Goal: Check status: Check status

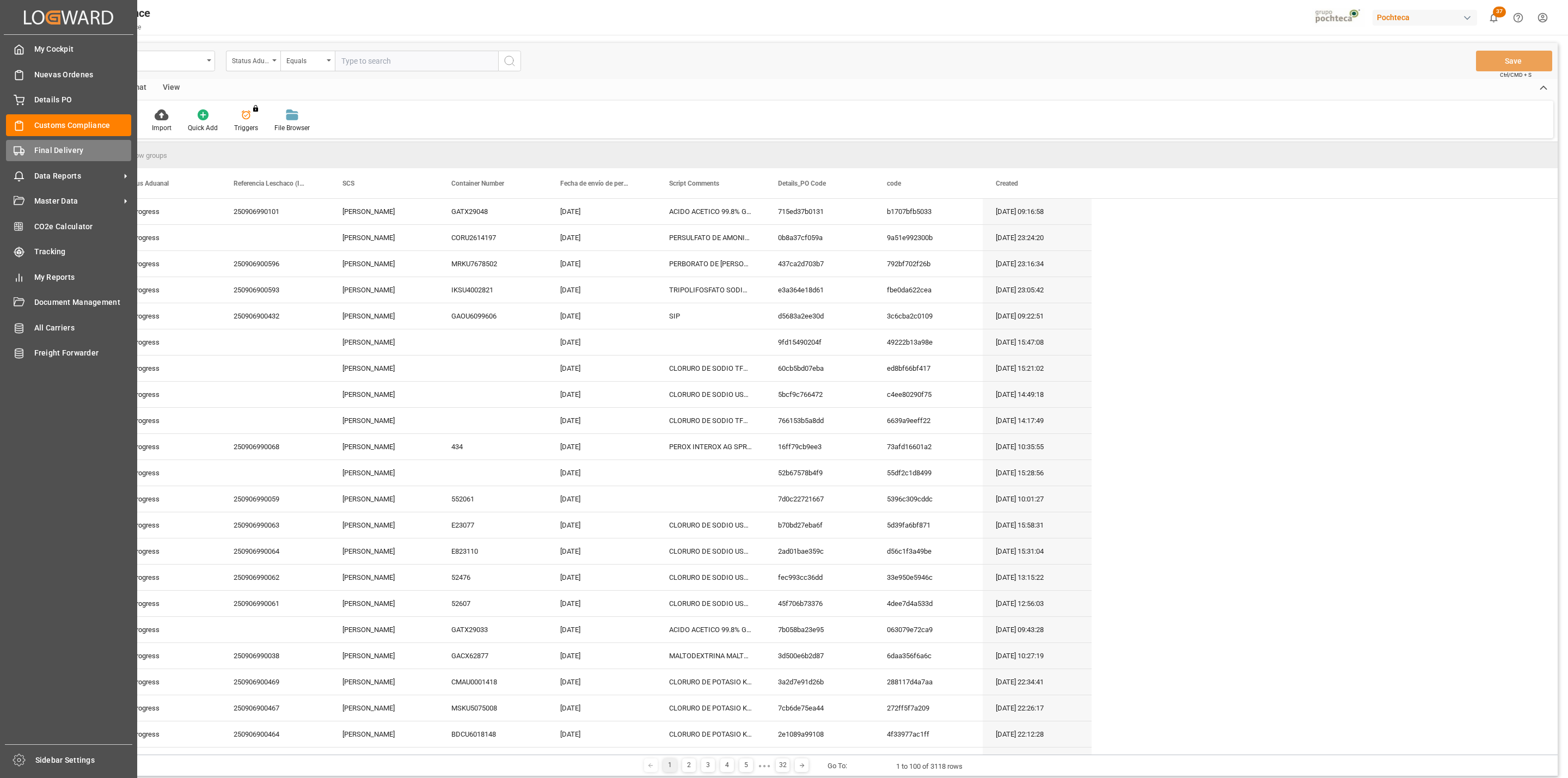
click at [25, 160] on div "Final Delivery Final Delivery" at bounding box center [68, 150] width 125 height 21
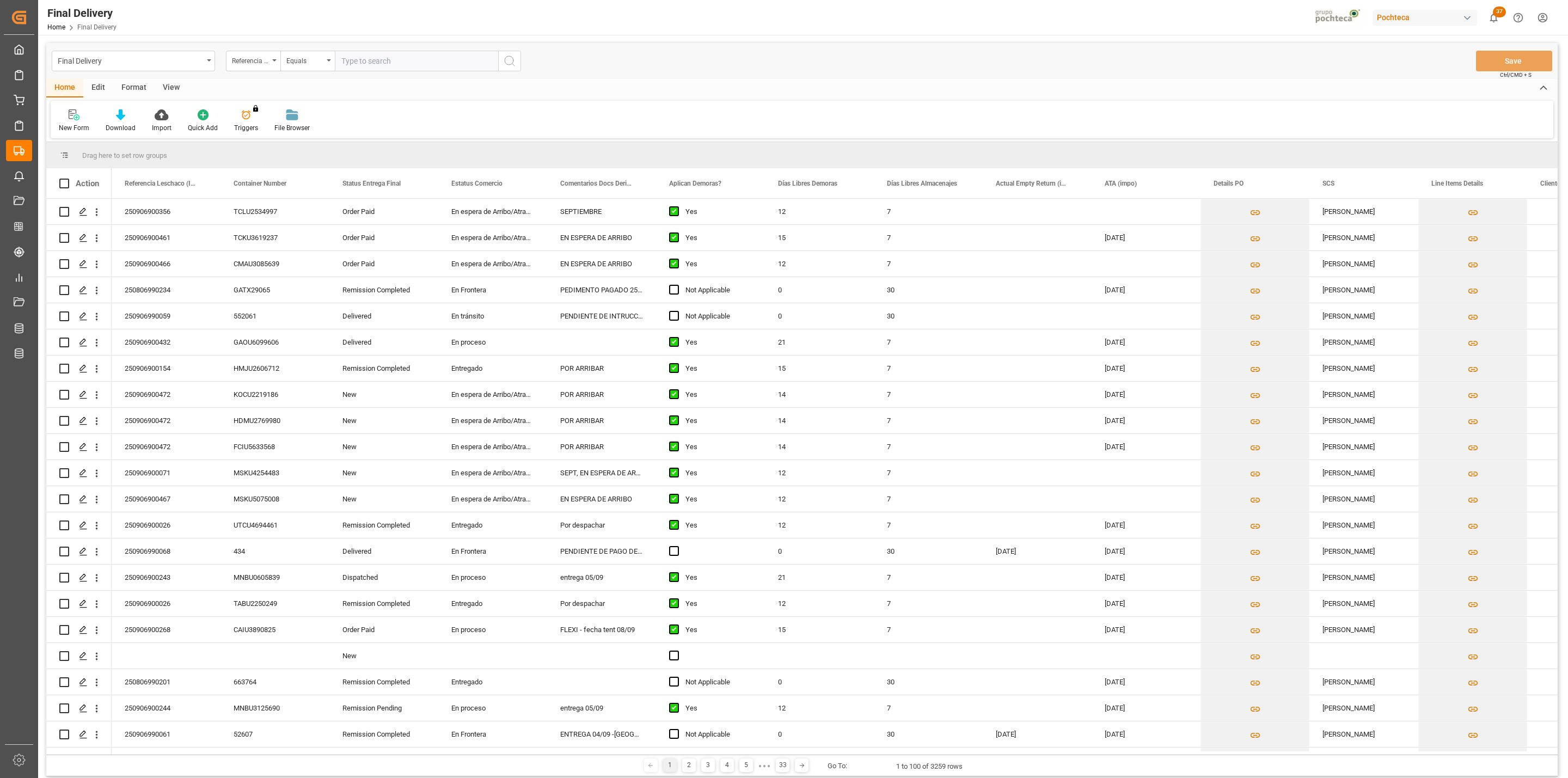
click at [177, 94] on div "View" at bounding box center [171, 88] width 34 height 18
click at [70, 127] on div "Default" at bounding box center [69, 128] width 21 height 10
click at [89, 285] on div "CAPTURA TR Y RETRASO CON ENTREGA Y SUCURSAL" at bounding box center [118, 296] width 119 height 23
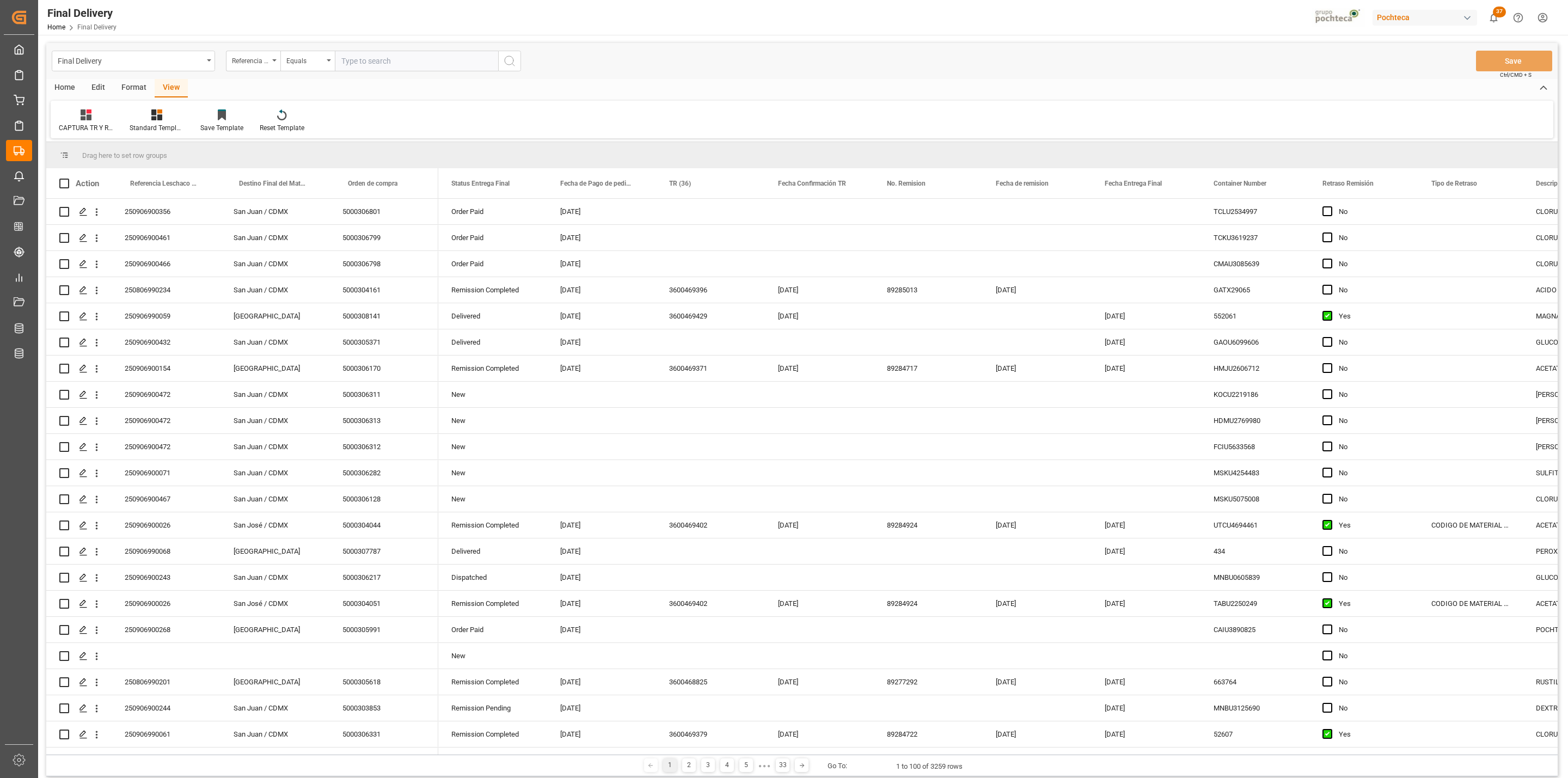
click at [138, 92] on div "Format" at bounding box center [134, 88] width 41 height 18
click at [110, 115] on div at bounding box center [125, 114] width 36 height 12
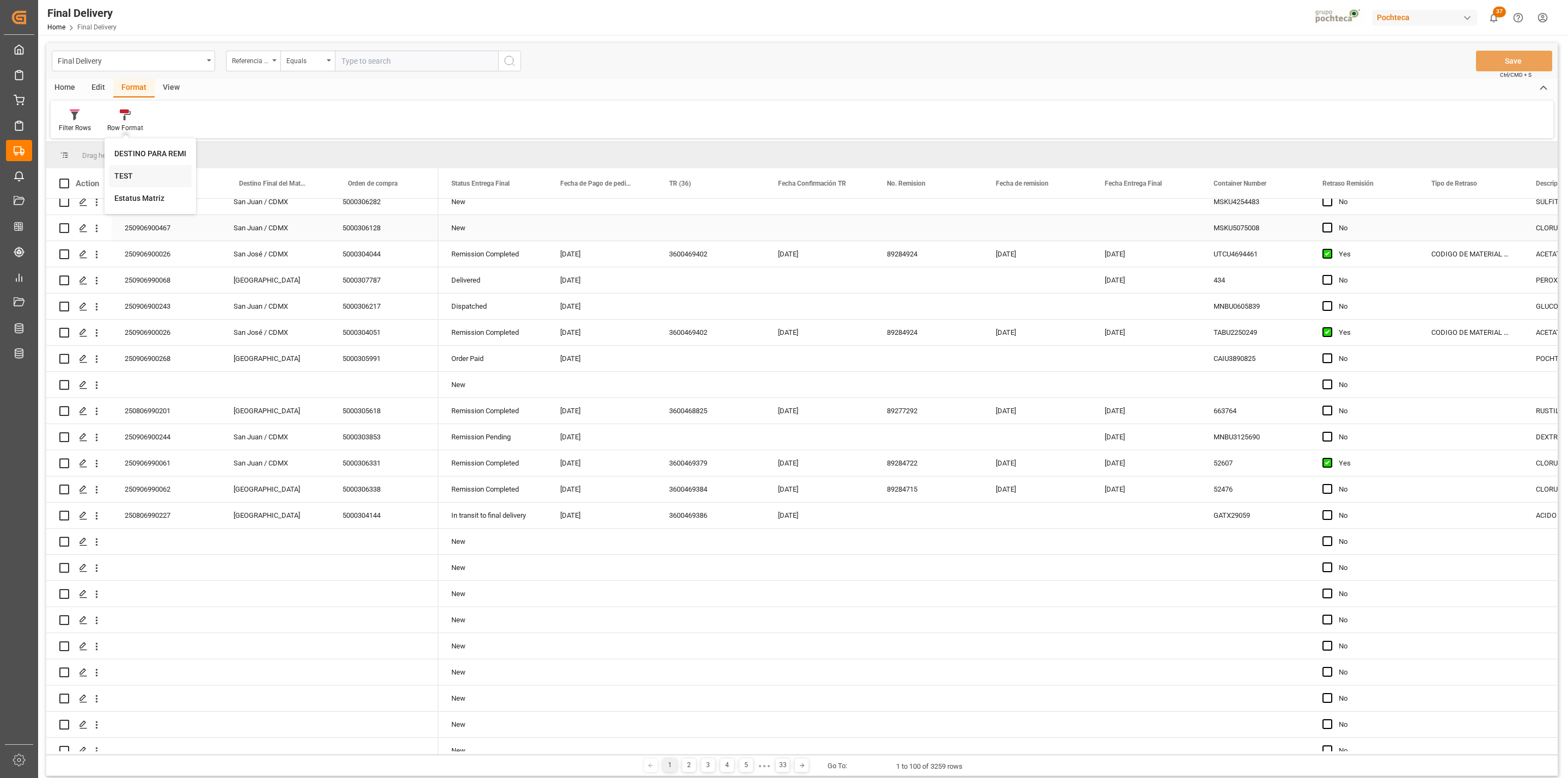
scroll to position [272, 0]
click at [142, 155] on div "DESTINO PARA REMI" at bounding box center [150, 153] width 72 height 12
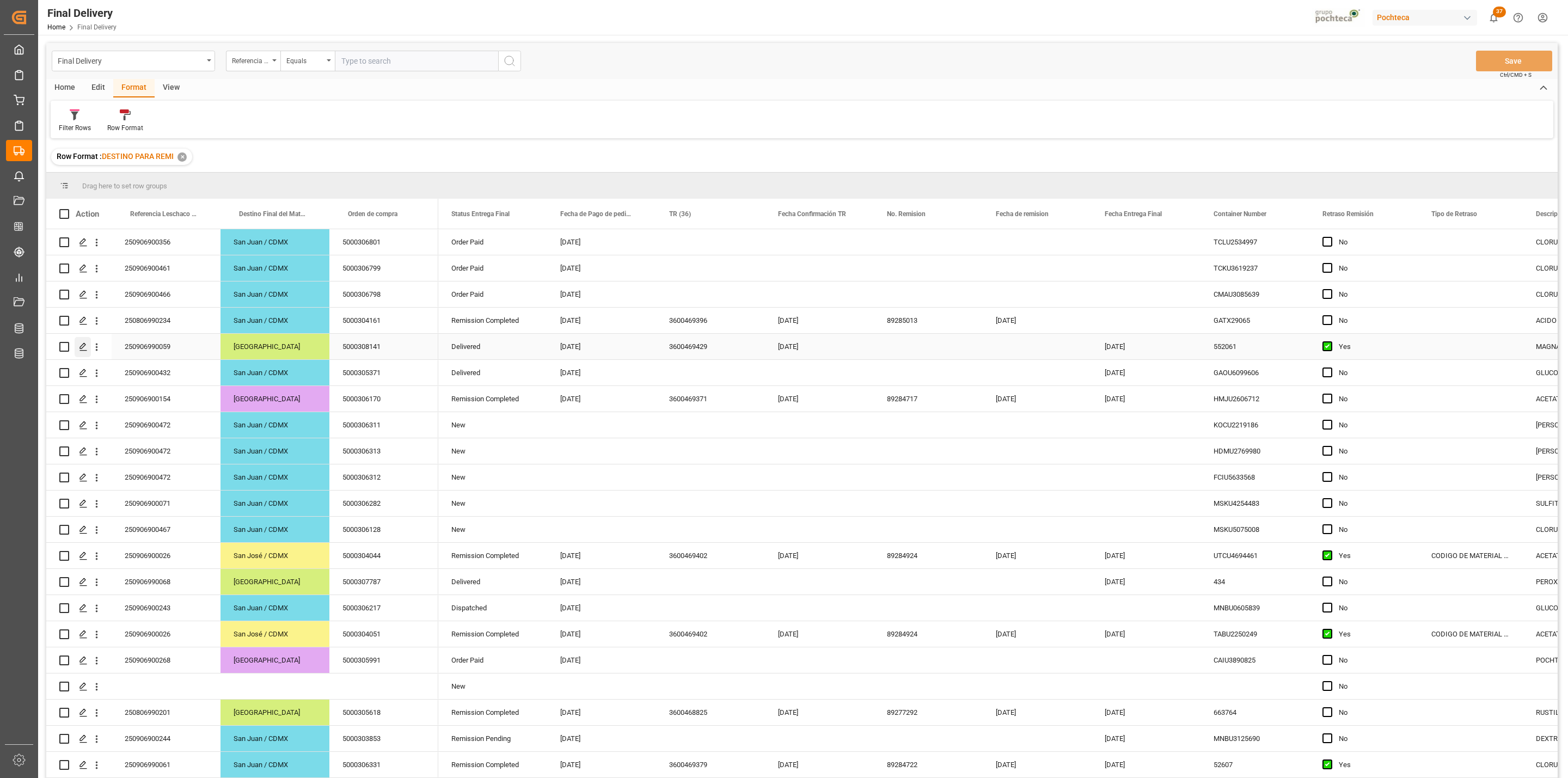
click at [83, 354] on div "Press SPACE to select this row." at bounding box center [83, 347] width 16 height 20
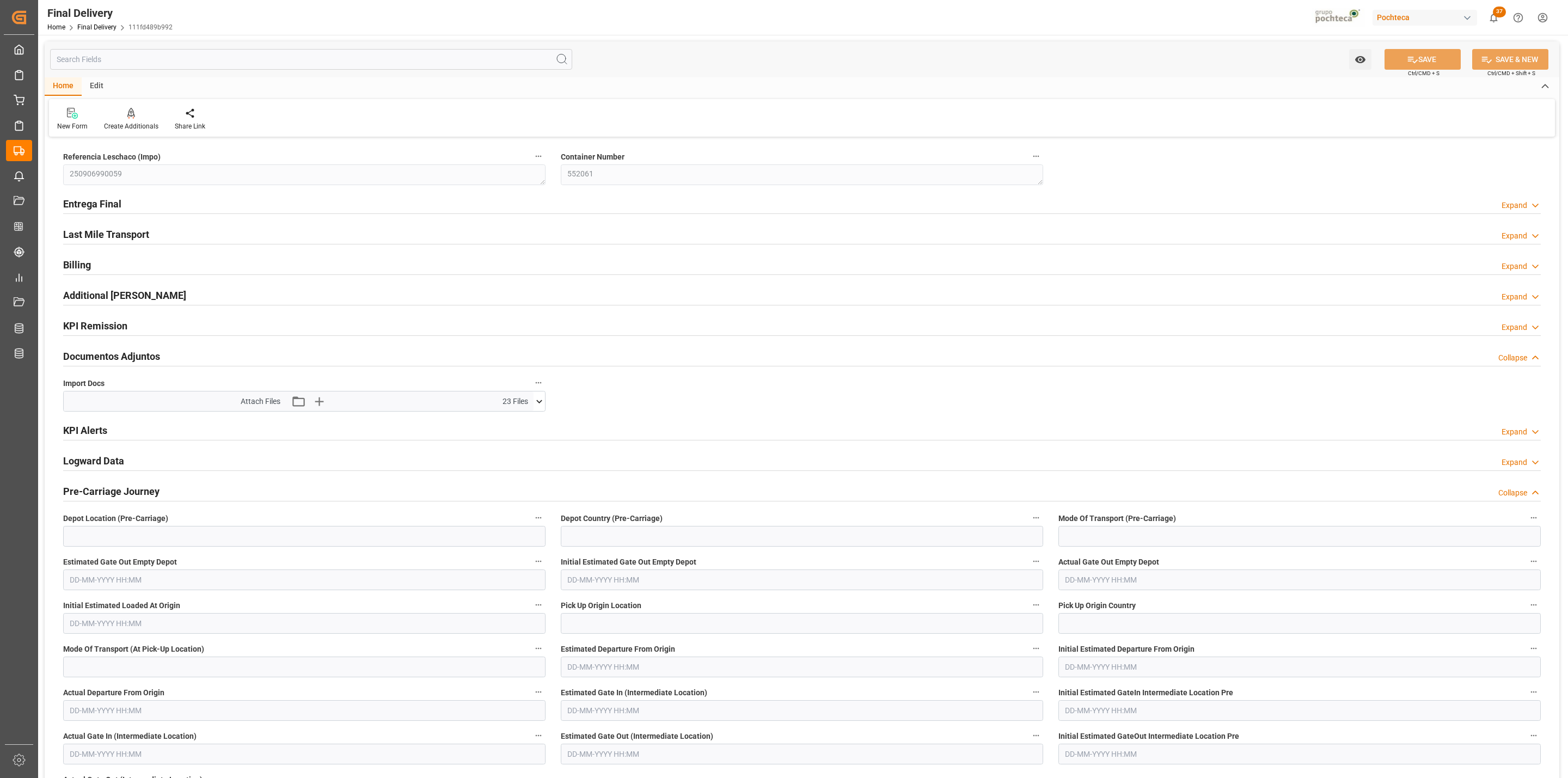
click at [537, 401] on icon at bounding box center [539, 401] width 12 height 12
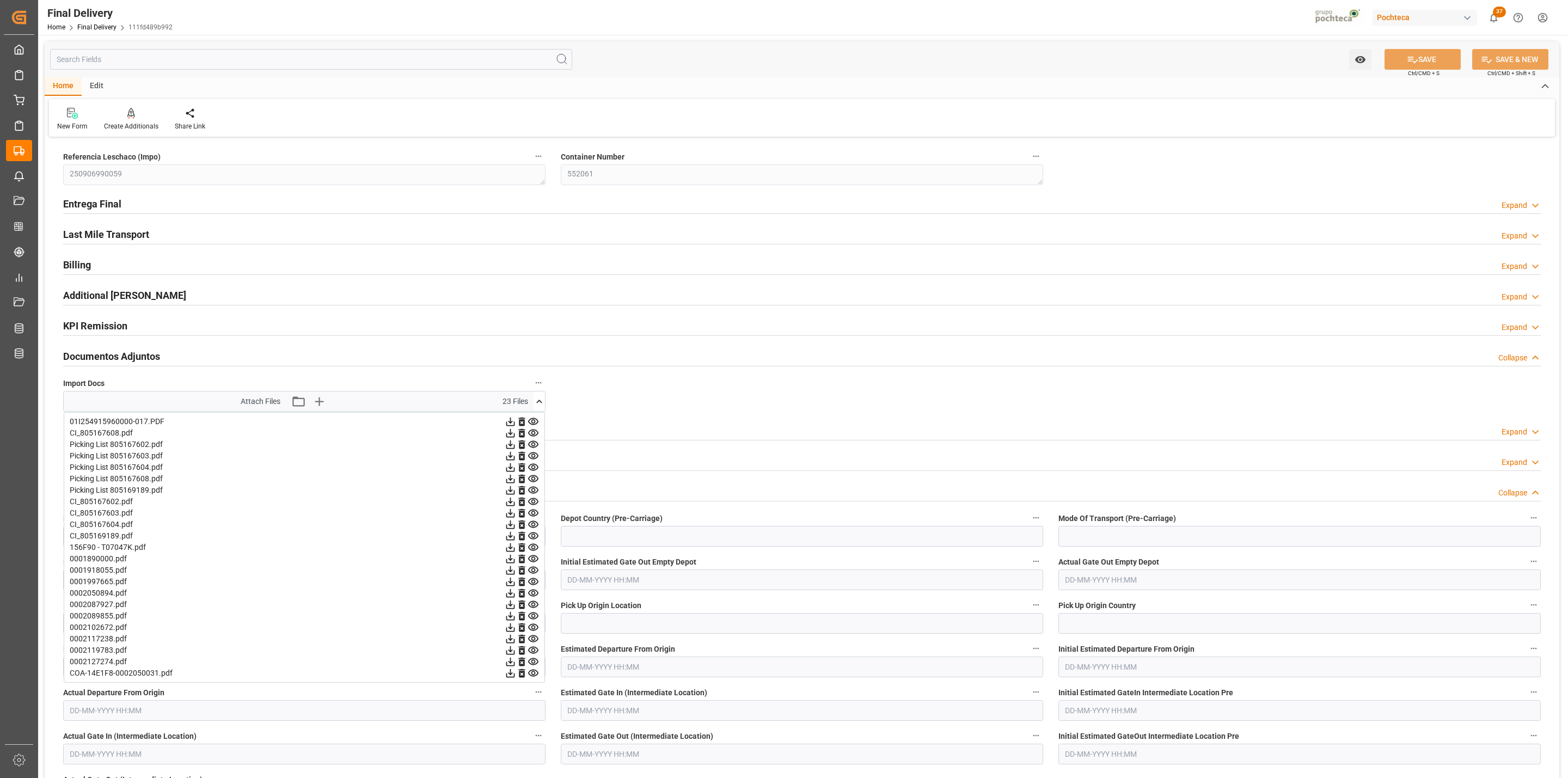
click at [506, 425] on icon at bounding box center [510, 422] width 9 height 9
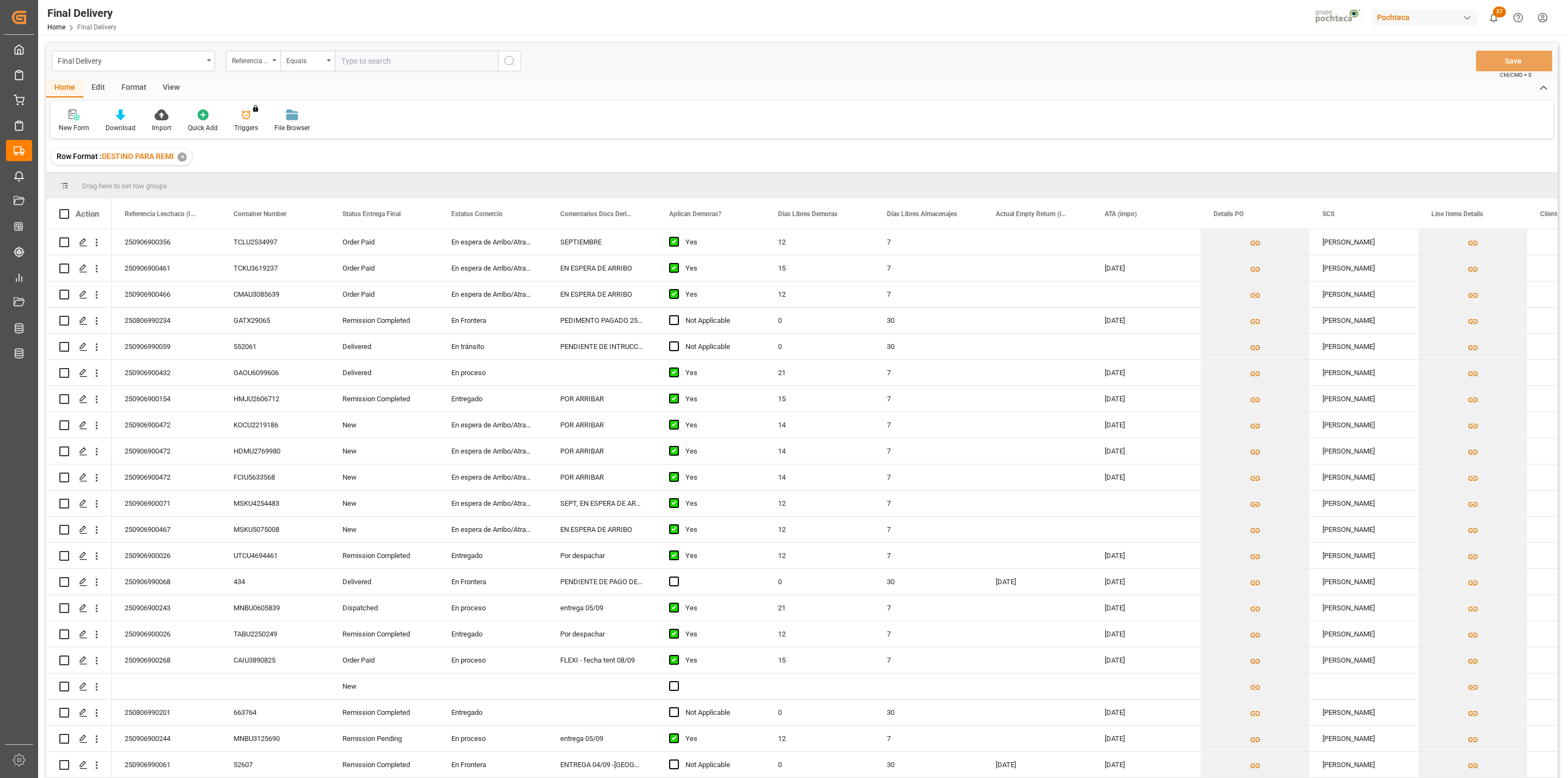
click at [168, 82] on div "View" at bounding box center [171, 88] width 34 height 18
click at [64, 126] on div "Default" at bounding box center [69, 128] width 21 height 10
click at [99, 290] on div "CAPTURA TR Y RETRASO CON ENTREGA Y SUCURSAL" at bounding box center [112, 296] width 95 height 12
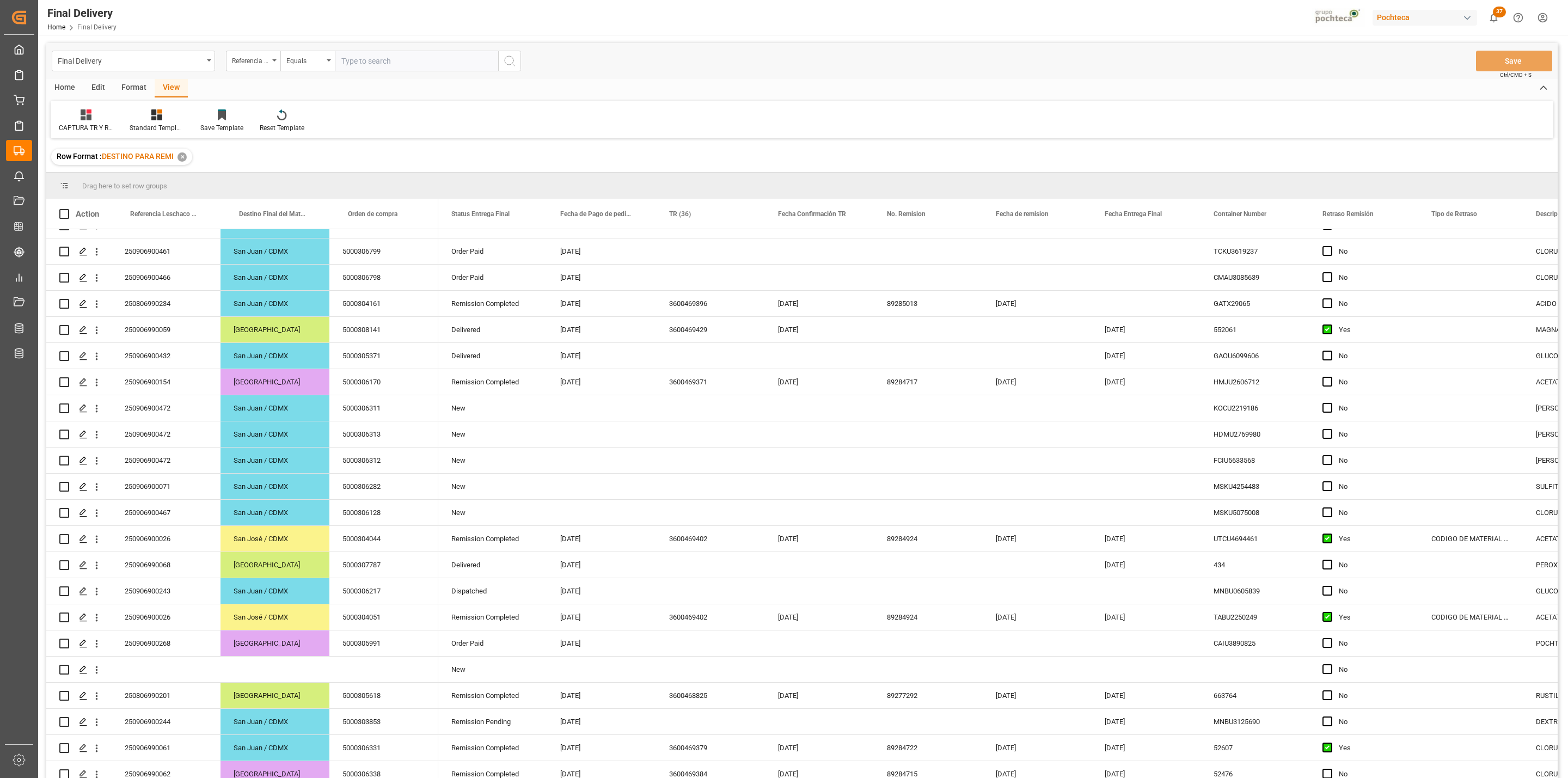
scroll to position [0, 0]
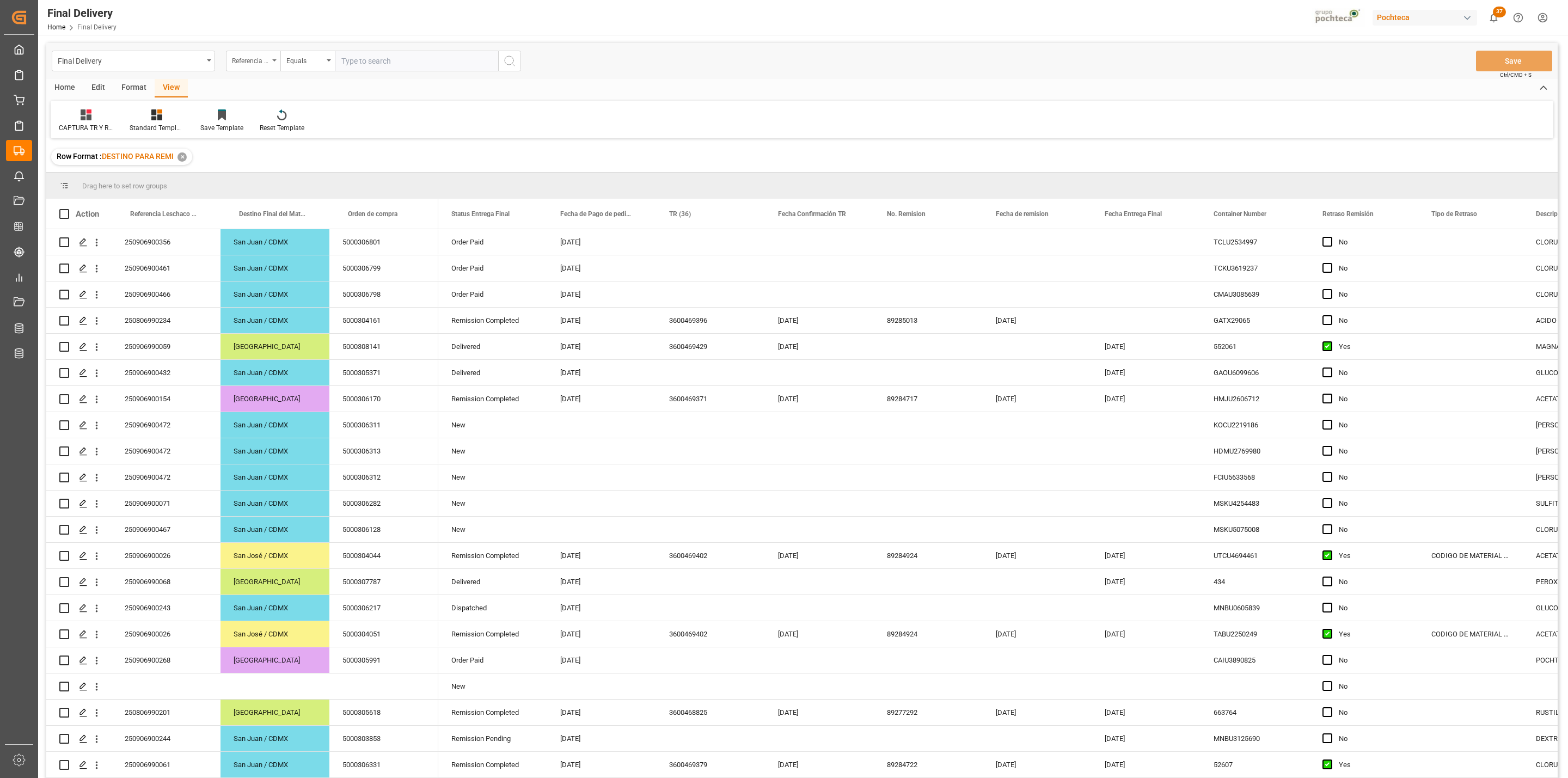
click at [267, 60] on div "Referencia Leschaco (Impo)" at bounding box center [250, 60] width 37 height 12
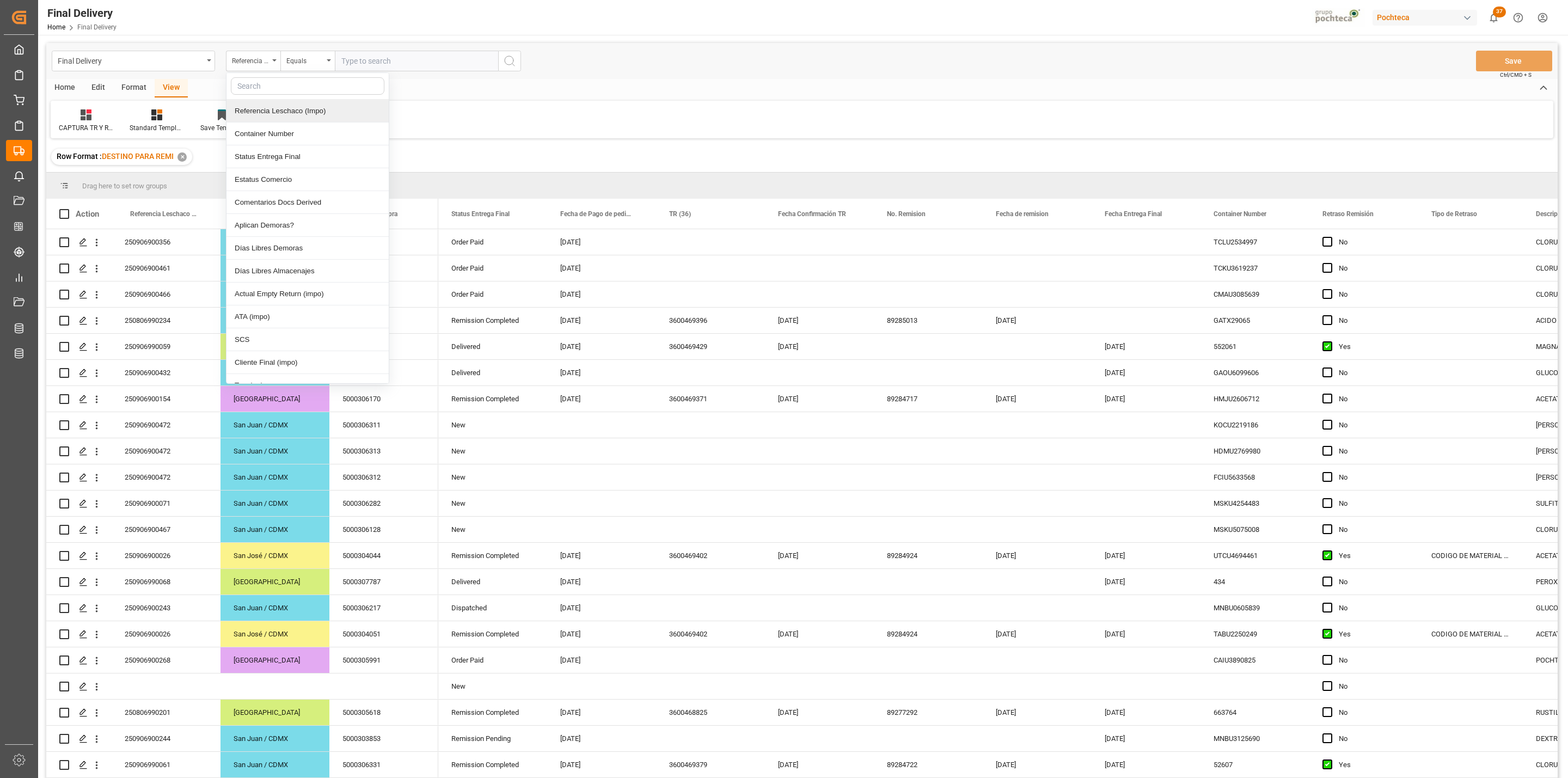
click at [275, 93] on input "text" at bounding box center [307, 86] width 153 height 17
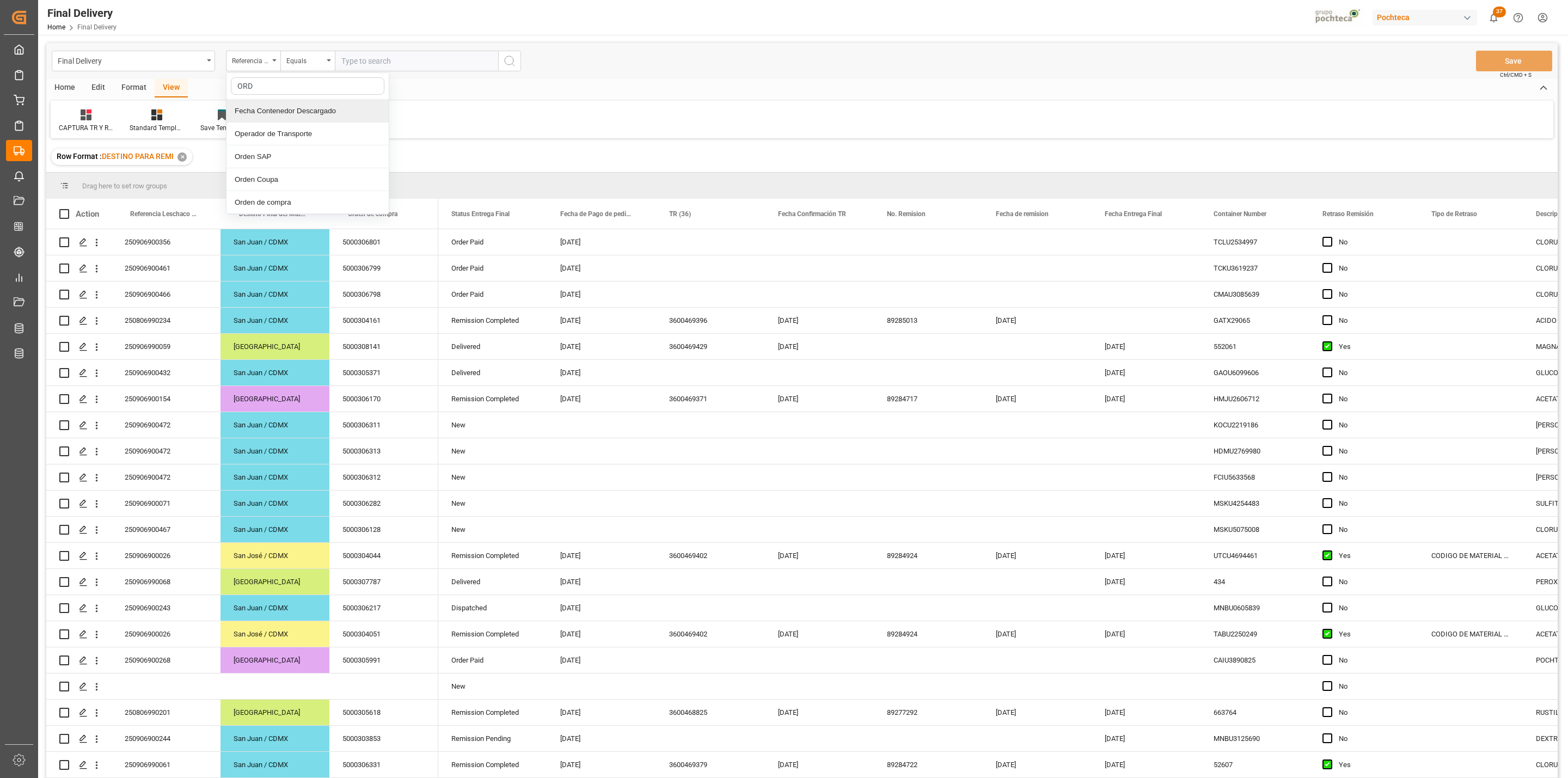
type input "ORDE"
click at [253, 204] on div "Orden de compra" at bounding box center [307, 202] width 162 height 23
click at [351, 59] on input "text" at bounding box center [416, 61] width 164 height 21
paste input "5000304162"
type input "5000304162"
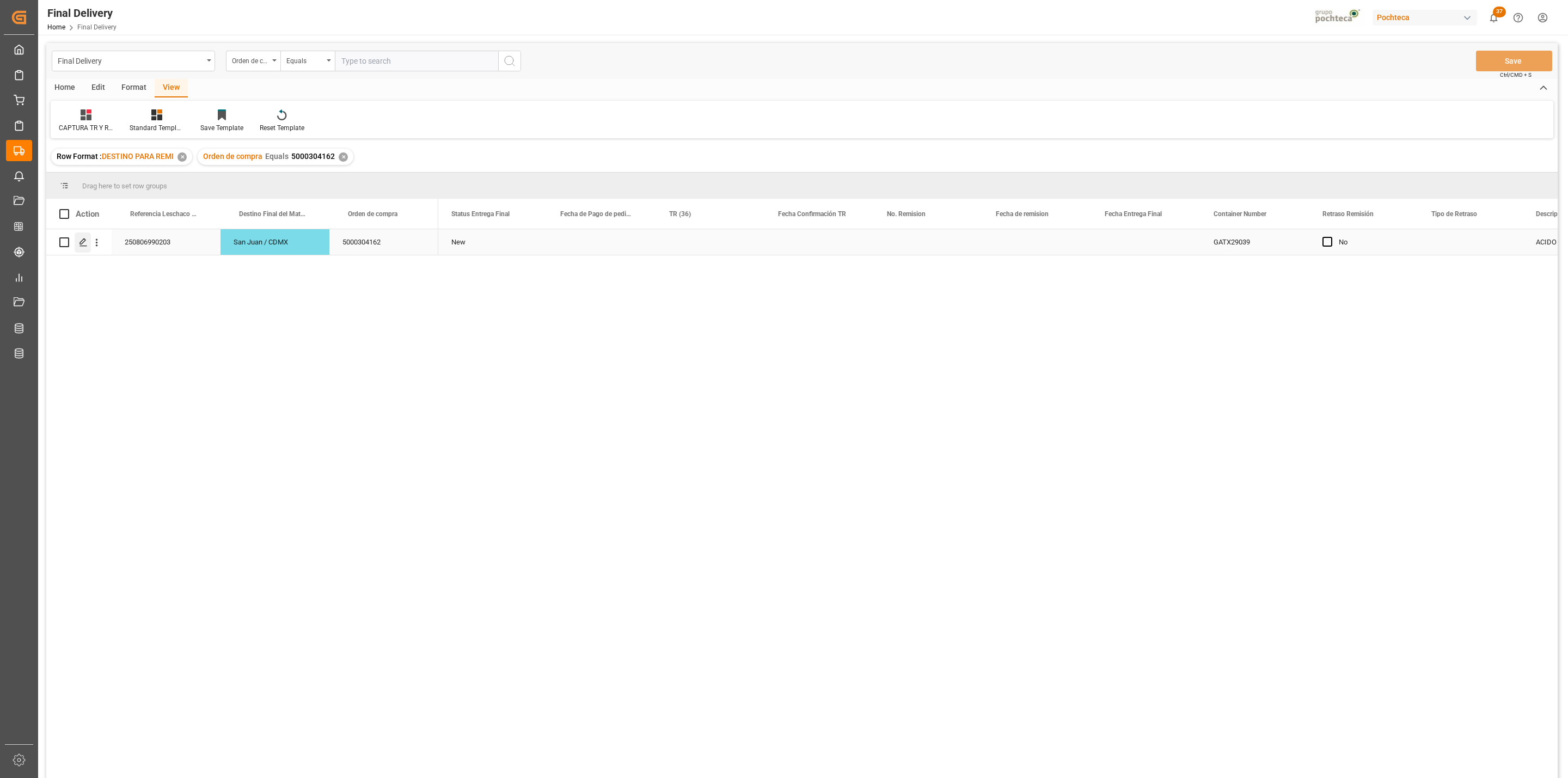
click at [80, 249] on div "Press SPACE to select this row." at bounding box center [83, 242] width 16 height 20
click at [343, 154] on div "✕" at bounding box center [343, 157] width 10 height 10
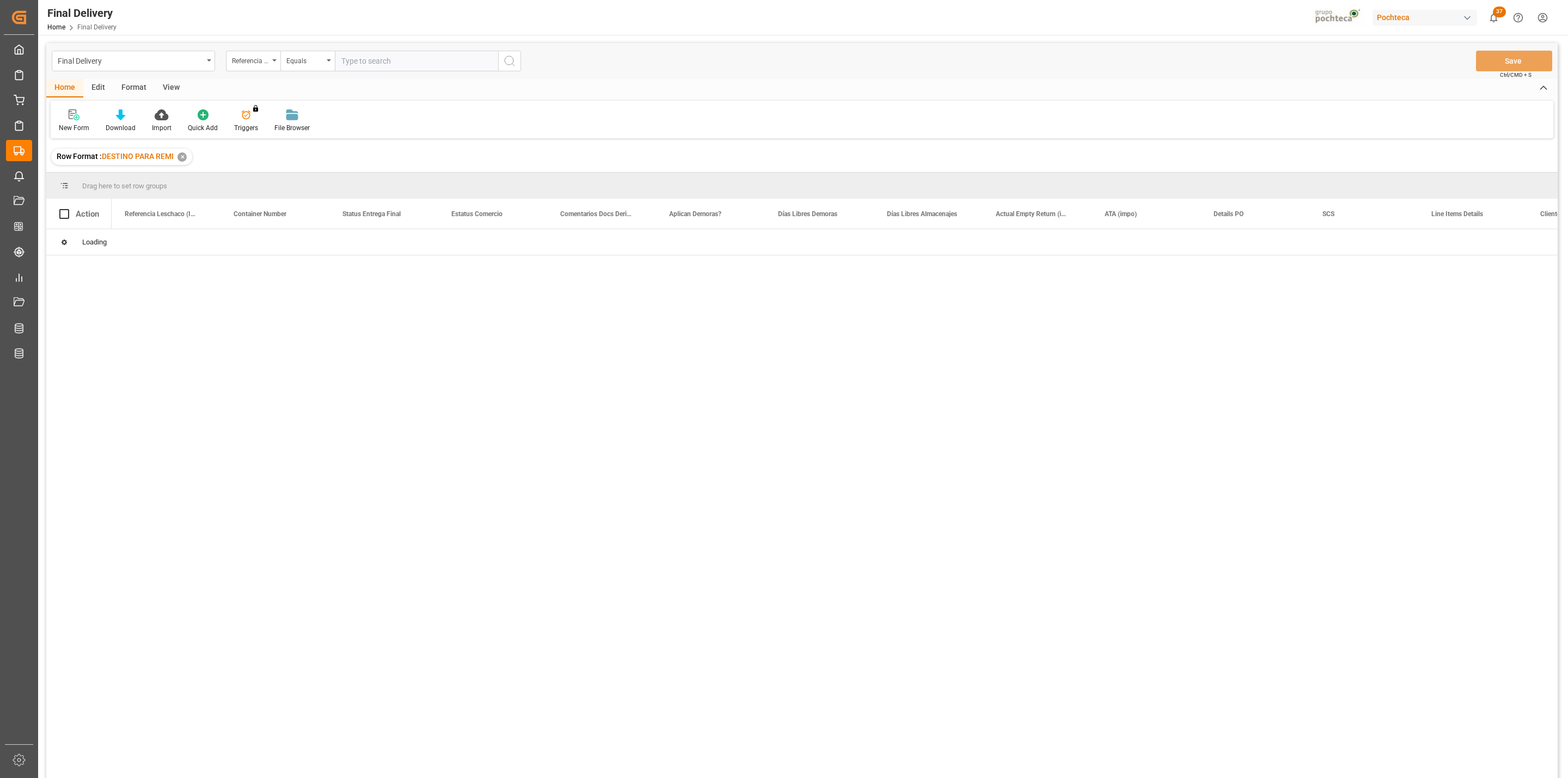
click at [157, 83] on div "View" at bounding box center [171, 88] width 34 height 18
click at [77, 110] on div at bounding box center [69, 114] width 21 height 12
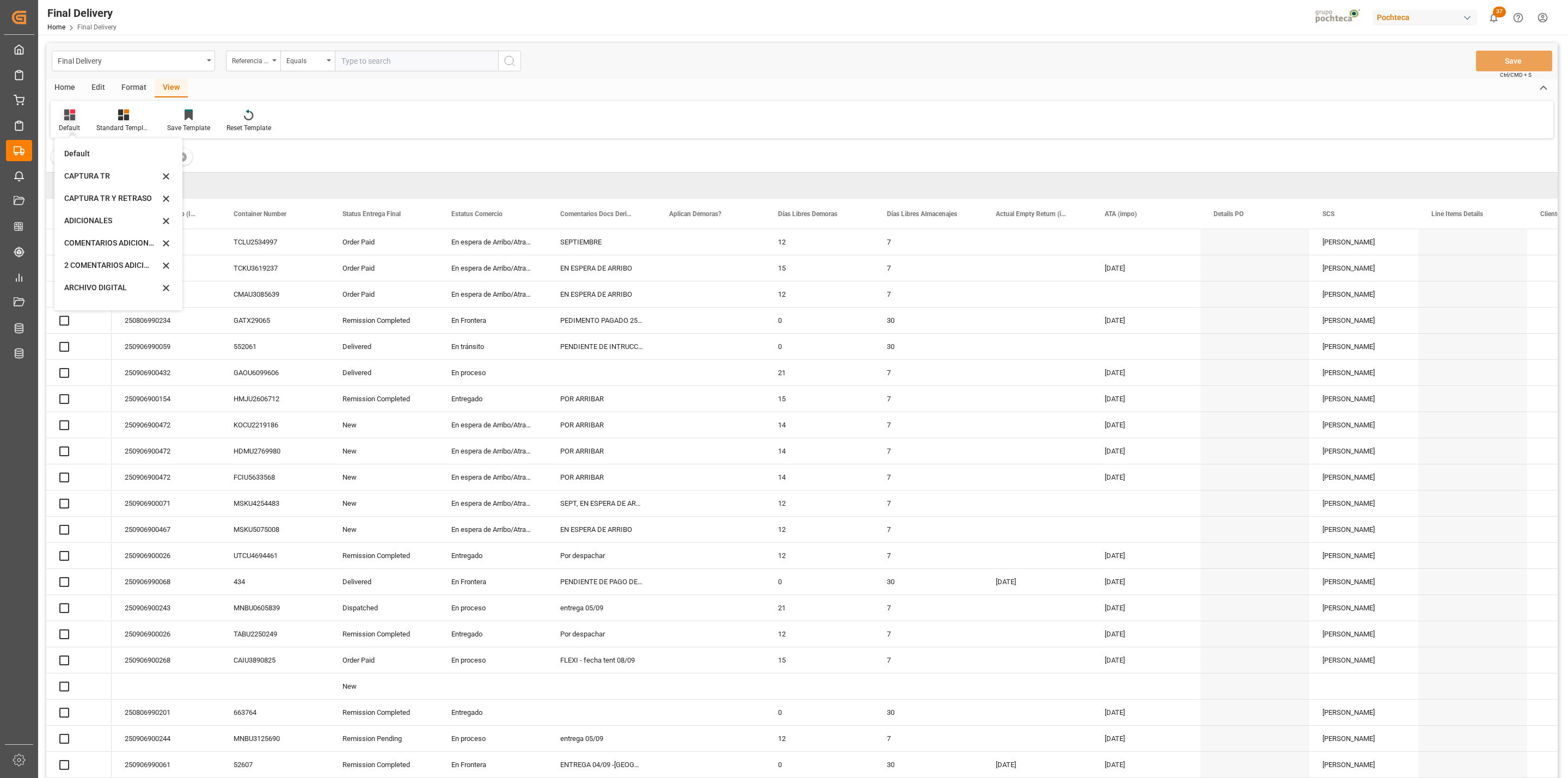
click at [69, 128] on div "Default" at bounding box center [69, 128] width 21 height 10
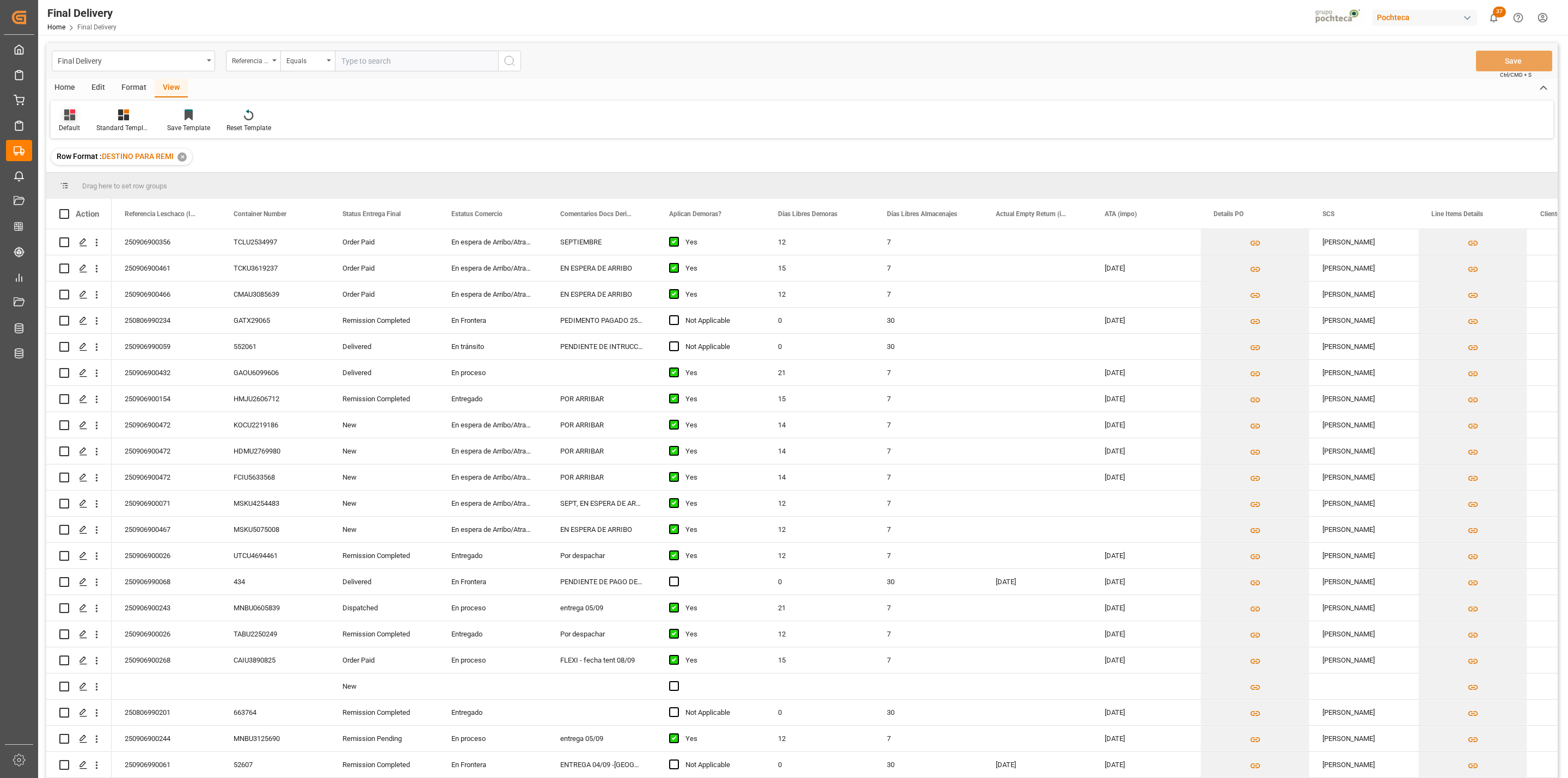
click at [69, 128] on div "Default" at bounding box center [69, 128] width 21 height 10
click at [94, 291] on div "CAPTURA TR Y RETRASO CON ENTREGA Y SUCURSAL" at bounding box center [112, 296] width 95 height 12
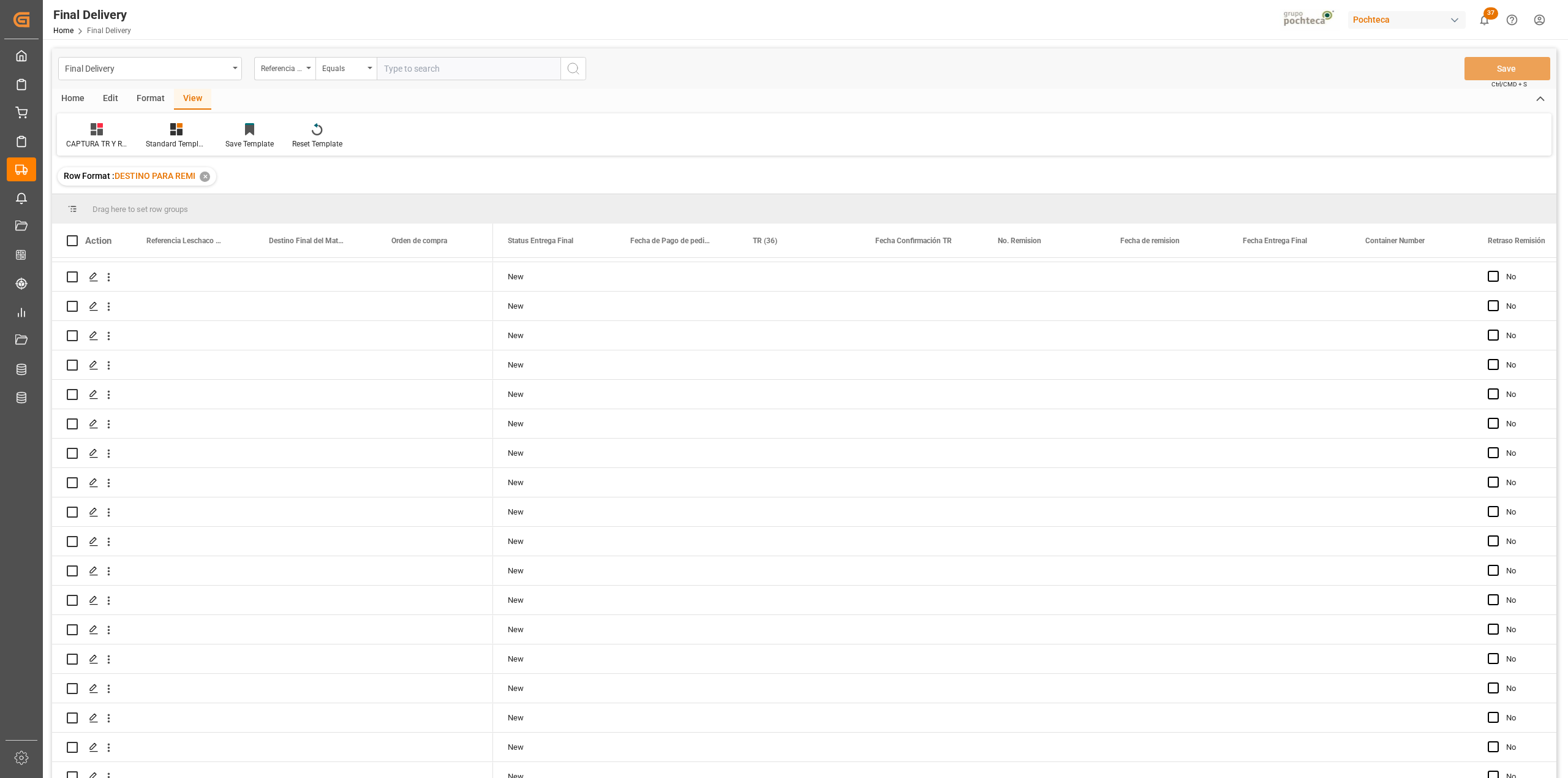
scroll to position [2418, 0]
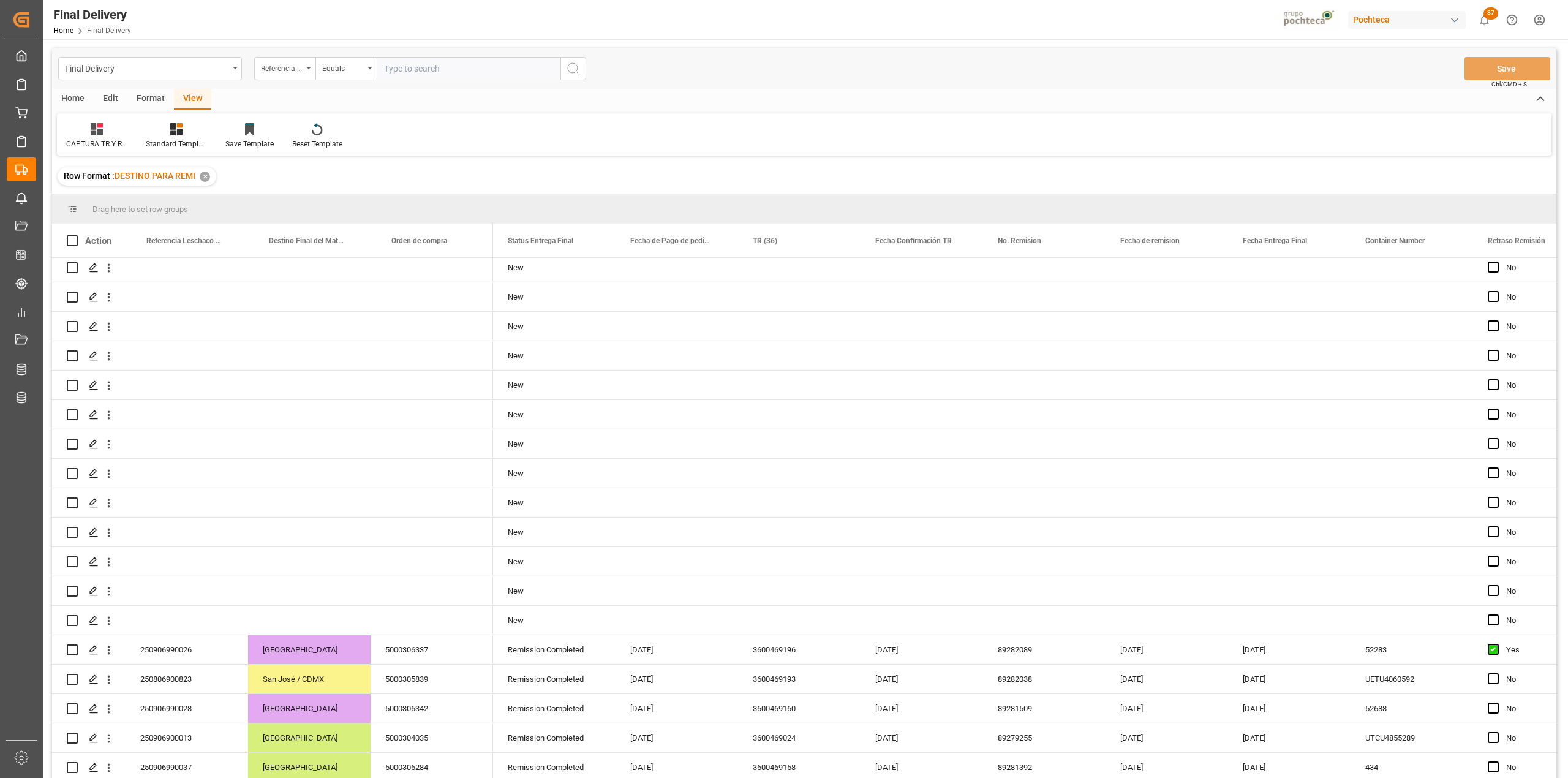
click at [444, 72] on input "text" at bounding box center [468, 68] width 184 height 23
paste input "250806990203"
type input "250806990203"
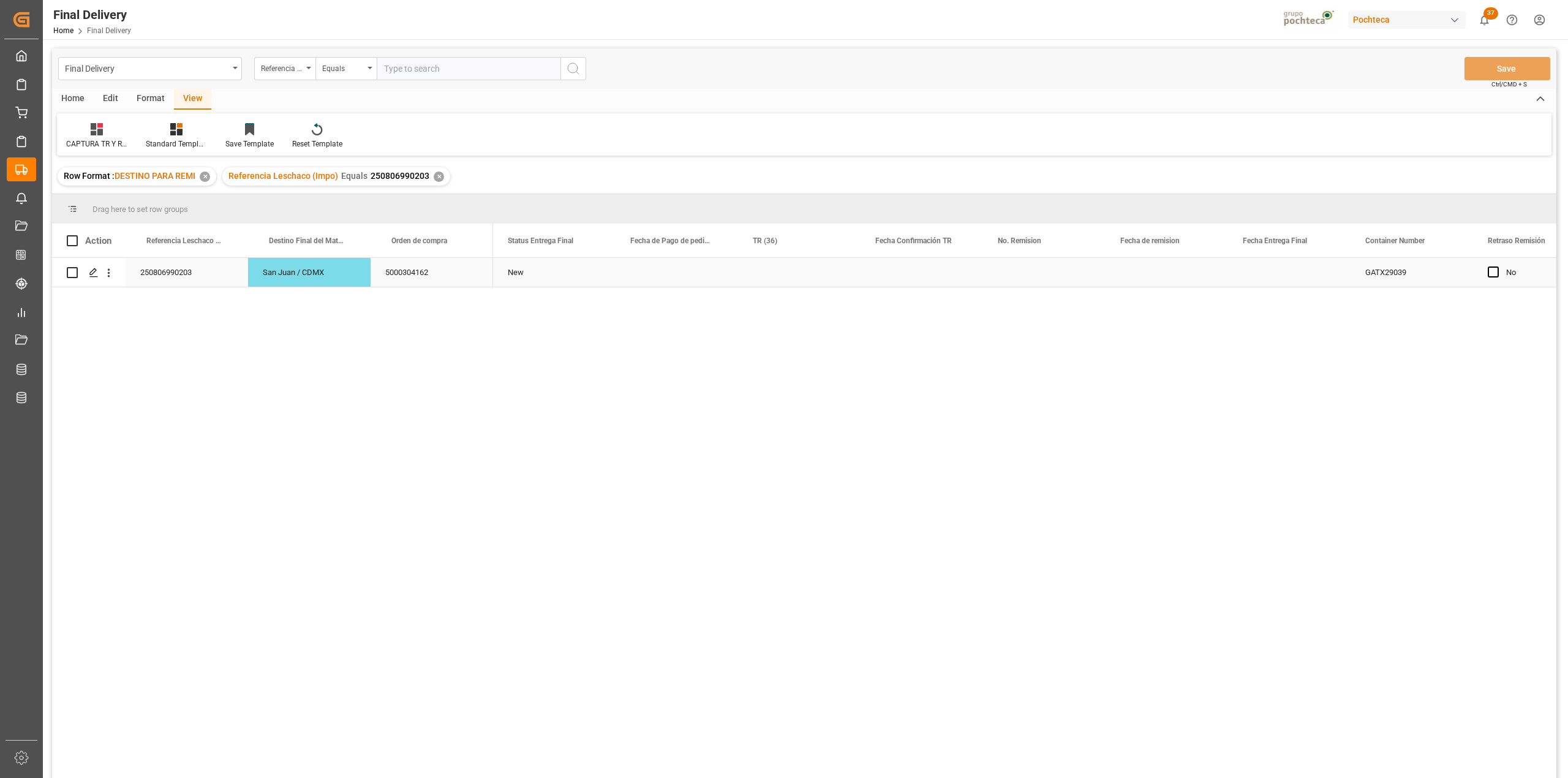
click at [775, 284] on div "Press SPACE to select this row." at bounding box center [799, 272] width 122 height 28
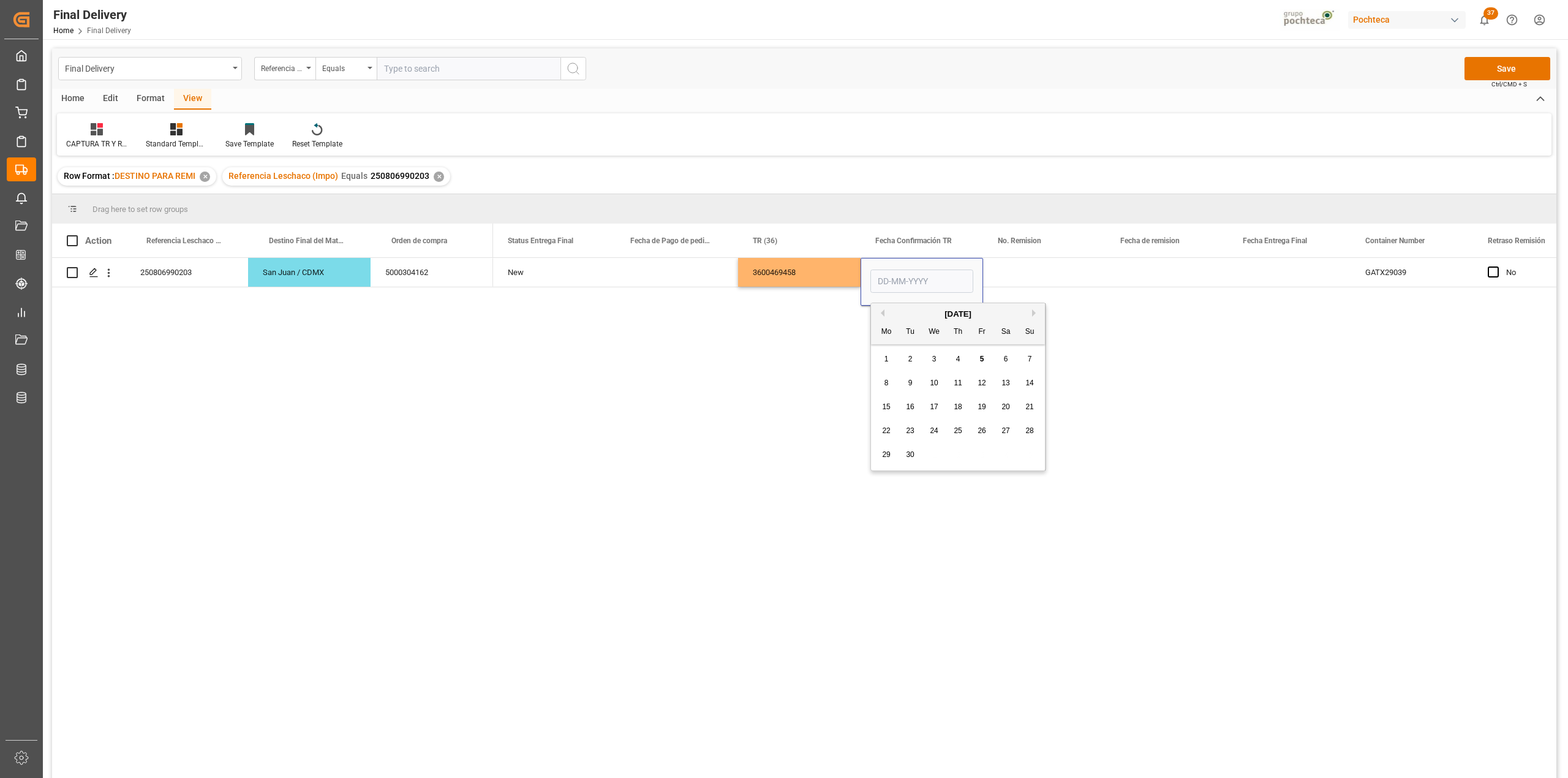
click at [984, 356] on span "5" at bounding box center [982, 359] width 5 height 8
type input "[DATE]"
click at [1020, 271] on div "Press SPACE to select this row." at bounding box center [1044, 272] width 122 height 28
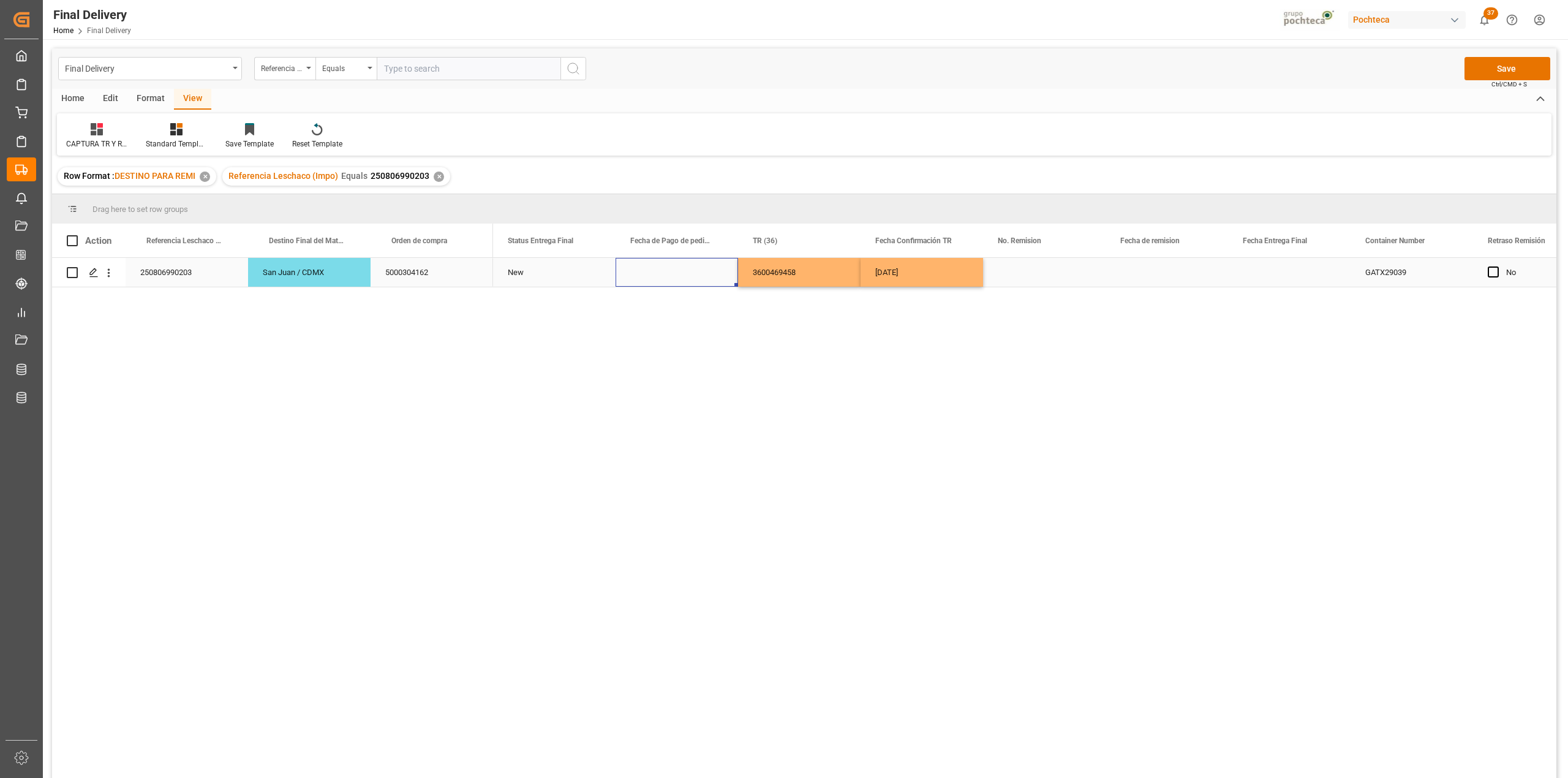
click at [679, 277] on div "Press SPACE to select this row." at bounding box center [677, 272] width 122 height 28
click at [640, 312] on div "[DATE]" at bounding box center [713, 314] width 174 height 12
click at [637, 312] on button "Previous Month" at bounding box center [636, 313] width 8 height 8
click at [710, 431] on span "21" at bounding box center [713, 430] width 8 height 8
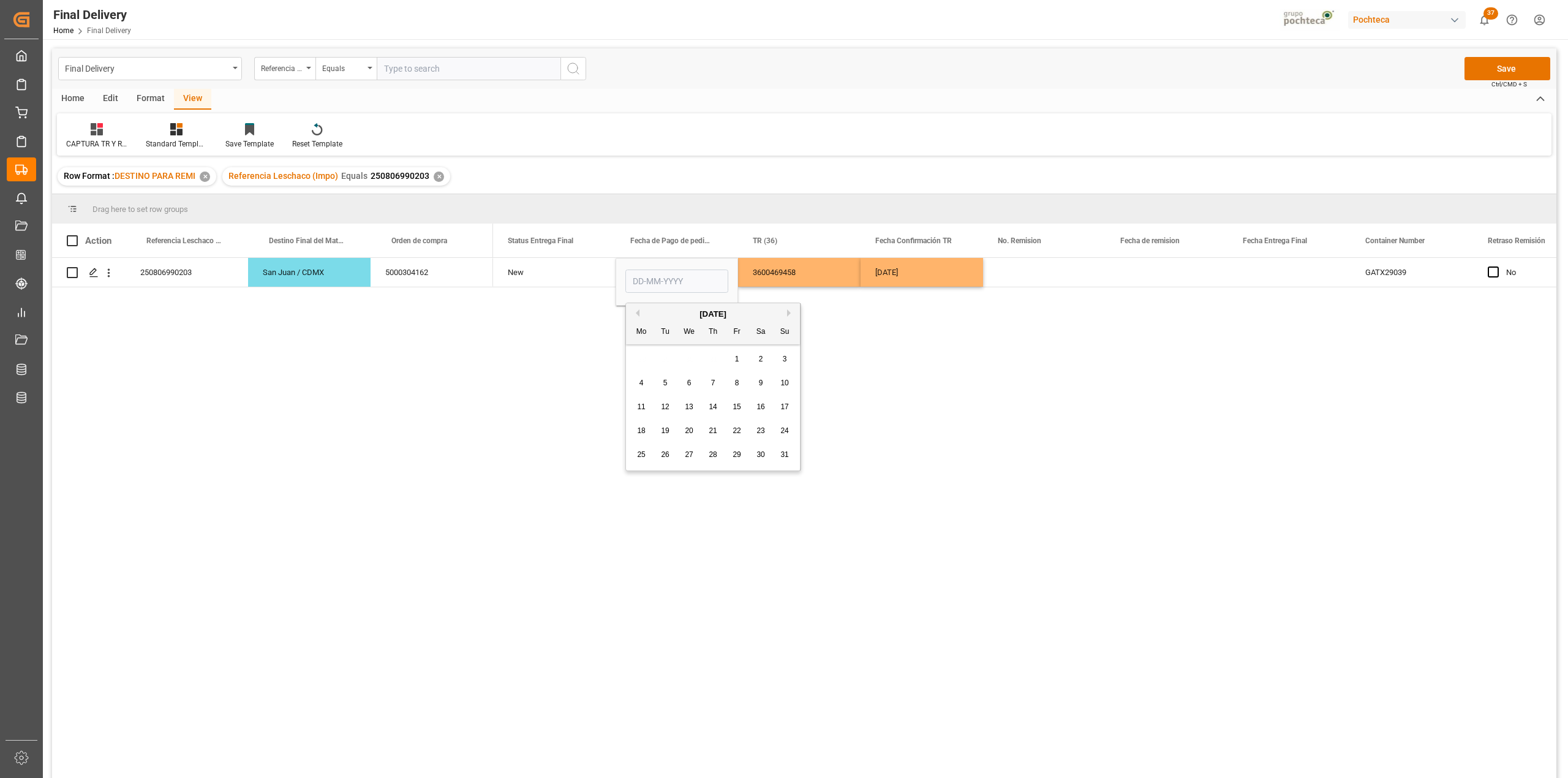
type input "[DATE]"
click at [804, 265] on div "3600469458" at bounding box center [799, 272] width 122 height 28
click at [1469, 69] on button "Save" at bounding box center [1507, 68] width 85 height 23
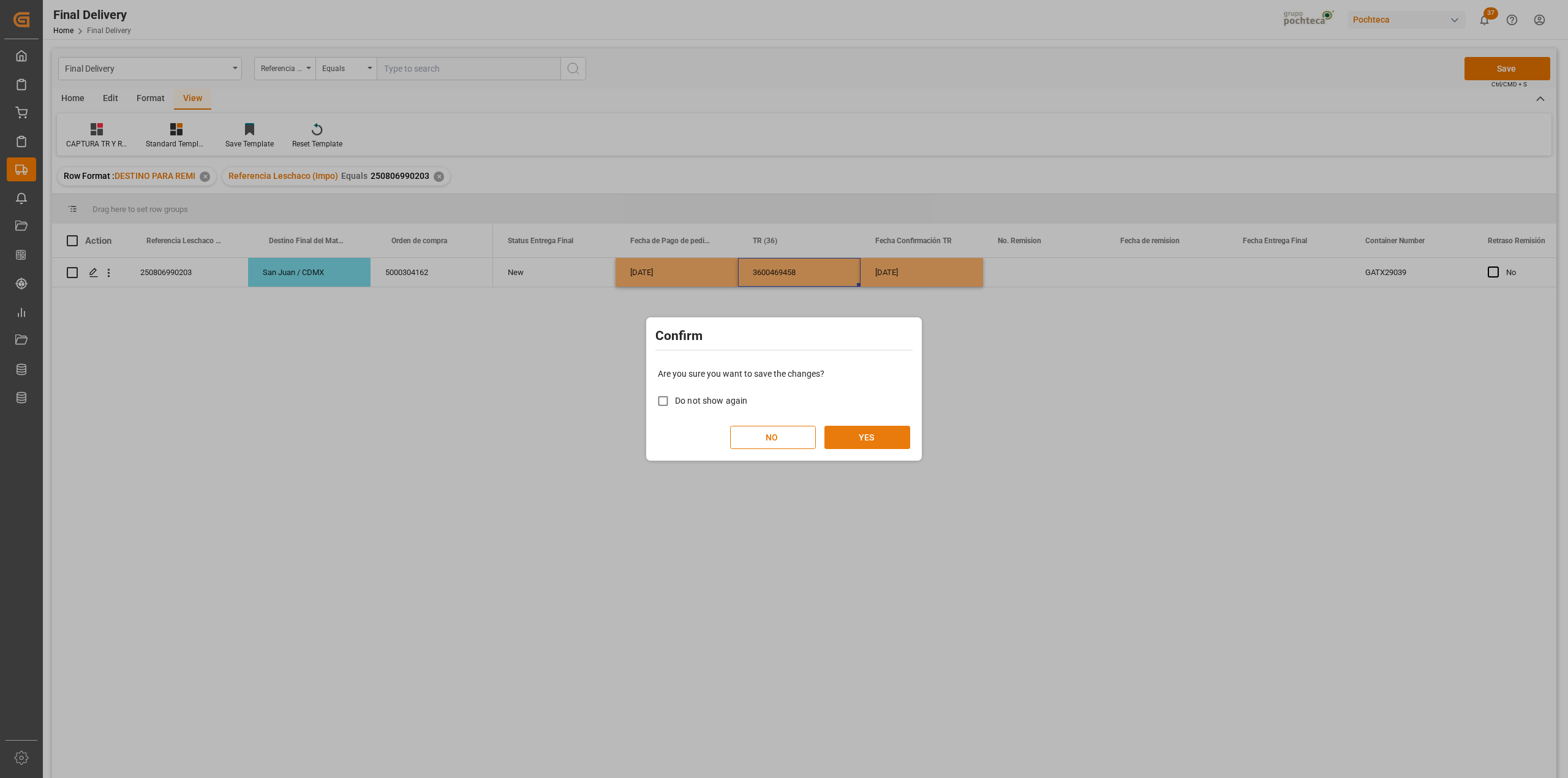
click at [873, 429] on button "YES" at bounding box center [867, 437] width 85 height 23
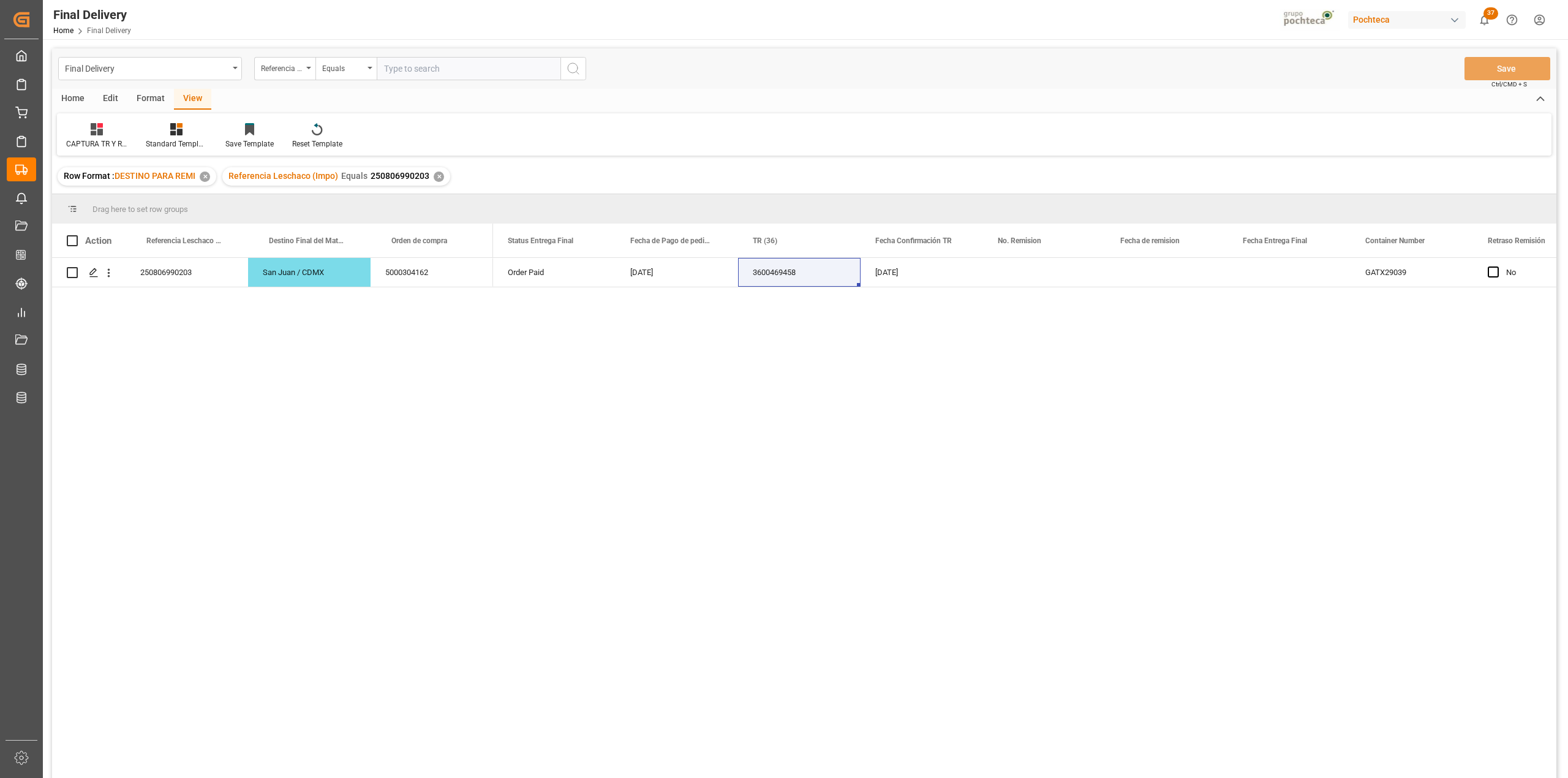
click at [442, 179] on div "✕" at bounding box center [439, 177] width 11 height 11
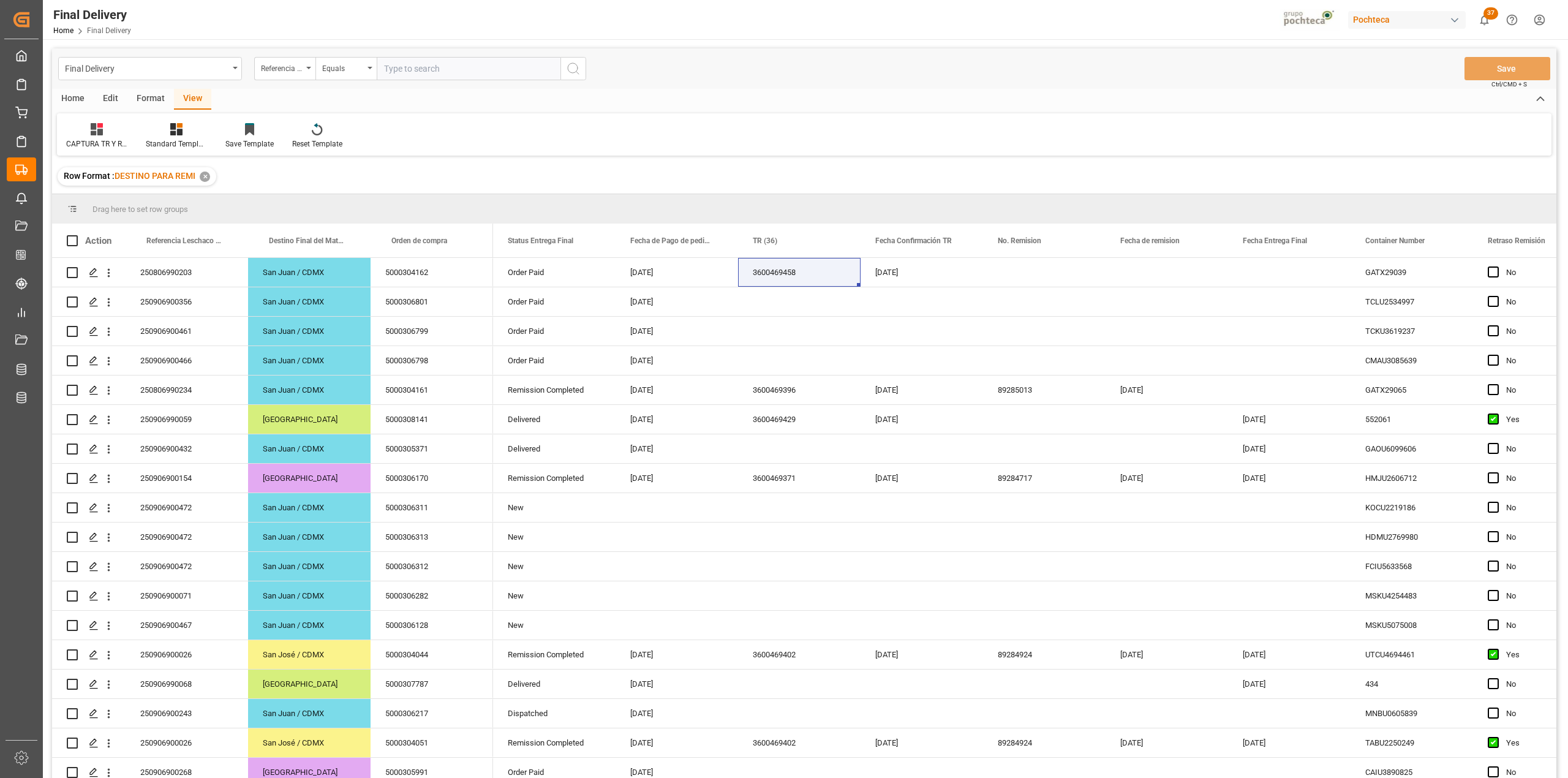
click at [400, 72] on input "text" at bounding box center [468, 68] width 184 height 23
paste input "250806990200"
type input "250806990200"
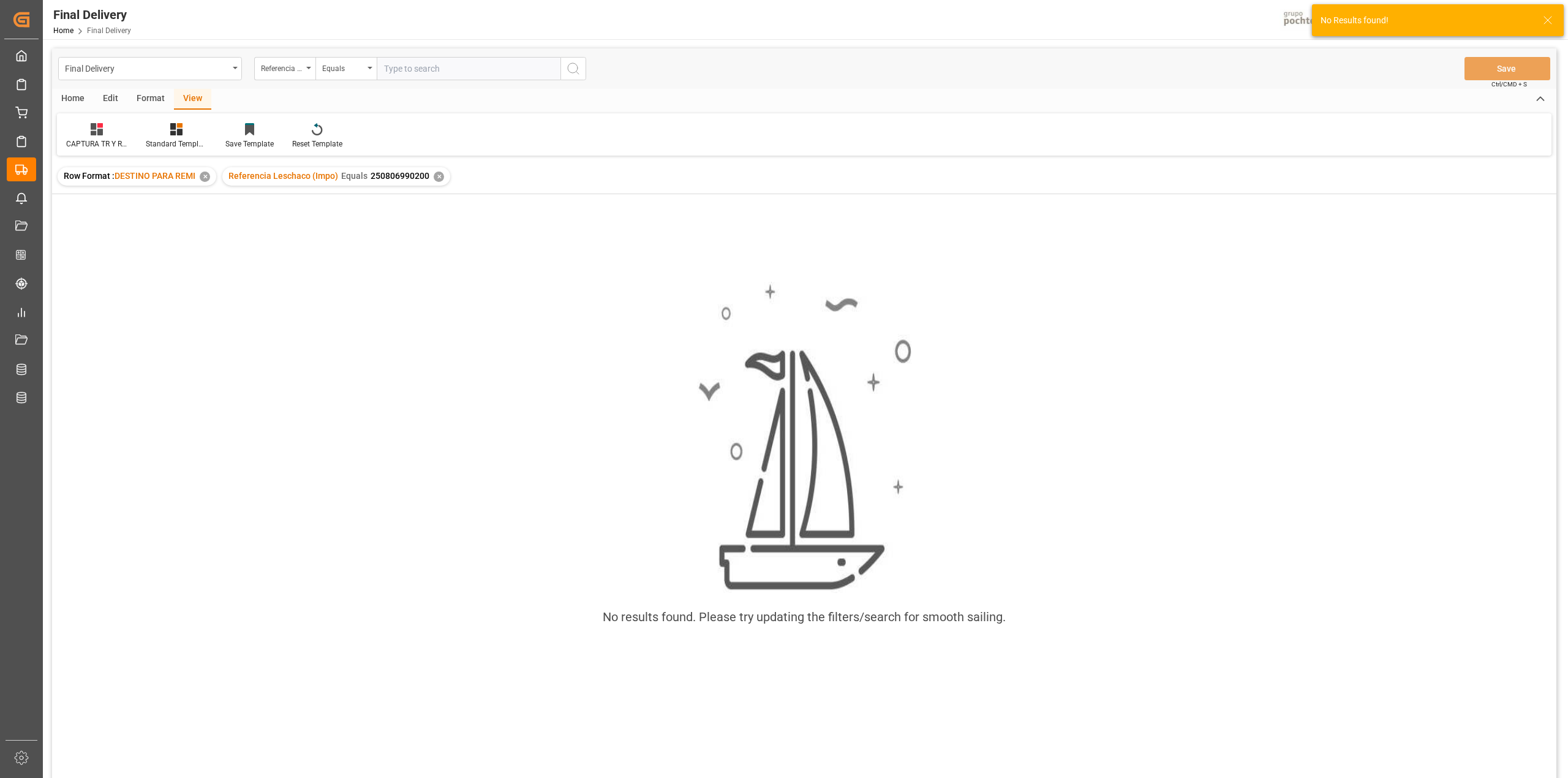
click at [436, 179] on div "✕" at bounding box center [439, 177] width 11 height 11
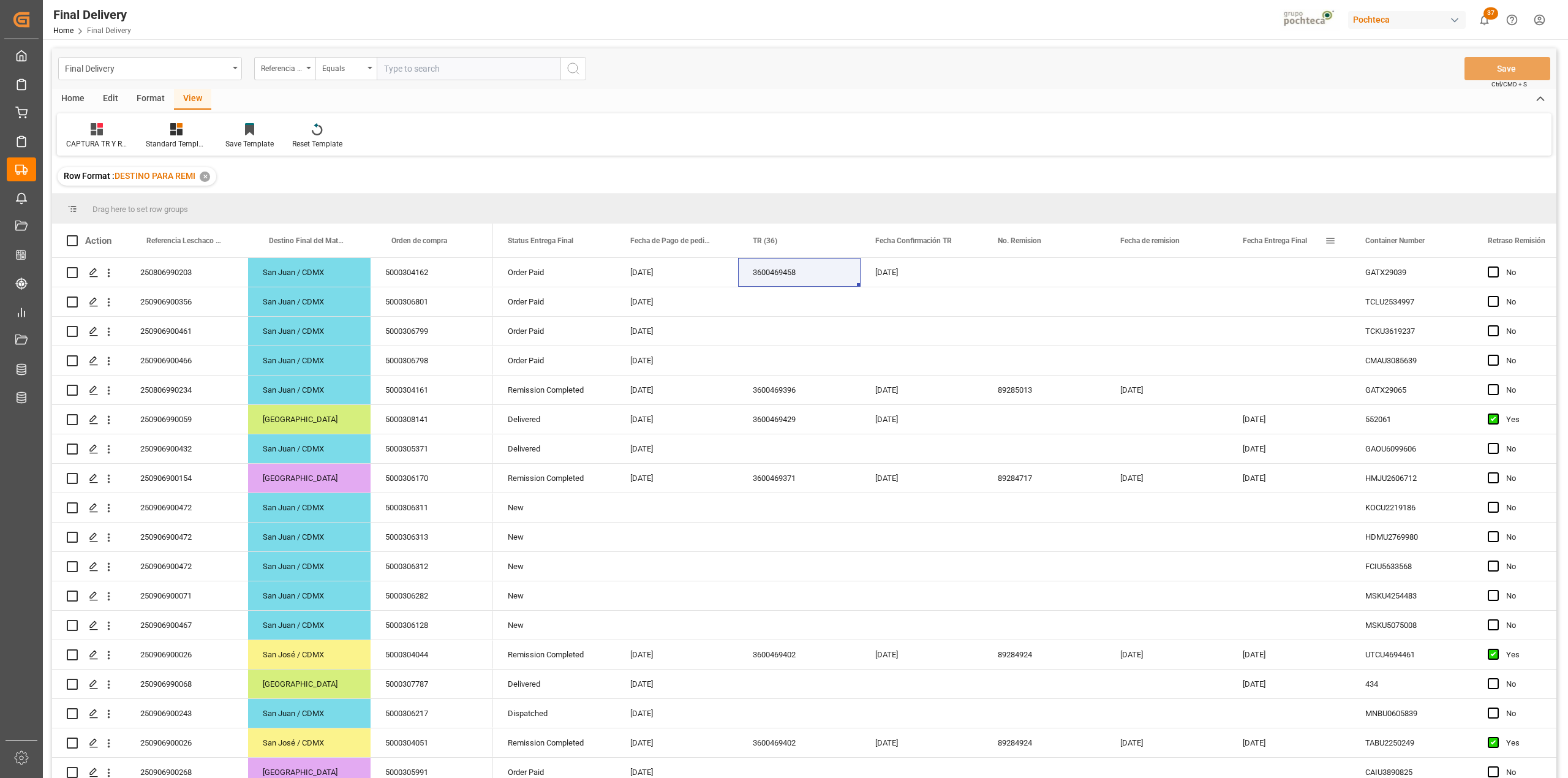
click at [1332, 242] on span at bounding box center [1330, 241] width 11 height 11
click at [1395, 240] on span "filter" at bounding box center [1400, 243] width 54 height 22
click at [1439, 306] on input "date" at bounding box center [1386, 307] width 120 height 25
type input "[DATE]"
click at [1399, 343] on button "Apply" at bounding box center [1402, 345] width 22 height 12
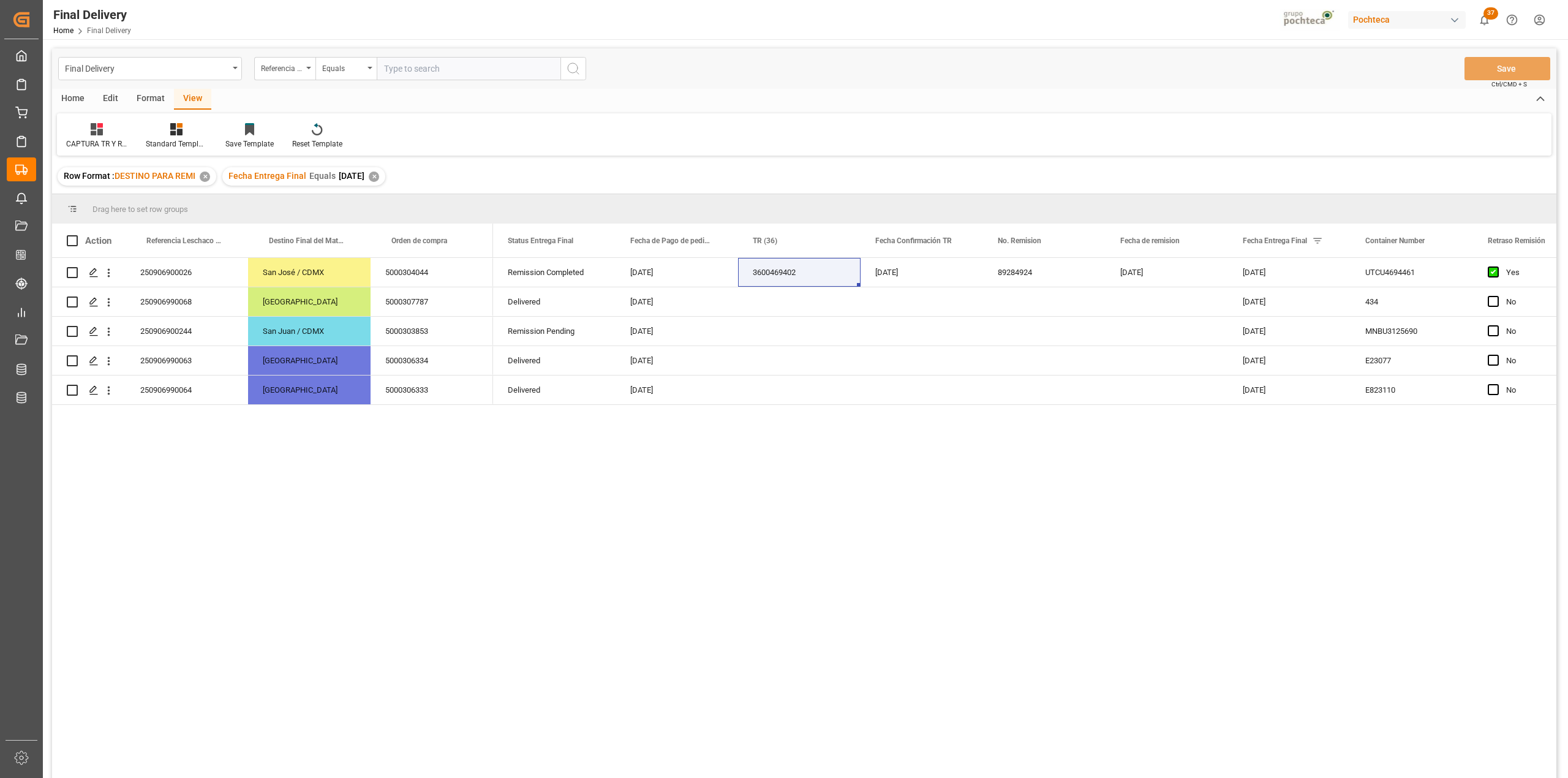
click at [1052, 119] on div "CAPTURA TR Y RETRASO CON ENTREGA Y SUCURSAL Standard Templates Save Template Re…" at bounding box center [804, 134] width 1495 height 42
click at [775, 312] on div "Press SPACE to select this row." at bounding box center [799, 301] width 122 height 28
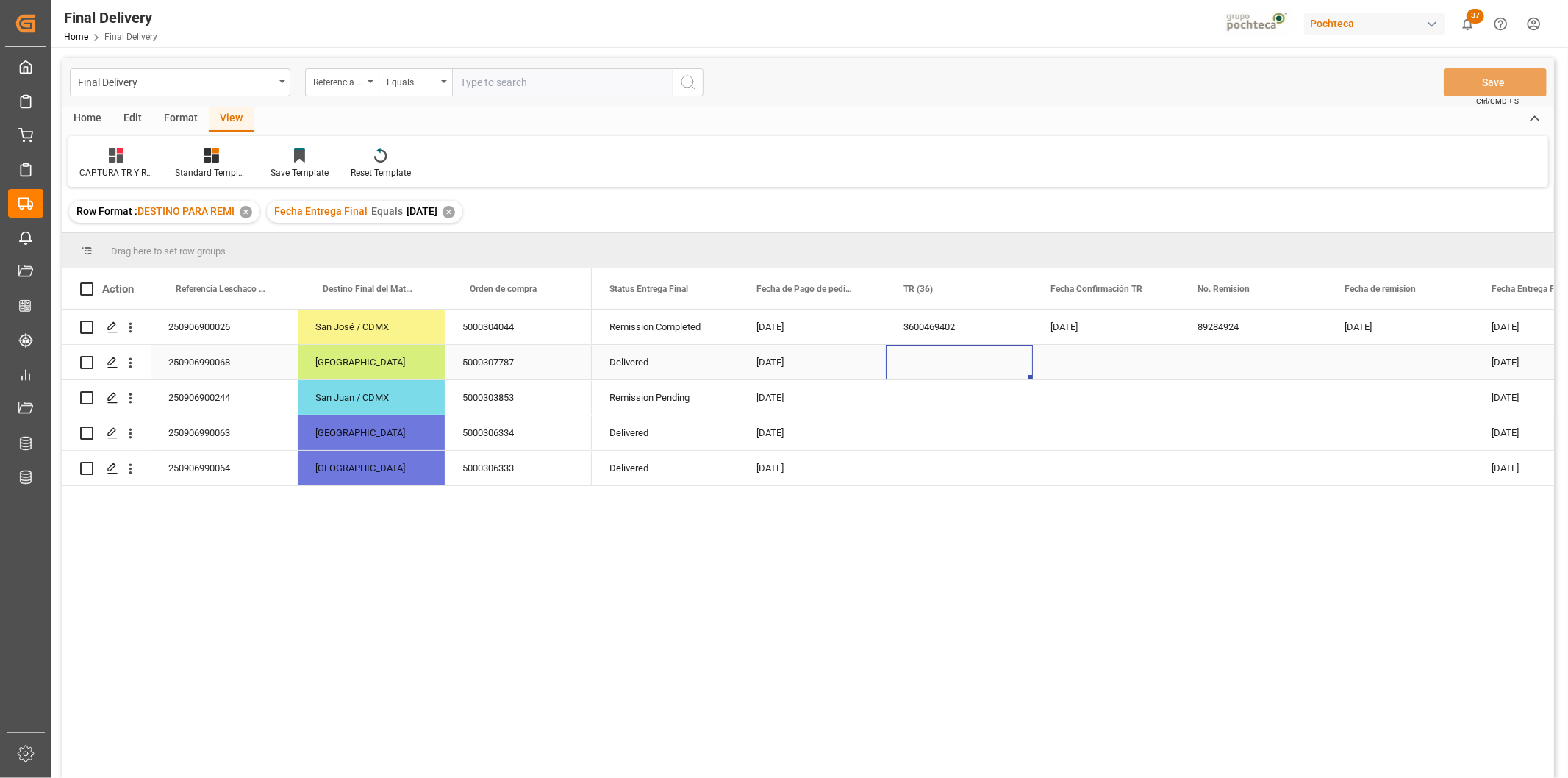
click at [368, 362] on div "[GEOGRAPHIC_DATA]" at bounding box center [371, 361] width 147 height 34
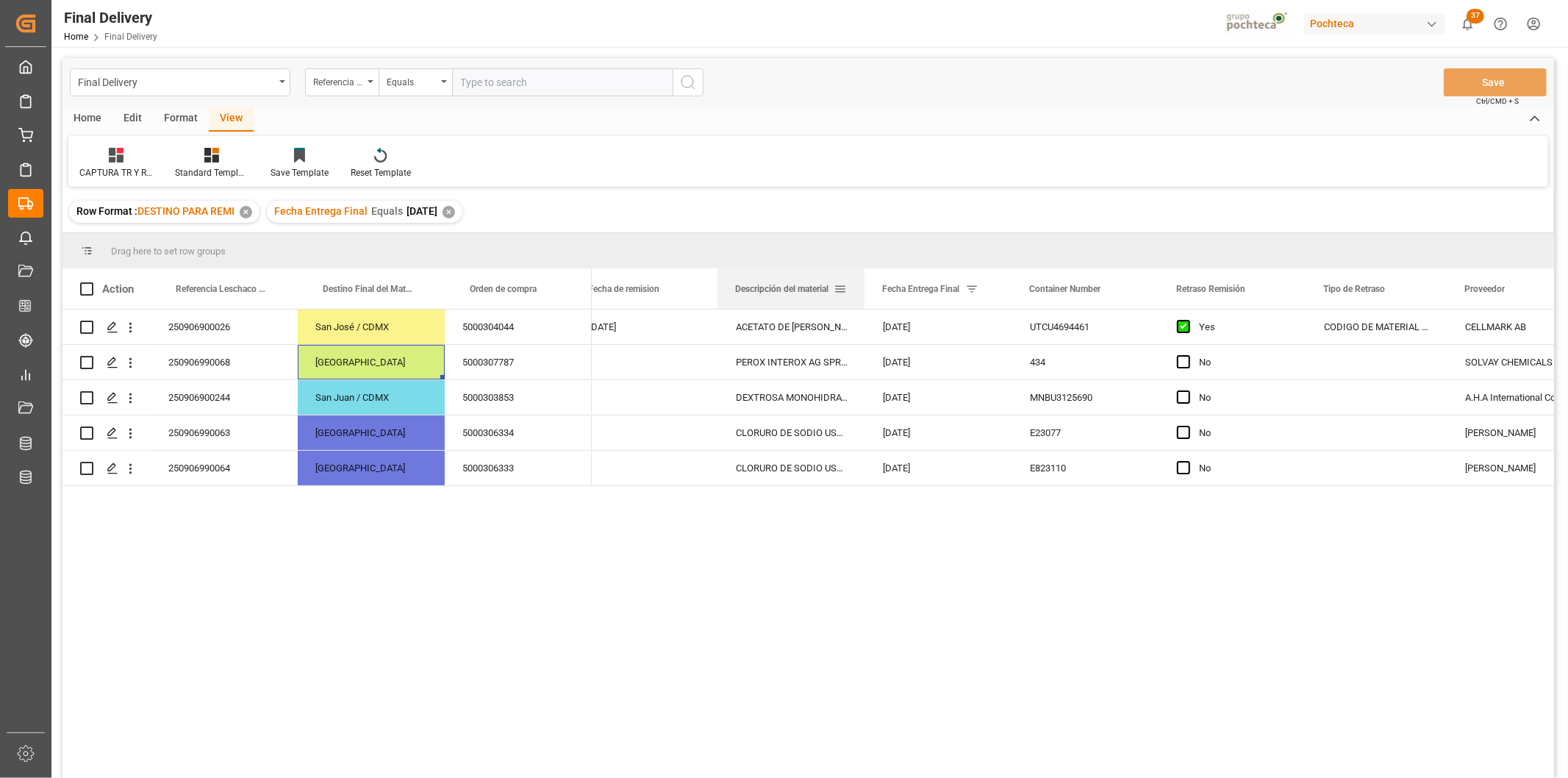
drag, startPoint x: 1358, startPoint y: 284, endPoint x: 741, endPoint y: 297, distance: 617.1
click at [741, 297] on div "Descripción del material" at bounding box center [784, 288] width 99 height 41
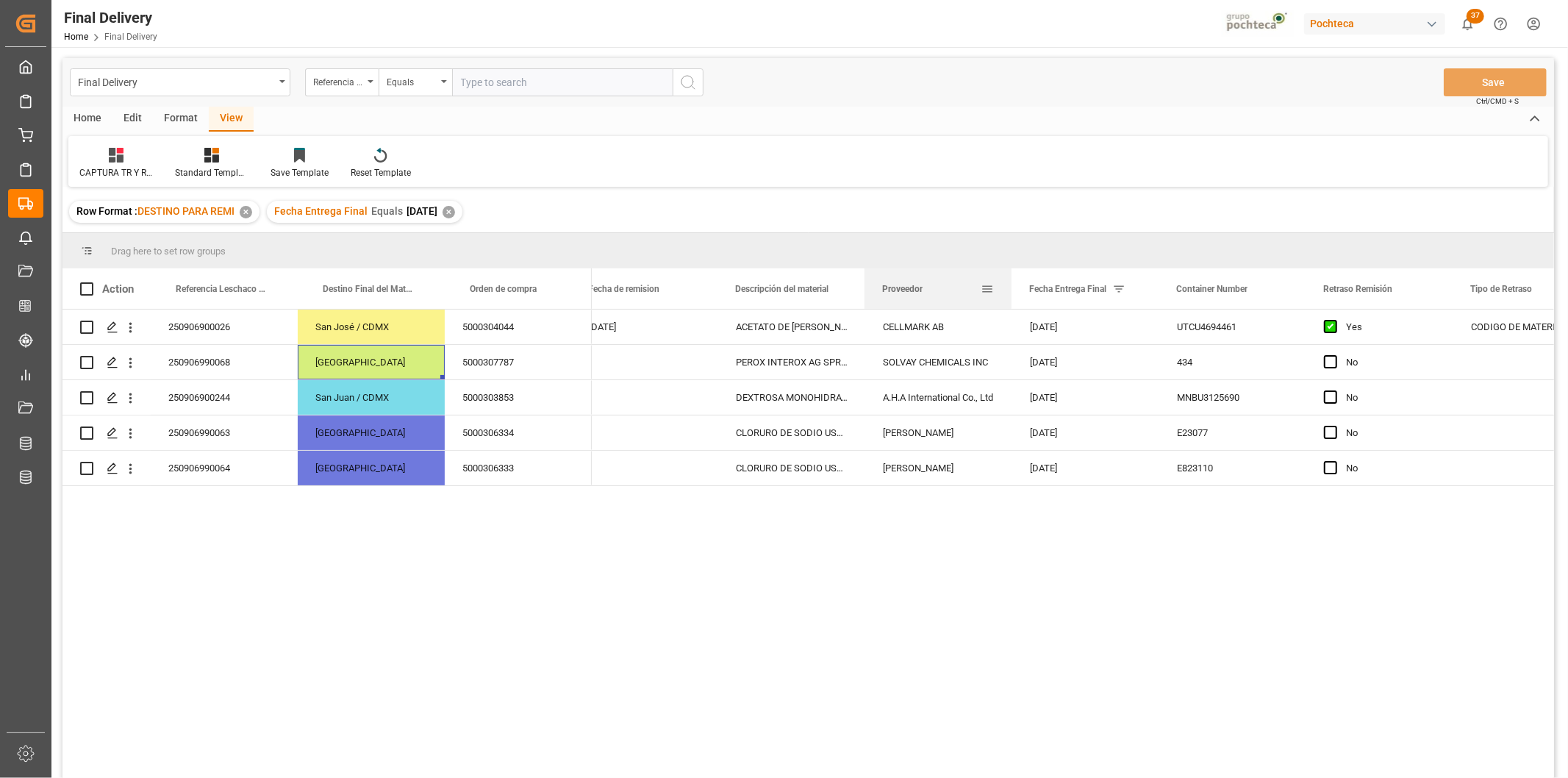
drag, startPoint x: 1496, startPoint y: 286, endPoint x: 934, endPoint y: 268, distance: 562.3
click at [934, 268] on div "Proveedor" at bounding box center [931, 288] width 99 height 41
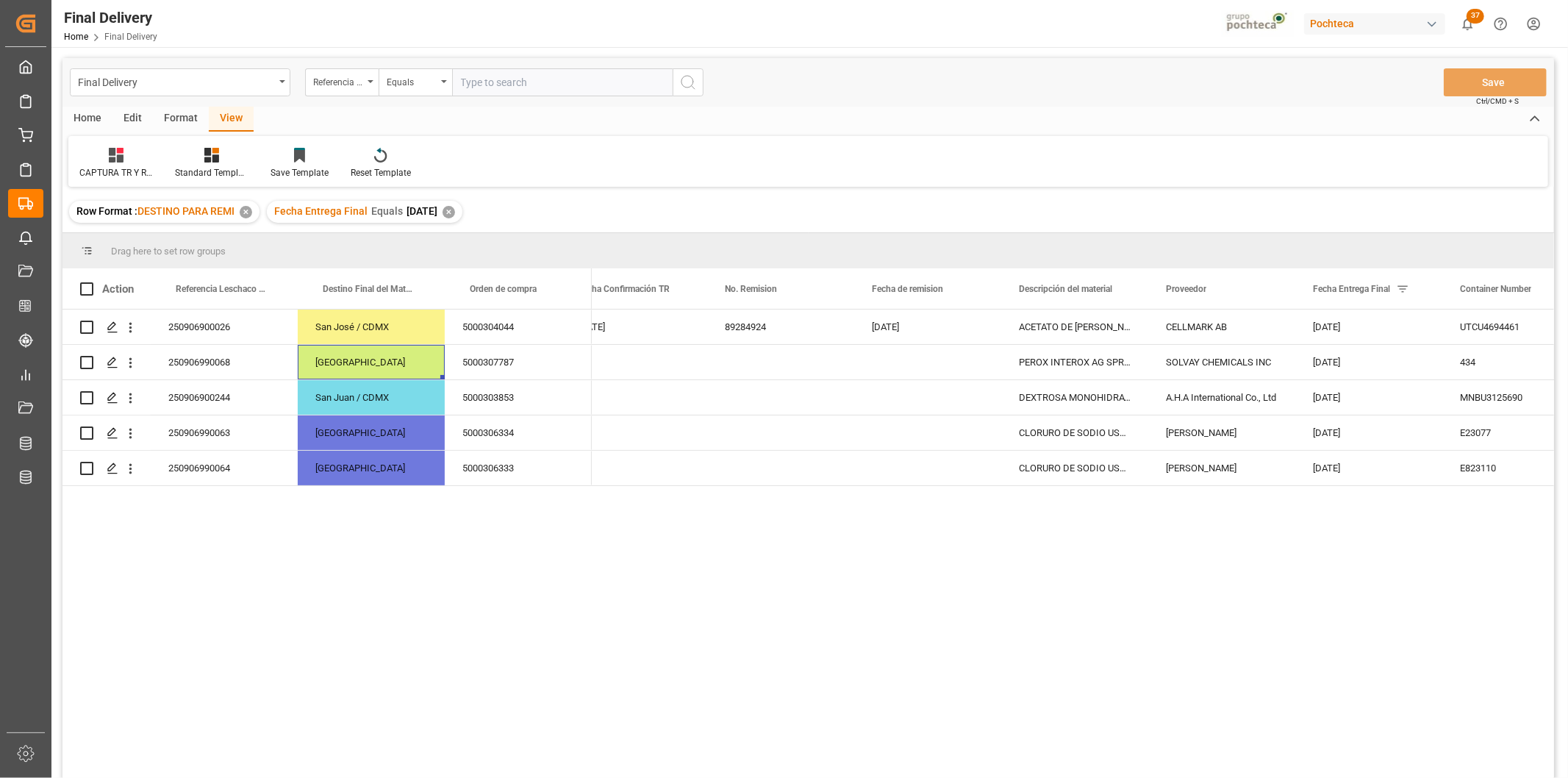
scroll to position [0, 472]
click at [538, 363] on div "5000307787" at bounding box center [517, 361] width 147 height 34
click at [1086, 405] on div "DEXTROSA MONOHIDRATADA IMP SAC 25KG" at bounding box center [1076, 396] width 147 height 34
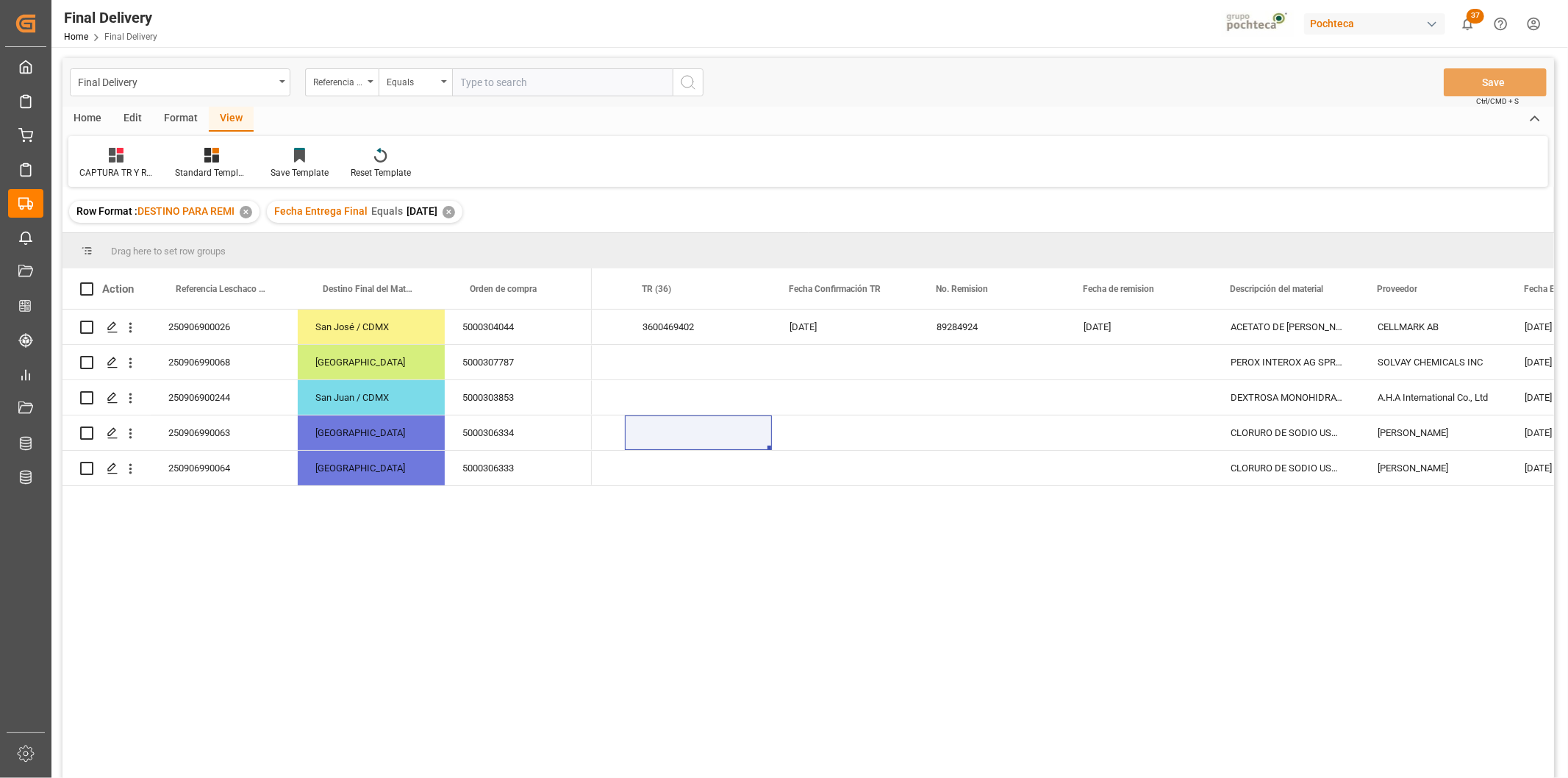
click at [1064, 549] on div "89284924 [DATE] [DATE] UTCU4694461 ACETATO DE METILO IMP GR (56874) CELLMARK AB…" at bounding box center [1074, 548] width 963 height 478
click at [910, 673] on div "89284924 [DATE] [DATE] UTCU4694461 ACETATO DE METILO IMP GR (56874) CELLMARK AB…" at bounding box center [1074, 548] width 963 height 478
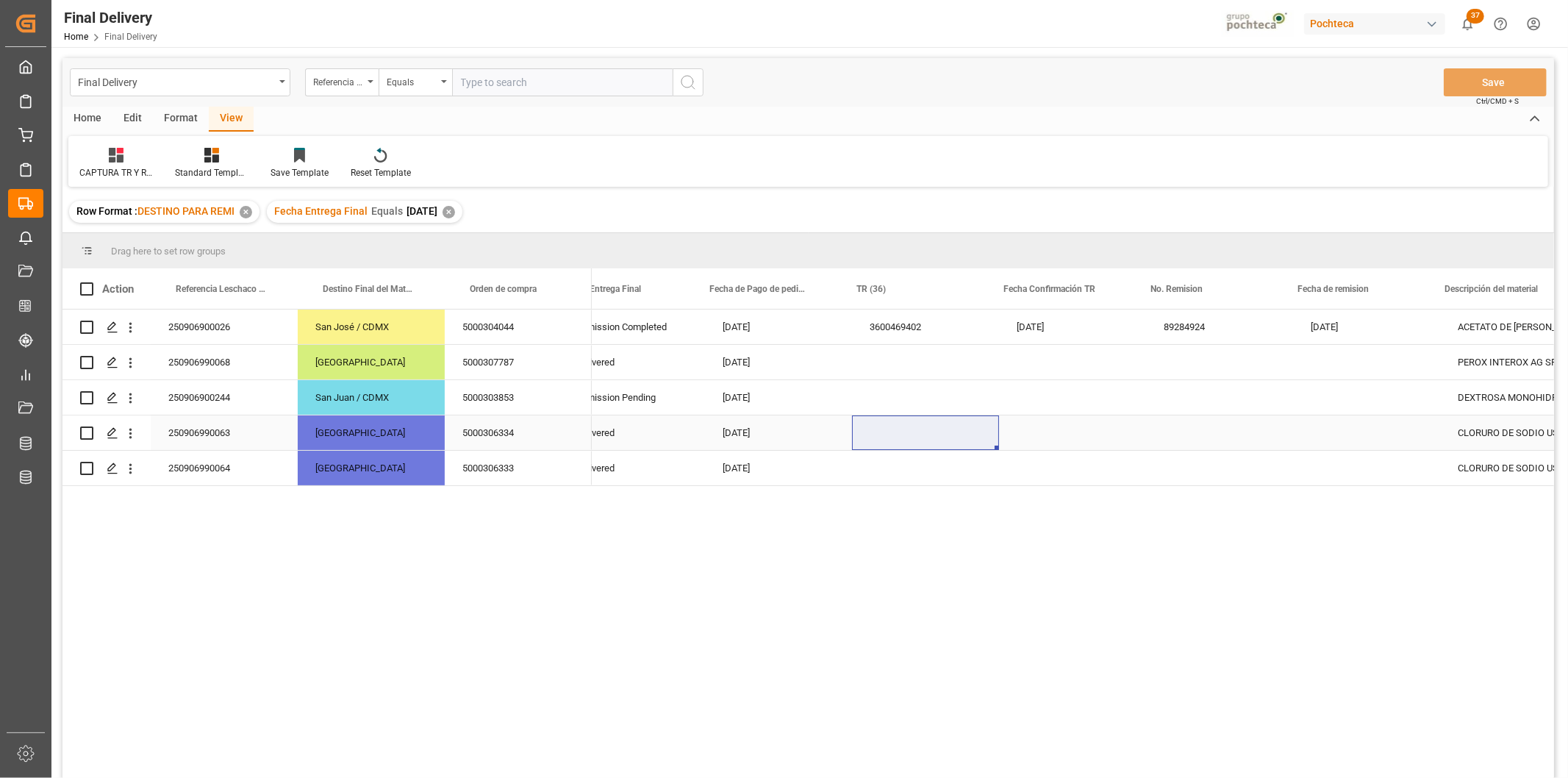
scroll to position [0, 49]
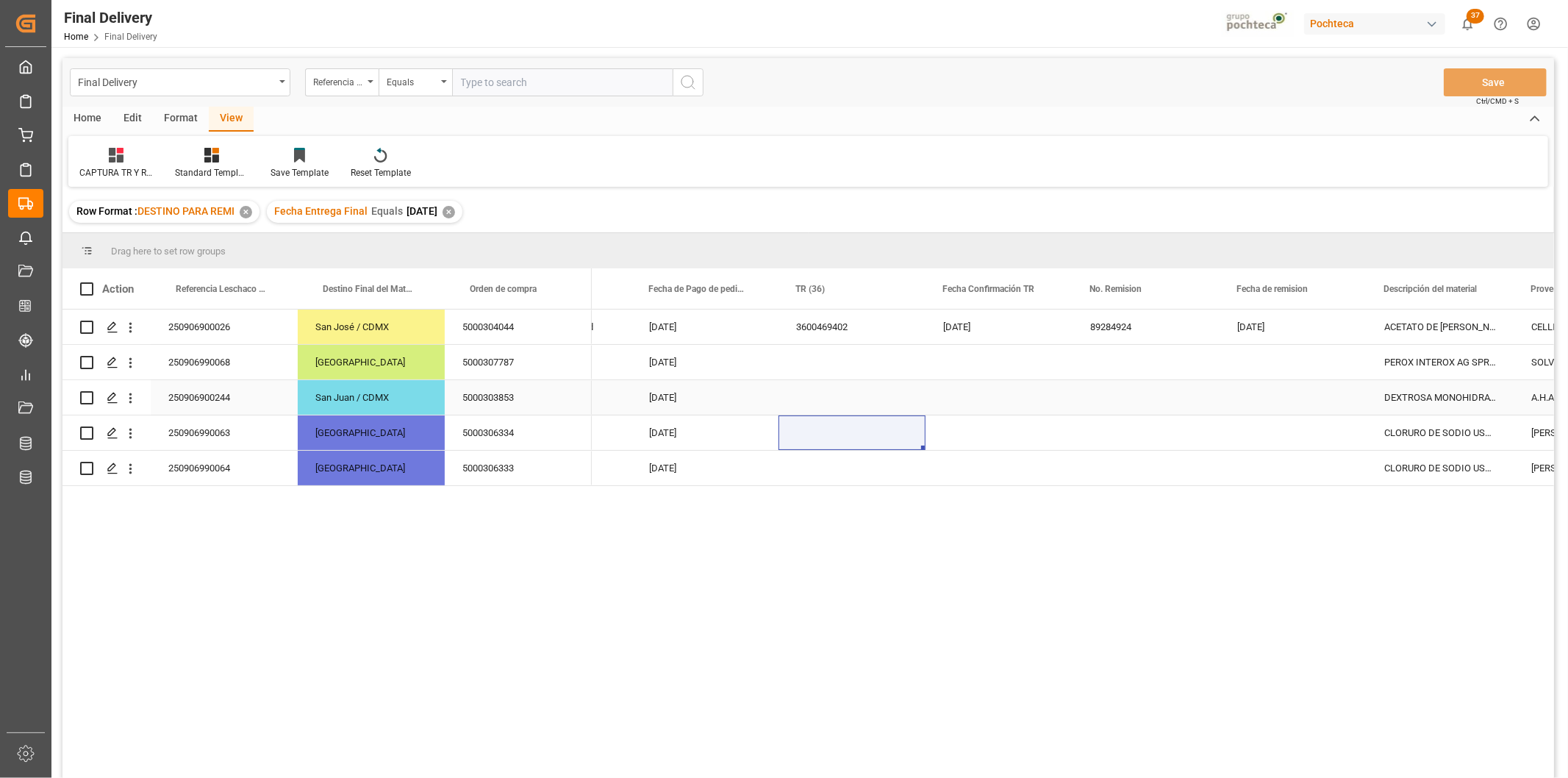
click at [518, 397] on div "5000303853" at bounding box center [517, 396] width 147 height 34
click at [108, 369] on div "Press SPACE to select this row." at bounding box center [112, 362] width 22 height 27
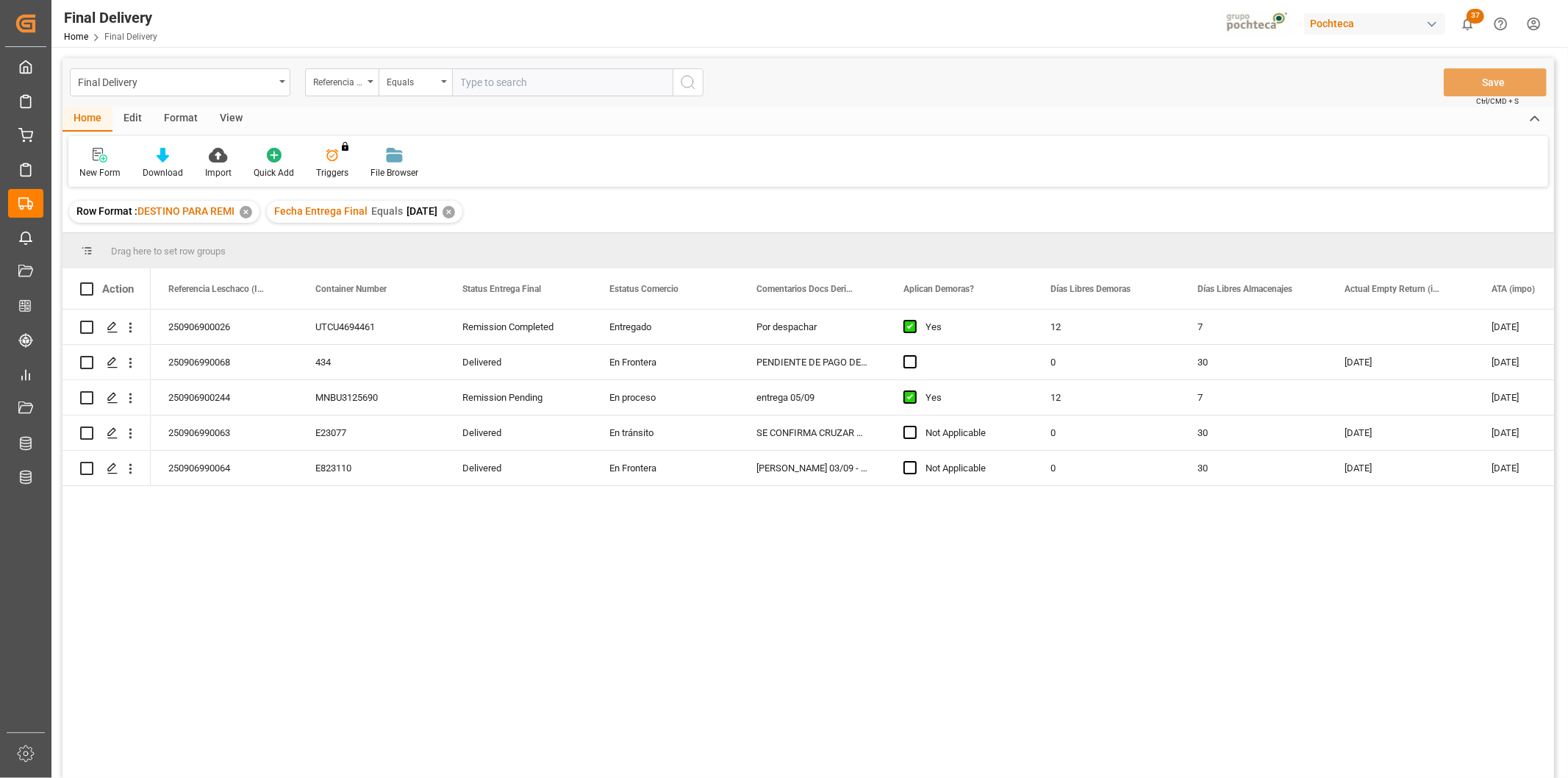
click at [229, 123] on div "View" at bounding box center [231, 118] width 45 height 25
click at [99, 166] on div "Default" at bounding box center [93, 173] width 29 height 13
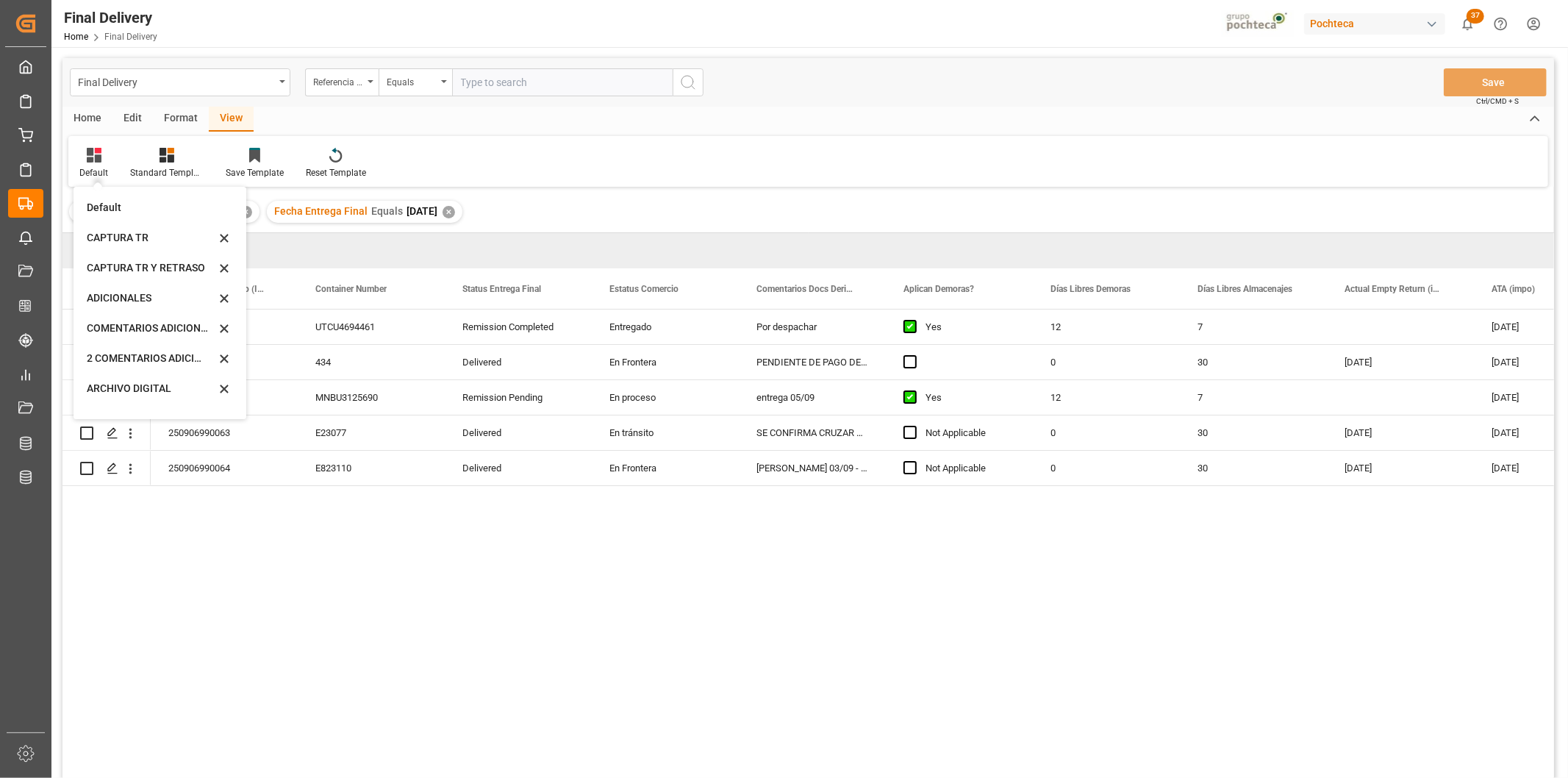
scroll to position [140, 0]
click at [152, 400] on div "CAPTURA TR Y RETRASO CON ENTREGA Y SUCURSAL" at bounding box center [151, 398] width 128 height 16
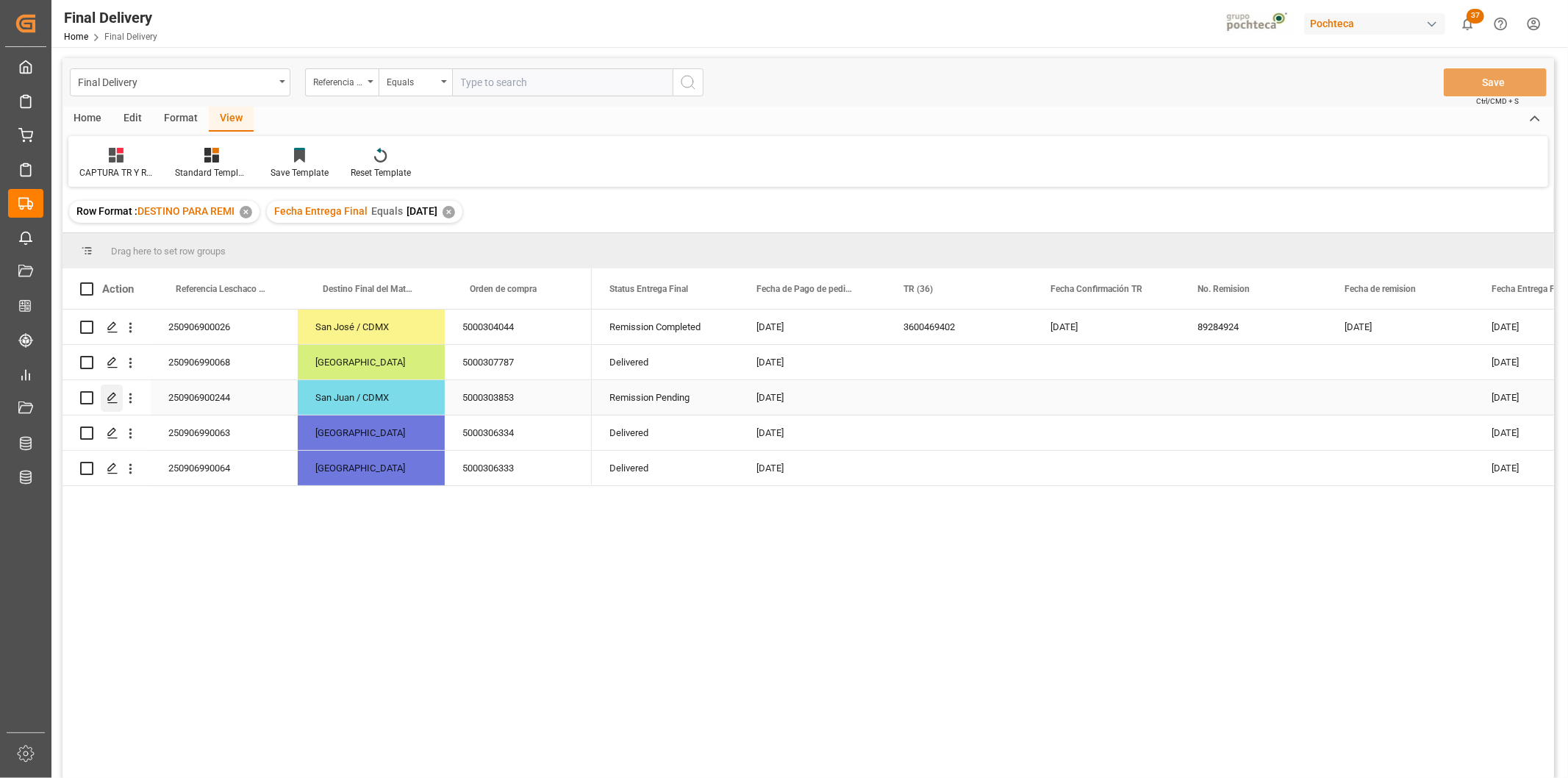
click at [108, 398] on icon "Press SPACE to select this row." at bounding box center [112, 397] width 12 height 12
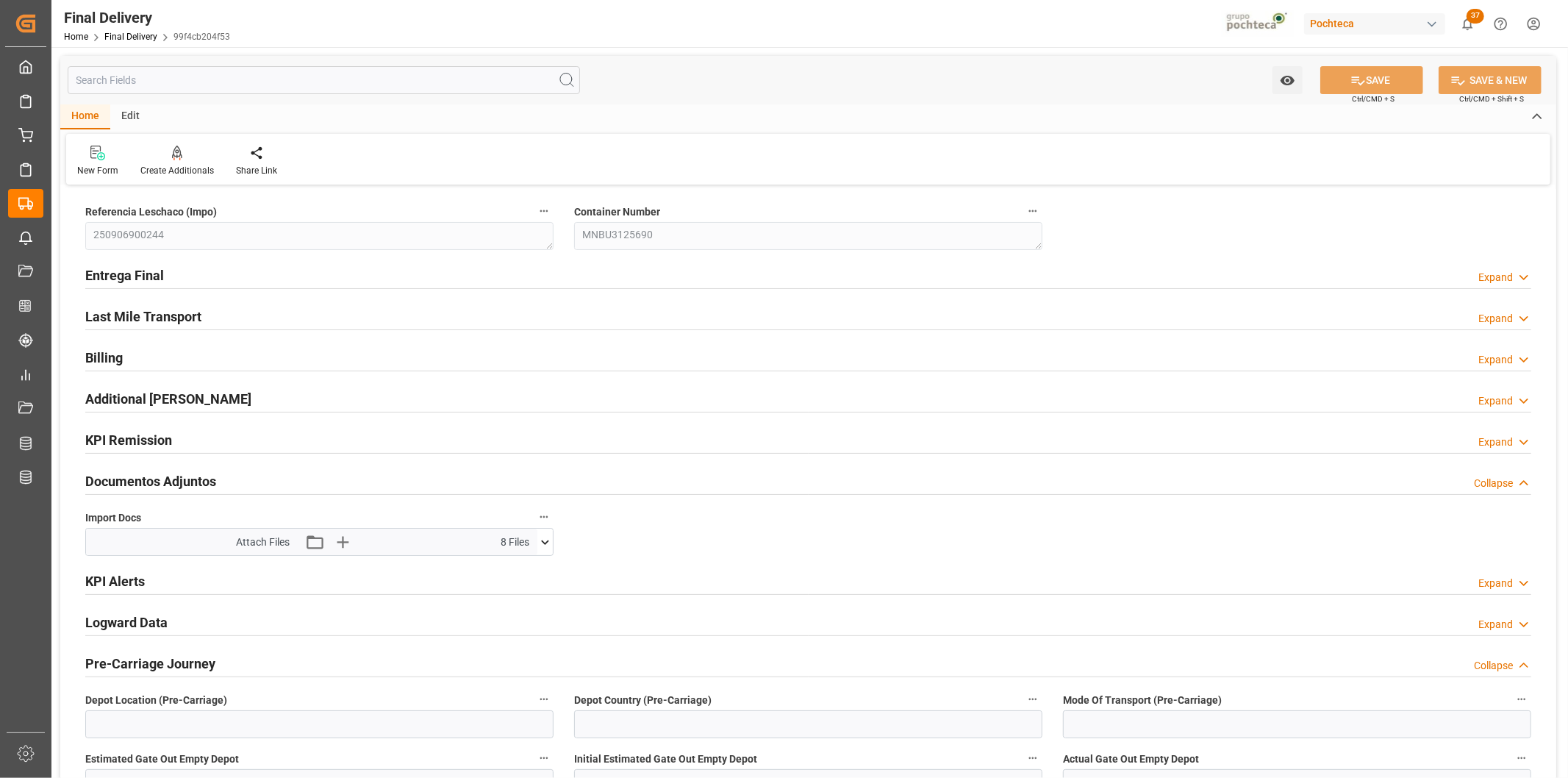
click at [547, 538] on icon at bounding box center [545, 541] width 16 height 16
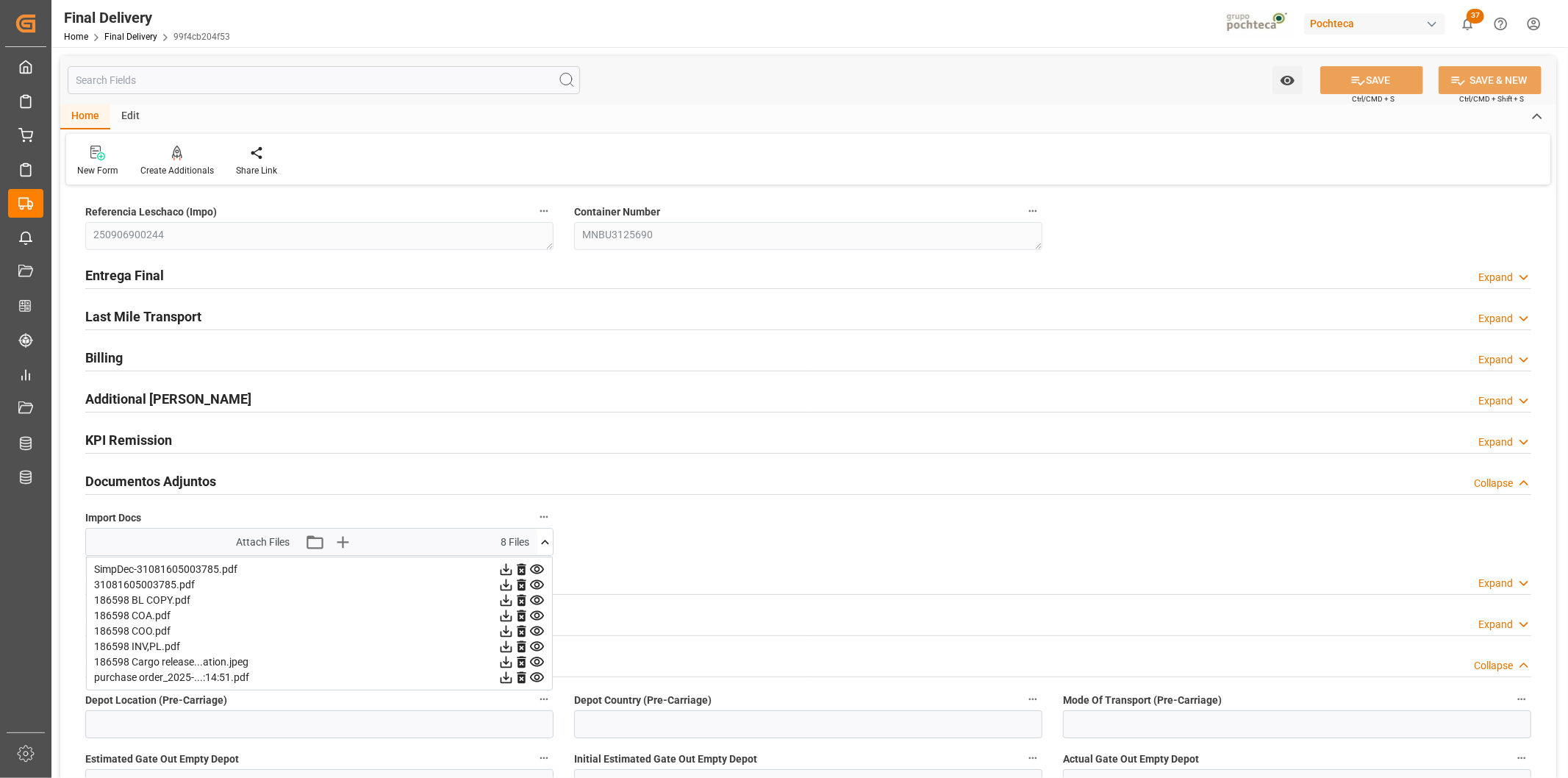
click at [502, 617] on icon at bounding box center [506, 615] width 12 height 12
click at [504, 648] on icon at bounding box center [506, 647] width 12 height 12
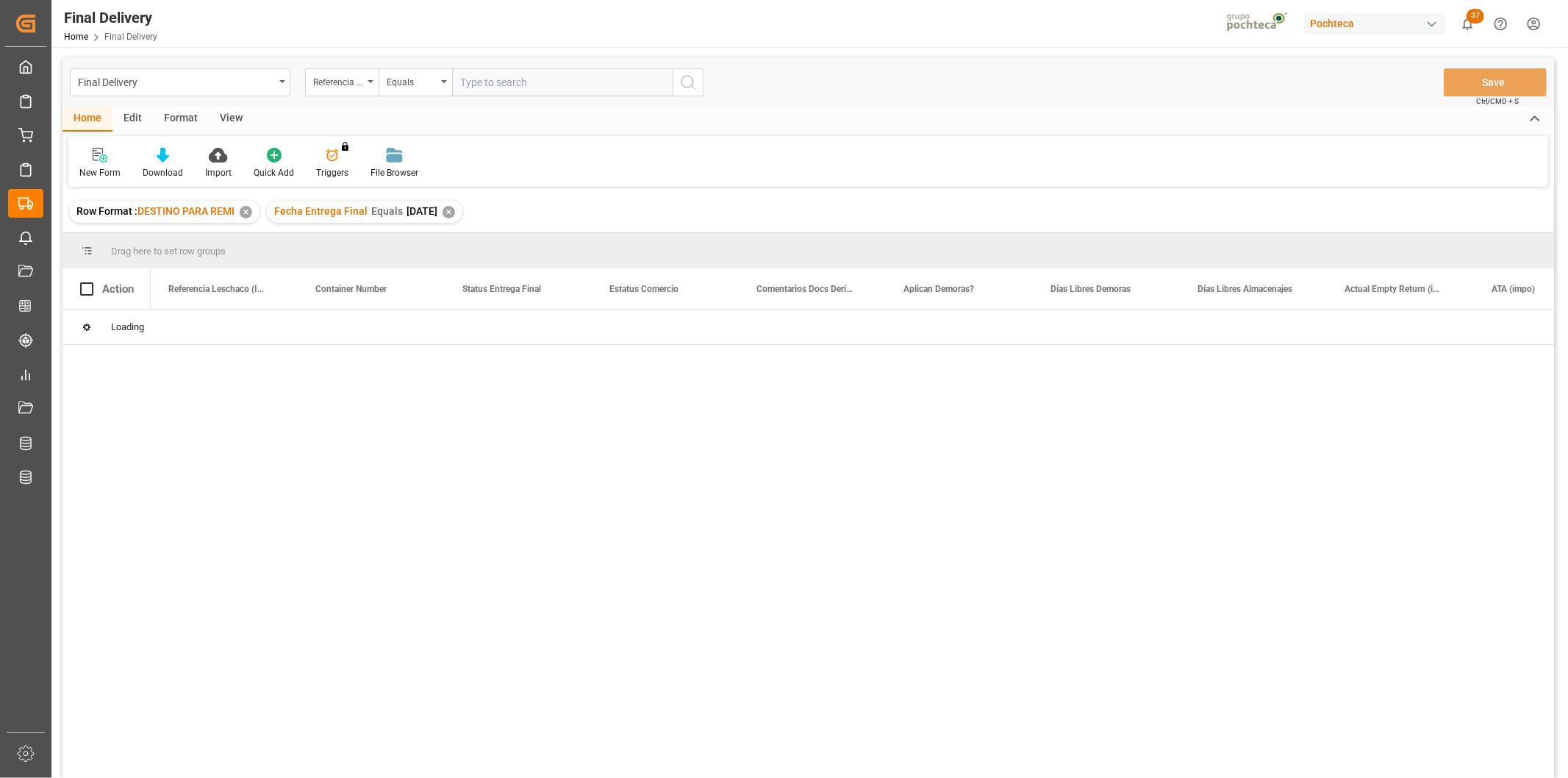
click at [232, 120] on div "View" at bounding box center [231, 118] width 45 height 25
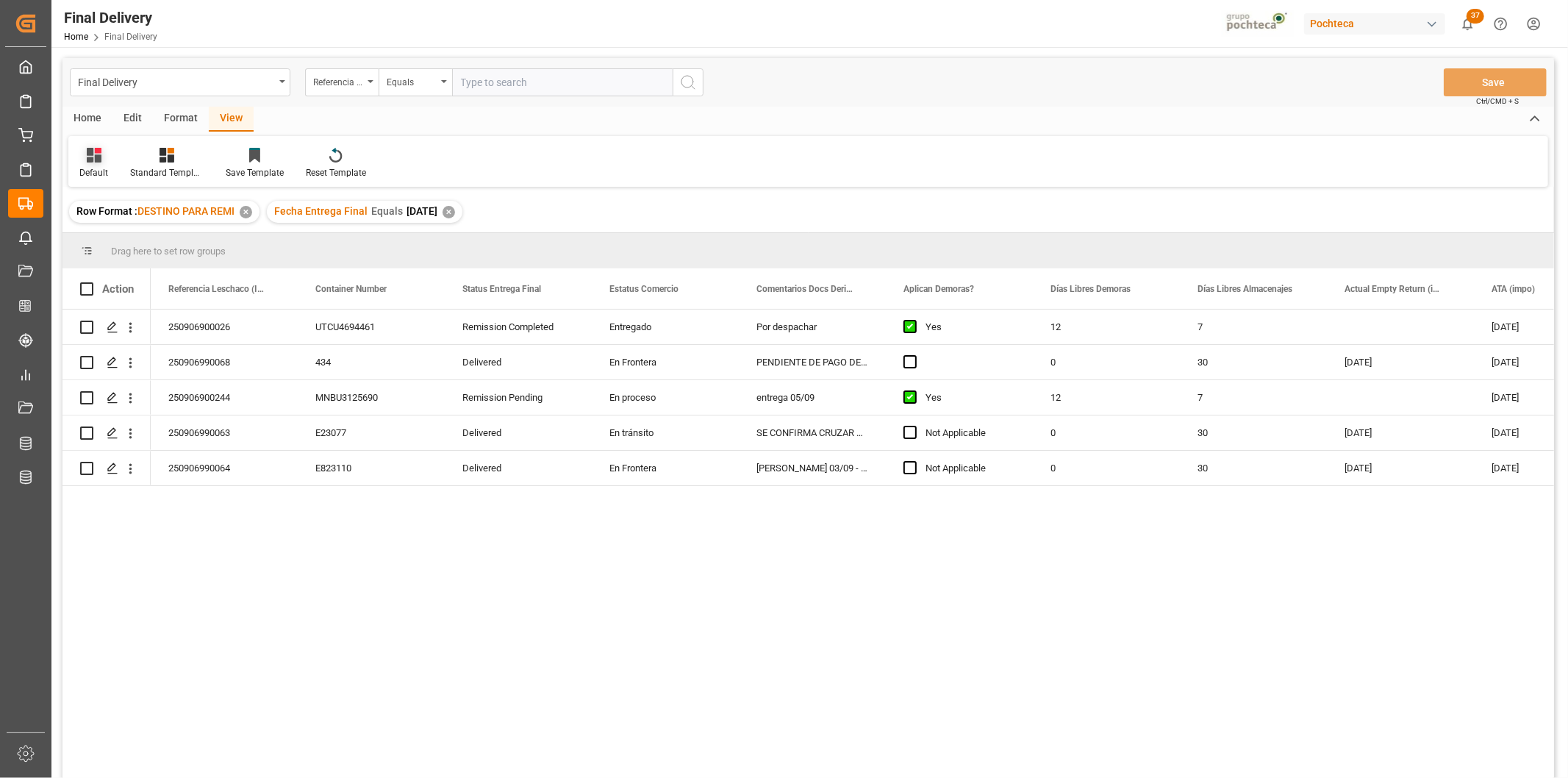
click at [99, 162] on icon at bounding box center [94, 155] width 15 height 15
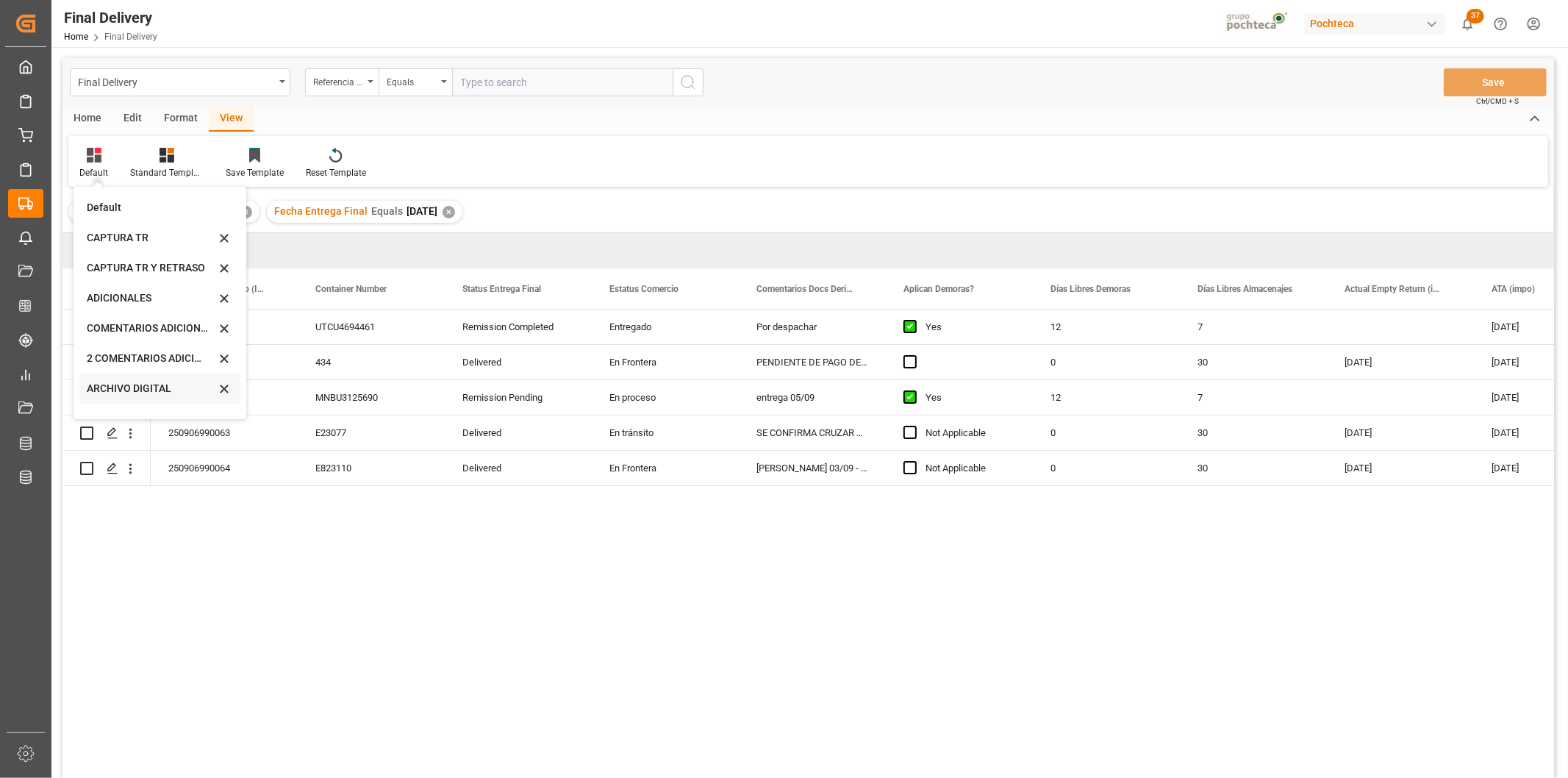
scroll to position [140, 0]
click at [135, 398] on div "CAPTURA TR Y RETRASO CON ENTREGA Y SUCURSAL" at bounding box center [151, 398] width 128 height 16
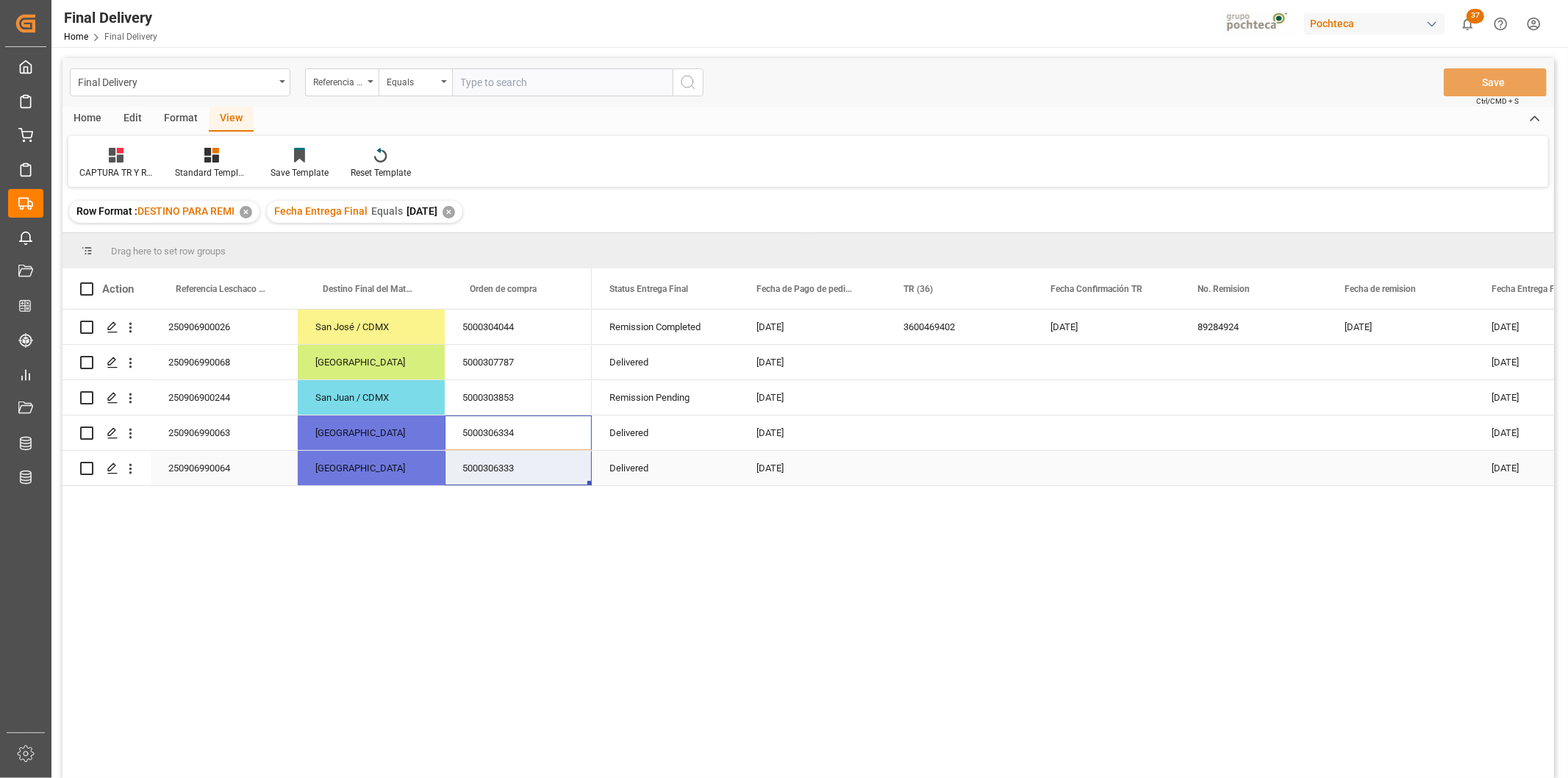
drag, startPoint x: 502, startPoint y: 430, endPoint x: 504, endPoint y: 452, distance: 22.1
click at [504, 452] on div "250906900026 [GEOGRAPHIC_DATA][PERSON_NAME] / CDMX 5000304044 250906990068 Mont…" at bounding box center [327, 397] width 529 height 176
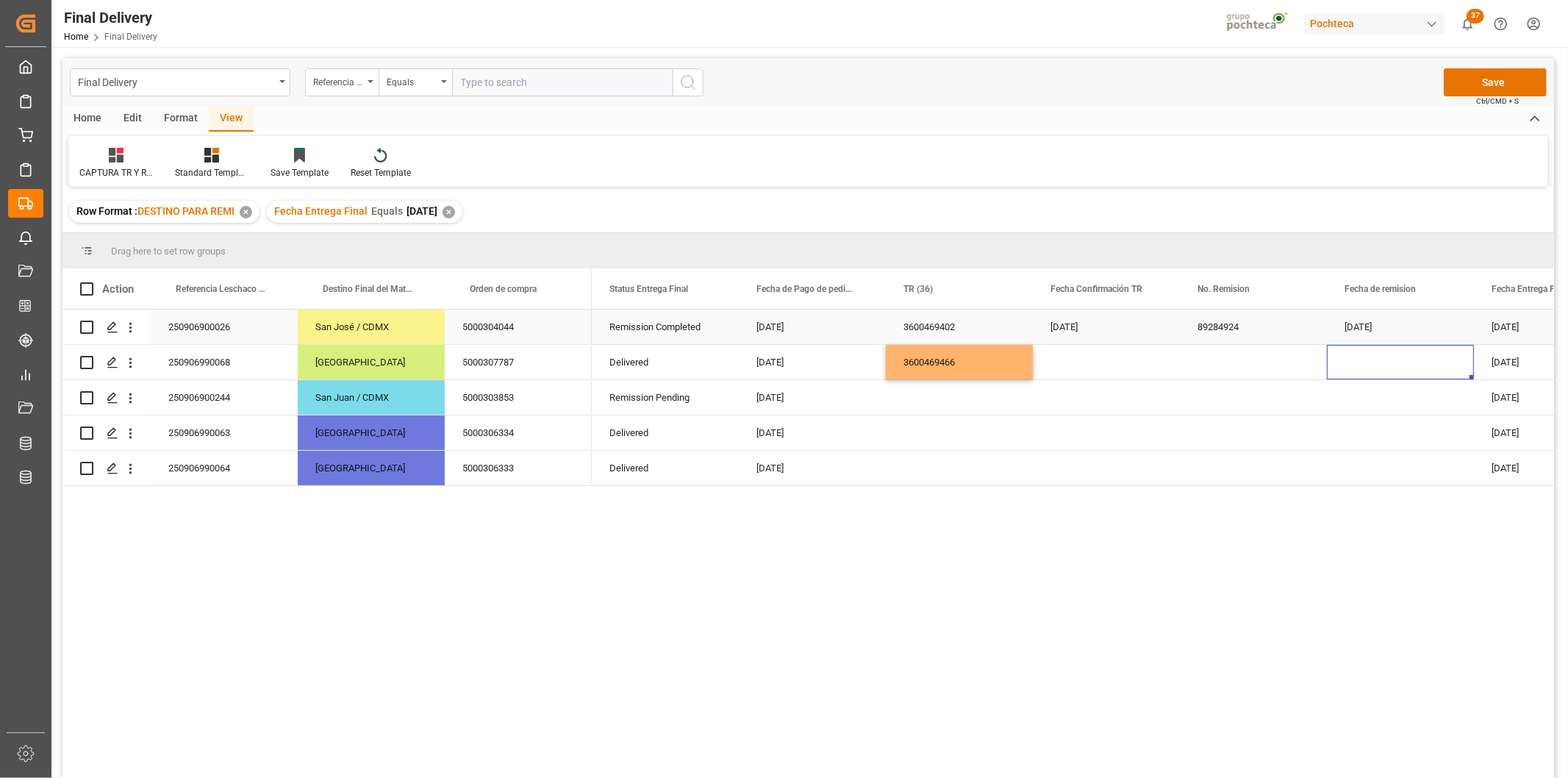
scroll to position [0, 71]
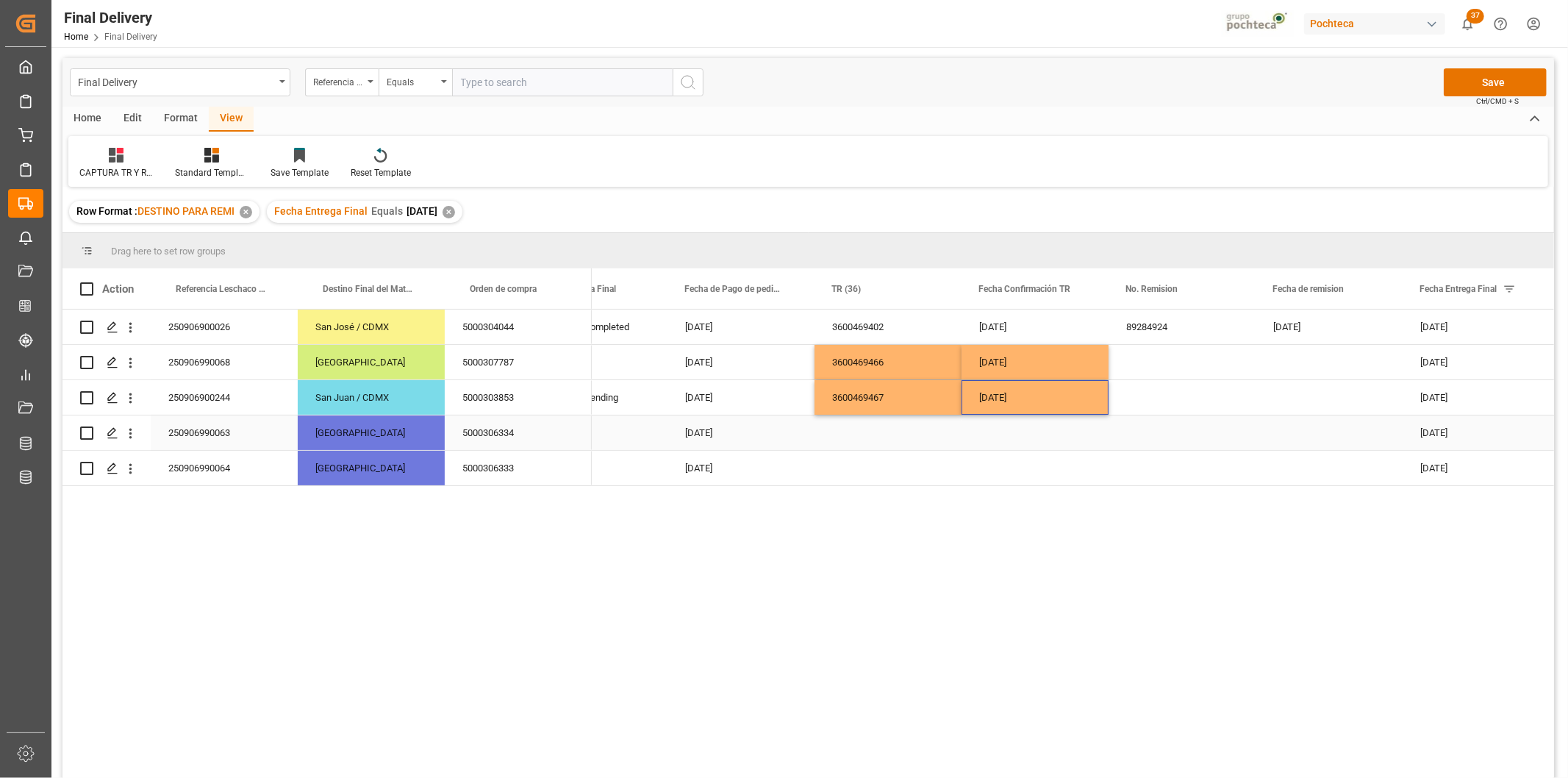
click at [894, 432] on div "Press SPACE to select this row." at bounding box center [888, 432] width 147 height 34
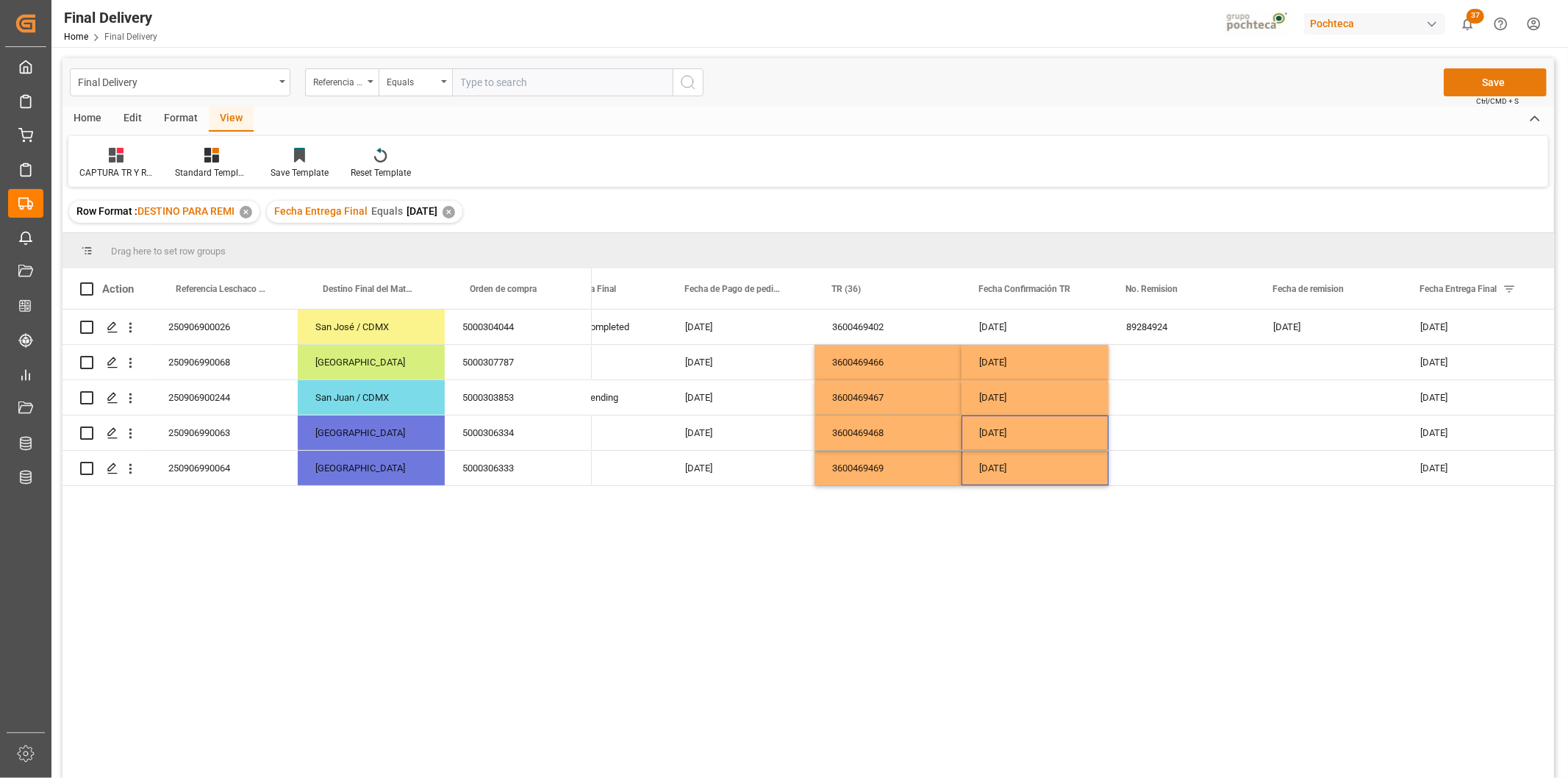
click at [1492, 90] on button "Save" at bounding box center [1495, 82] width 103 height 28
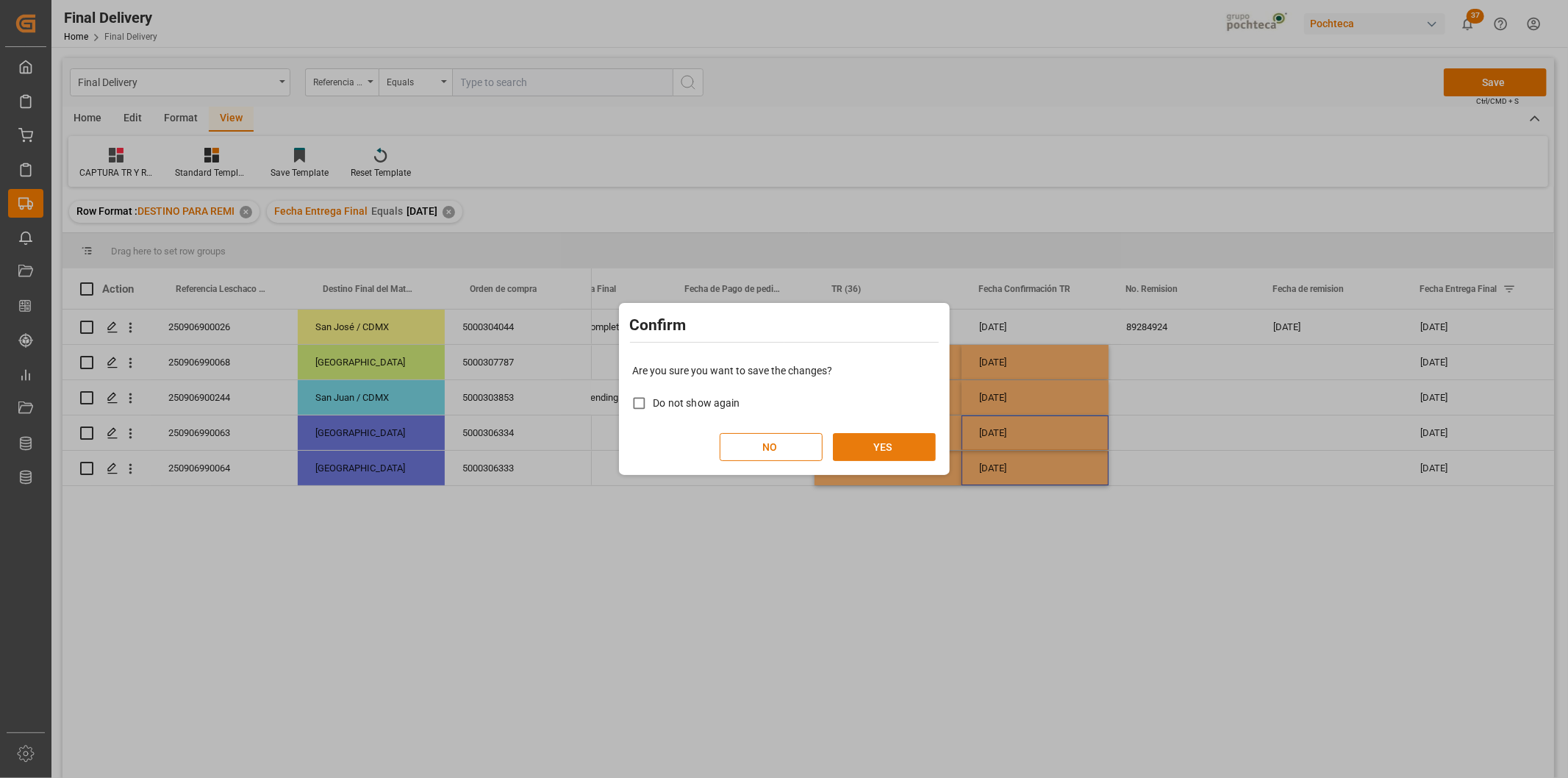
click at [876, 447] on button "YES" at bounding box center [884, 447] width 103 height 28
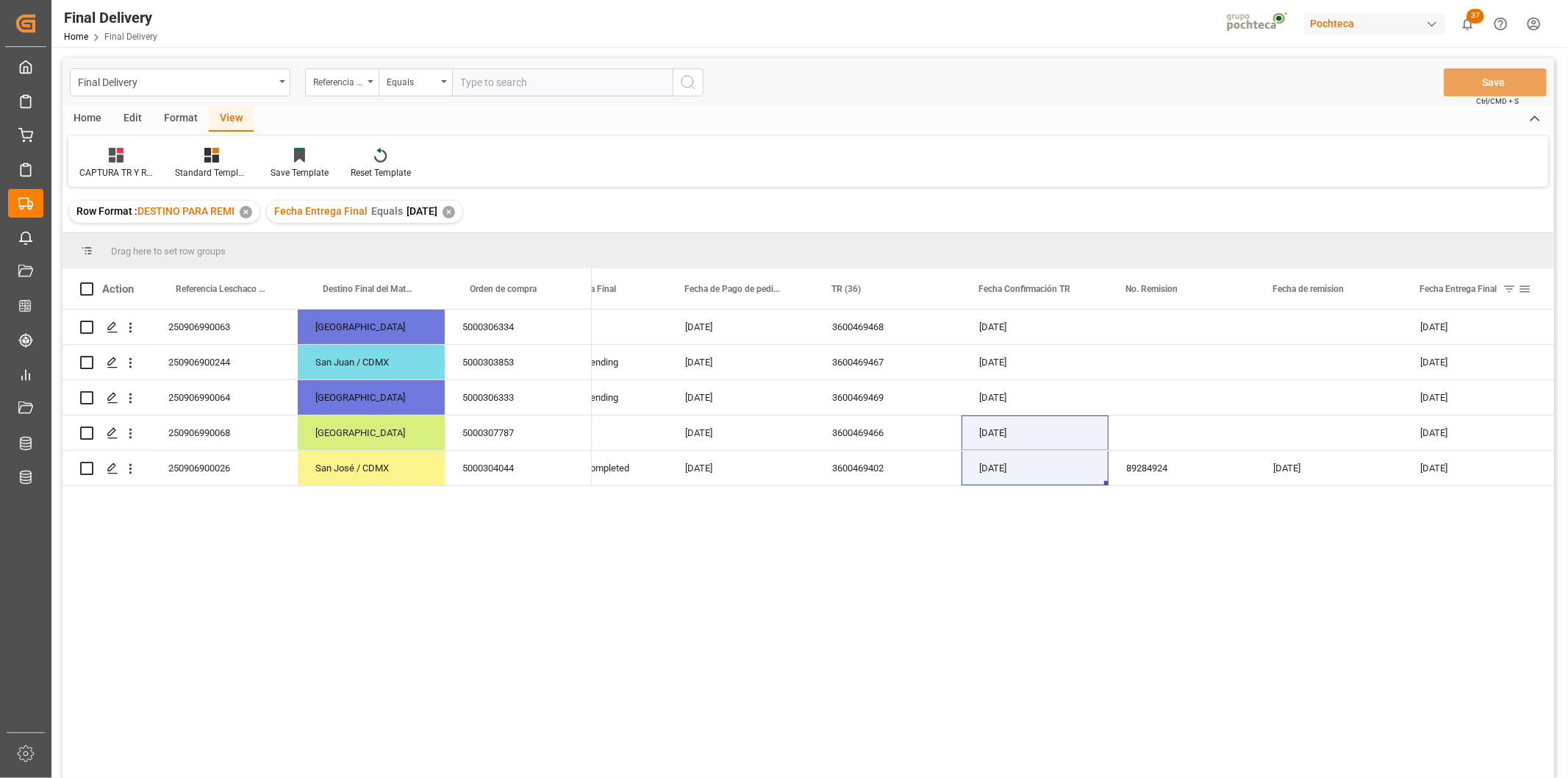
click at [1526, 286] on span at bounding box center [1525, 289] width 13 height 13
click at [1496, 285] on span "filter" at bounding box center [1489, 291] width 13 height 13
click at [1499, 336] on div "Equals" at bounding box center [1474, 331] width 144 height 23
click at [1461, 419] on div "In range" at bounding box center [1474, 425] width 144 height 23
click at [1534, 359] on input "[DATE]" at bounding box center [1474, 369] width 144 height 30
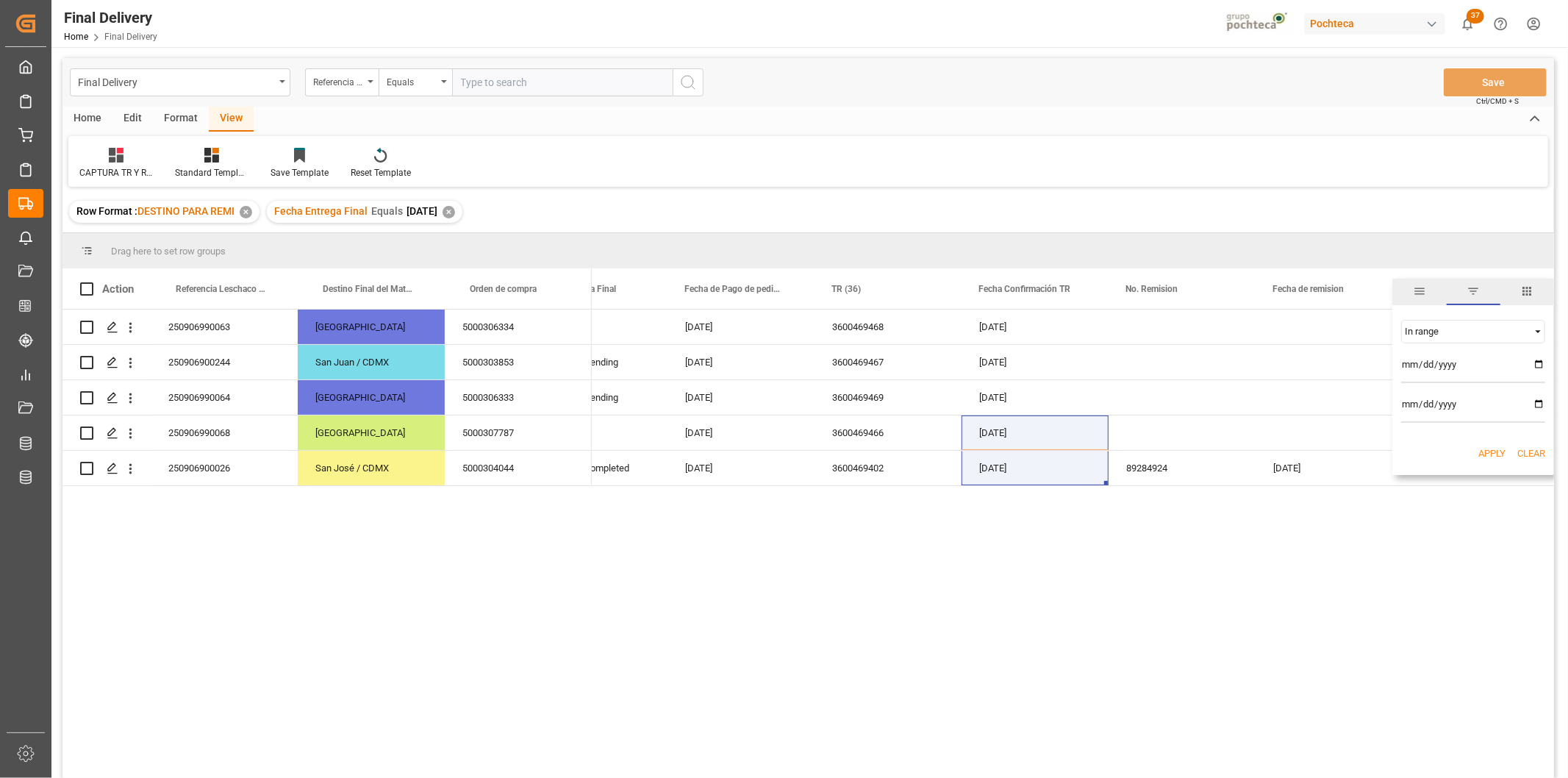
type input "[DATE]"
click at [1535, 407] on input "date" at bounding box center [1474, 408] width 144 height 30
type input "[DATE]"
click at [1484, 456] on button "Apply" at bounding box center [1491, 454] width 27 height 15
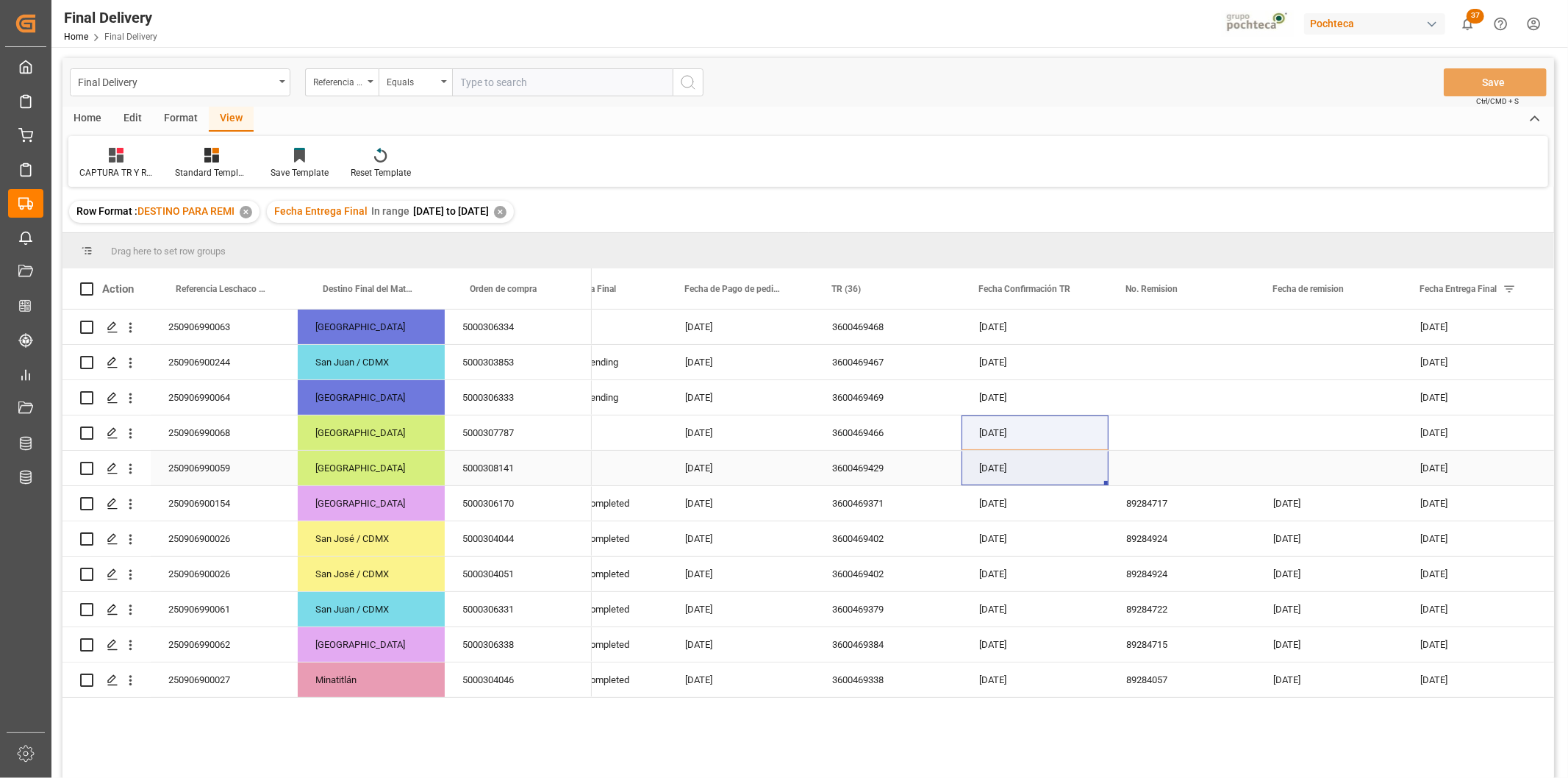
click at [1149, 463] on div "Press SPACE to select this row." at bounding box center [1182, 468] width 147 height 34
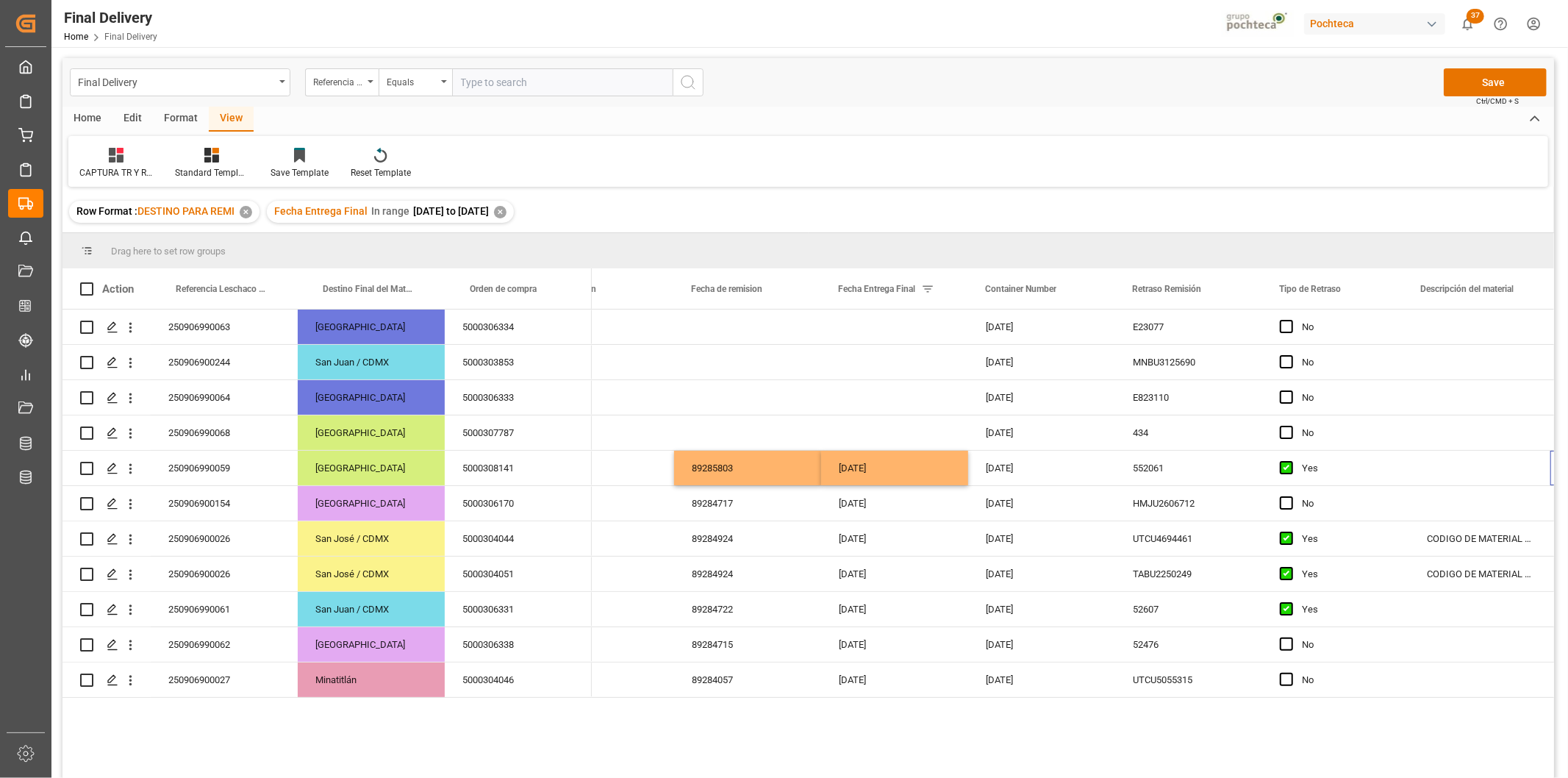
scroll to position [0, 653]
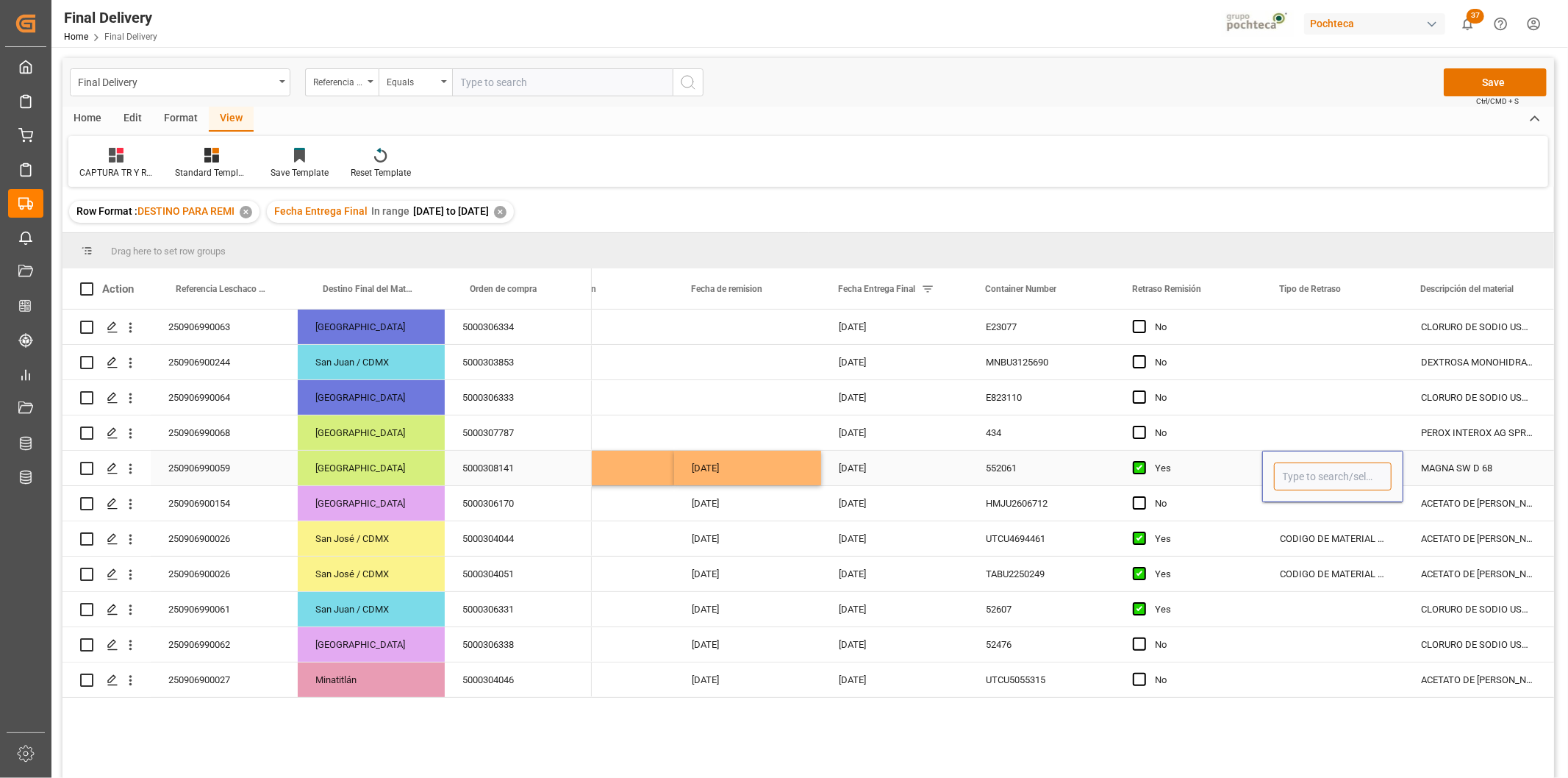
click at [1282, 481] on input "Press SPACE to select this row." at bounding box center [1332, 476] width 117 height 28
click at [1337, 525] on div "OC CON INCIDENCIA, PERO SE CUMPLE CON KPI" at bounding box center [1386, 518] width 223 height 52
type input "OC CON INCIDENCIA, PERO SE CUMPLE CON KPI"
click at [1456, 478] on div "MAGNA SW D 68" at bounding box center [1477, 468] width 147 height 34
click at [1513, 81] on button "Save" at bounding box center [1495, 82] width 103 height 28
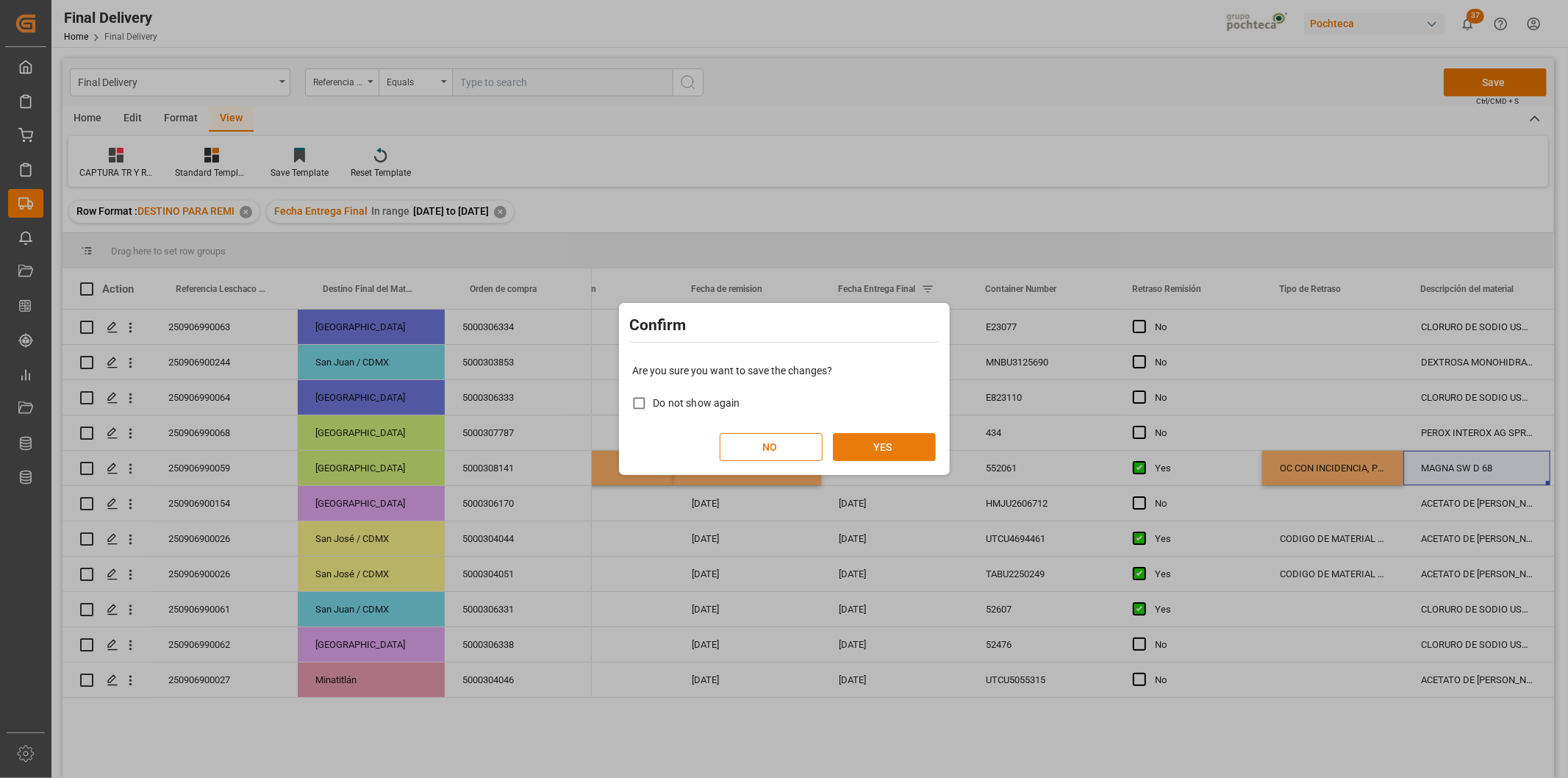
click at [897, 444] on button "YES" at bounding box center [884, 447] width 103 height 28
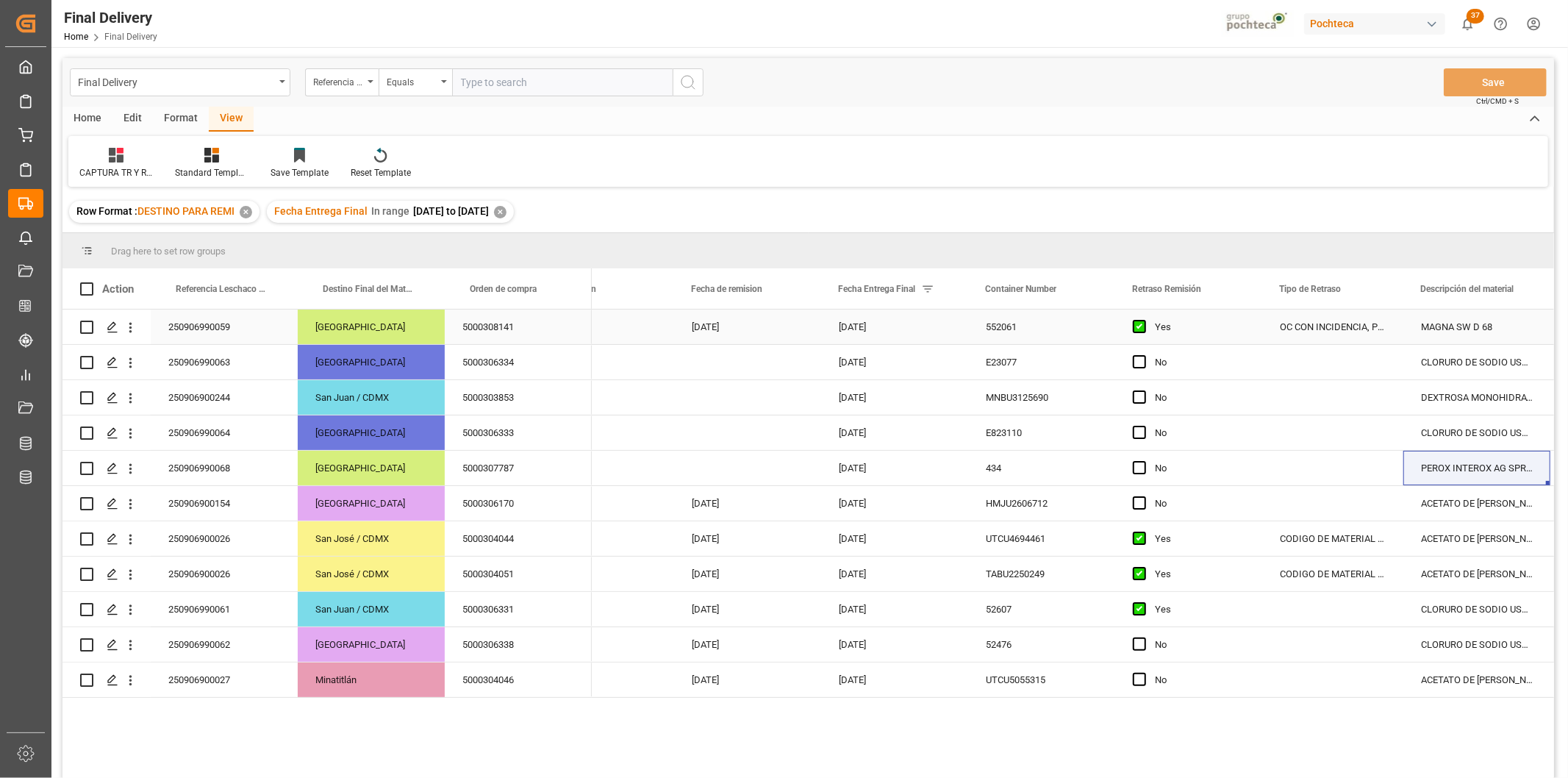
click at [232, 324] on div "250906990059" at bounding box center [224, 326] width 147 height 34
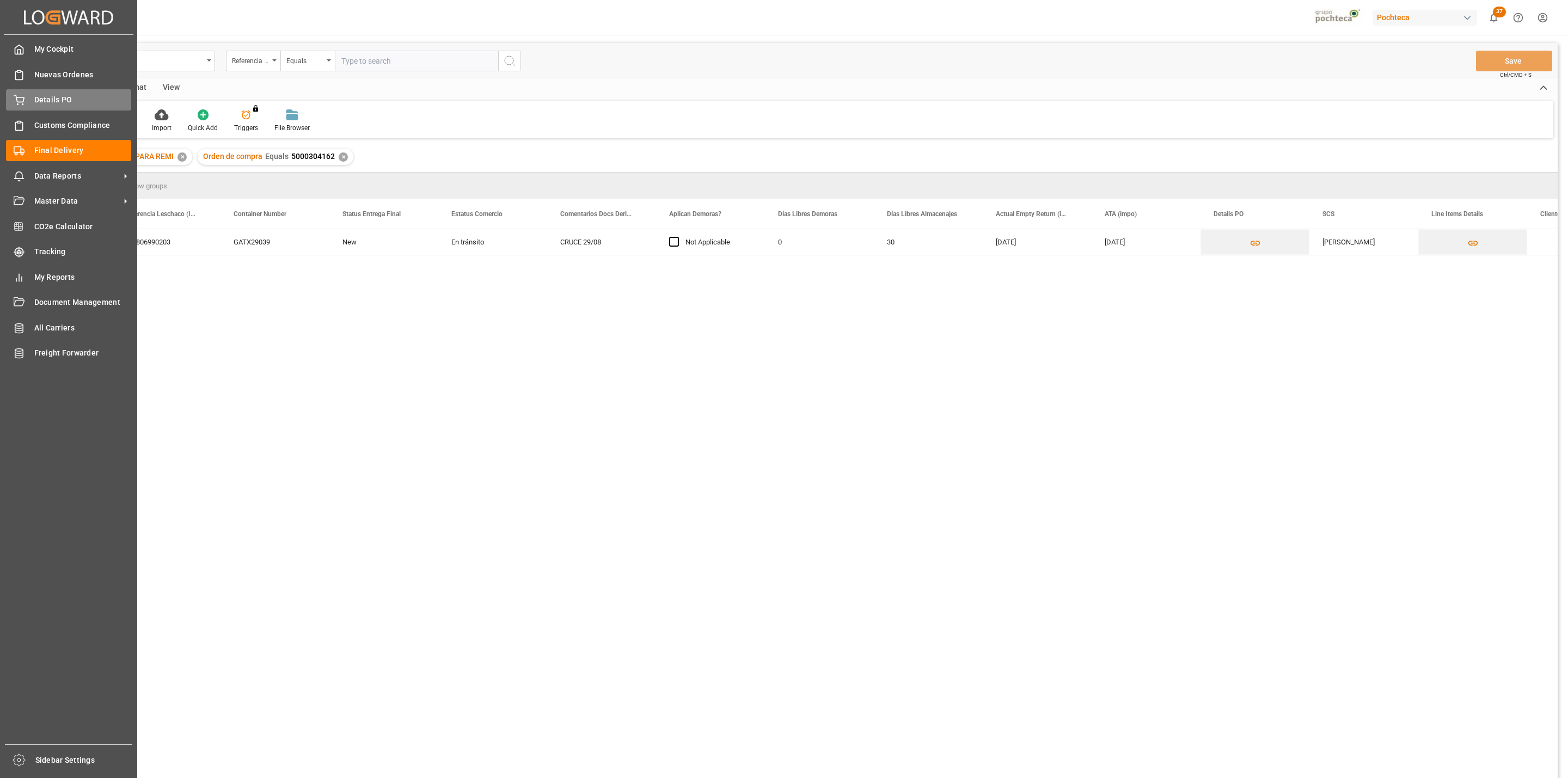
click at [60, 100] on span "Details PO" at bounding box center [83, 100] width 97 height 12
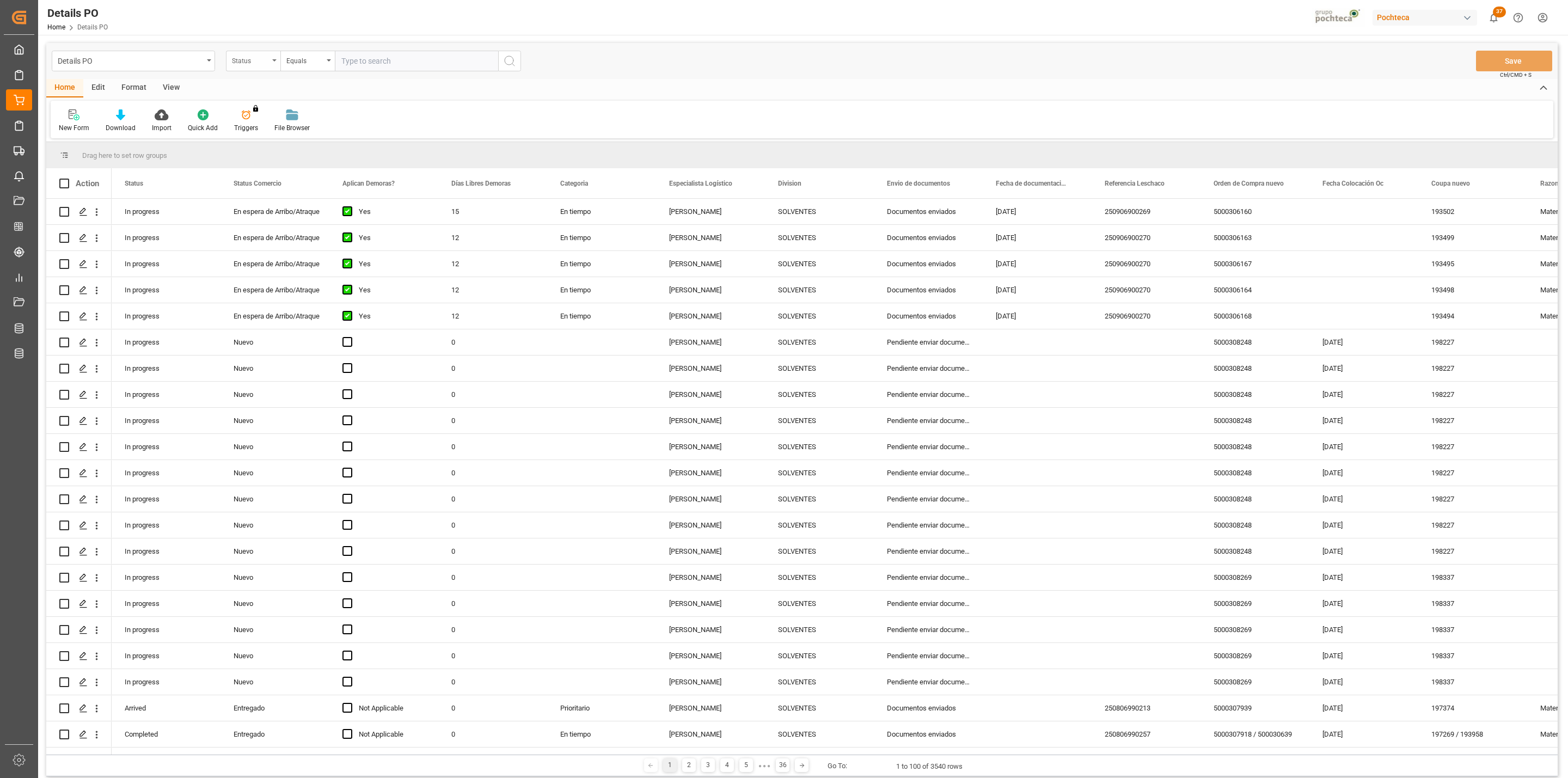
click at [262, 65] on div "Status" at bounding box center [250, 60] width 37 height 12
type input "ORDEN"
click at [262, 138] on div "Orden de Compra" at bounding box center [307, 133] width 162 height 23
click at [361, 62] on input "text" at bounding box center [416, 61] width 164 height 21
paste input "5000304162"
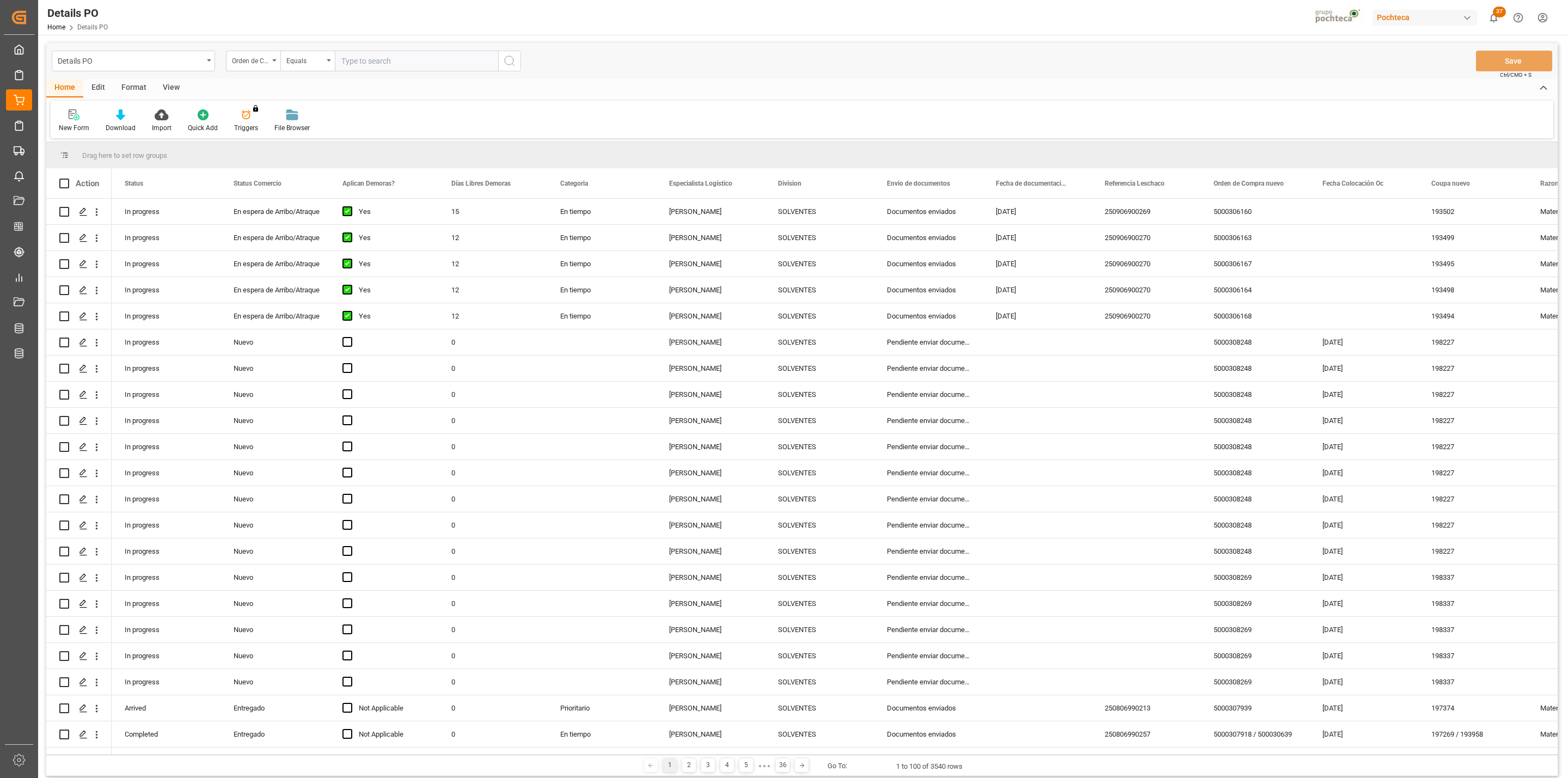
type input "5000304162"
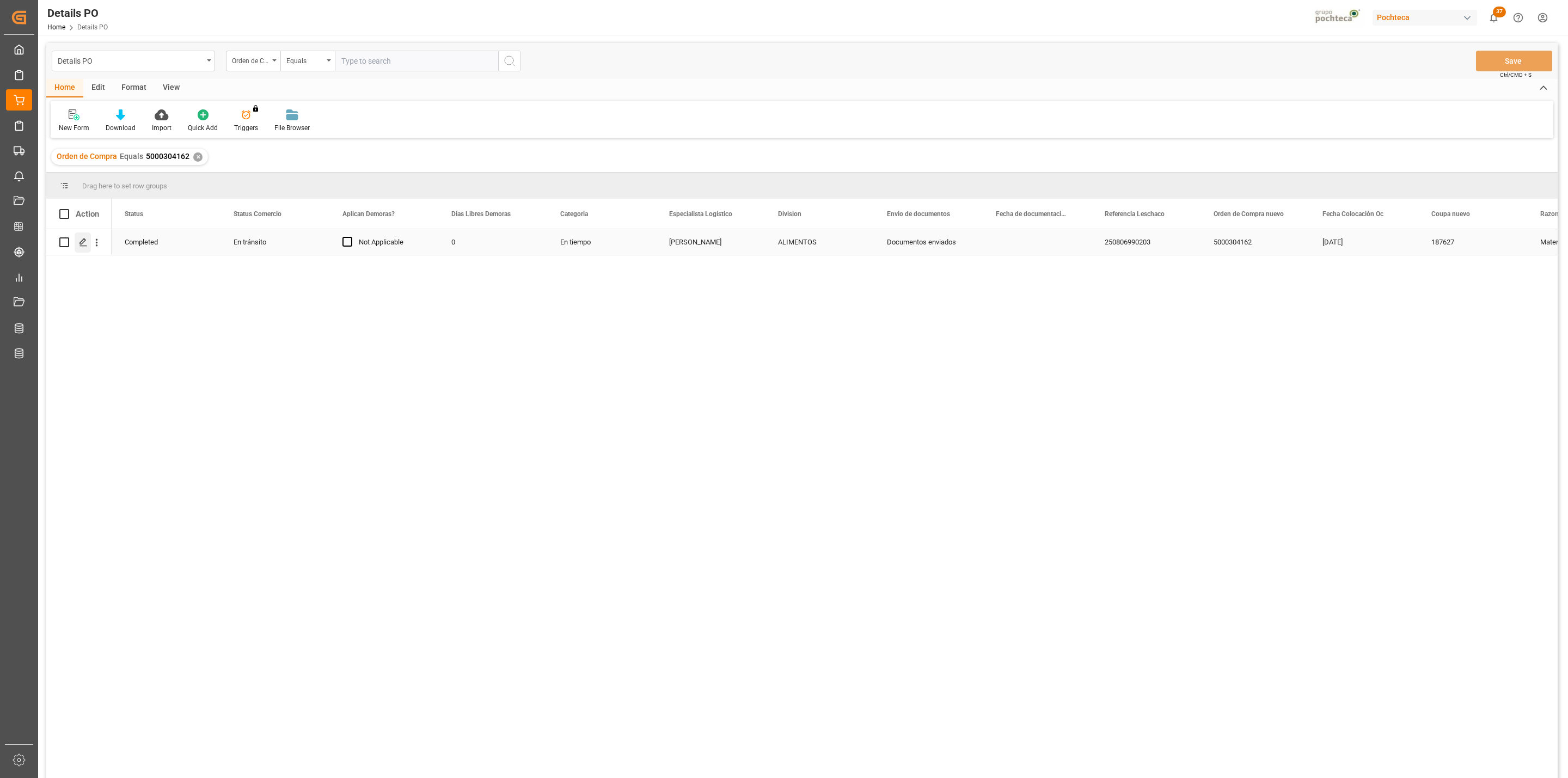
click at [86, 247] on div "Press SPACE to select this row." at bounding box center [83, 242] width 16 height 20
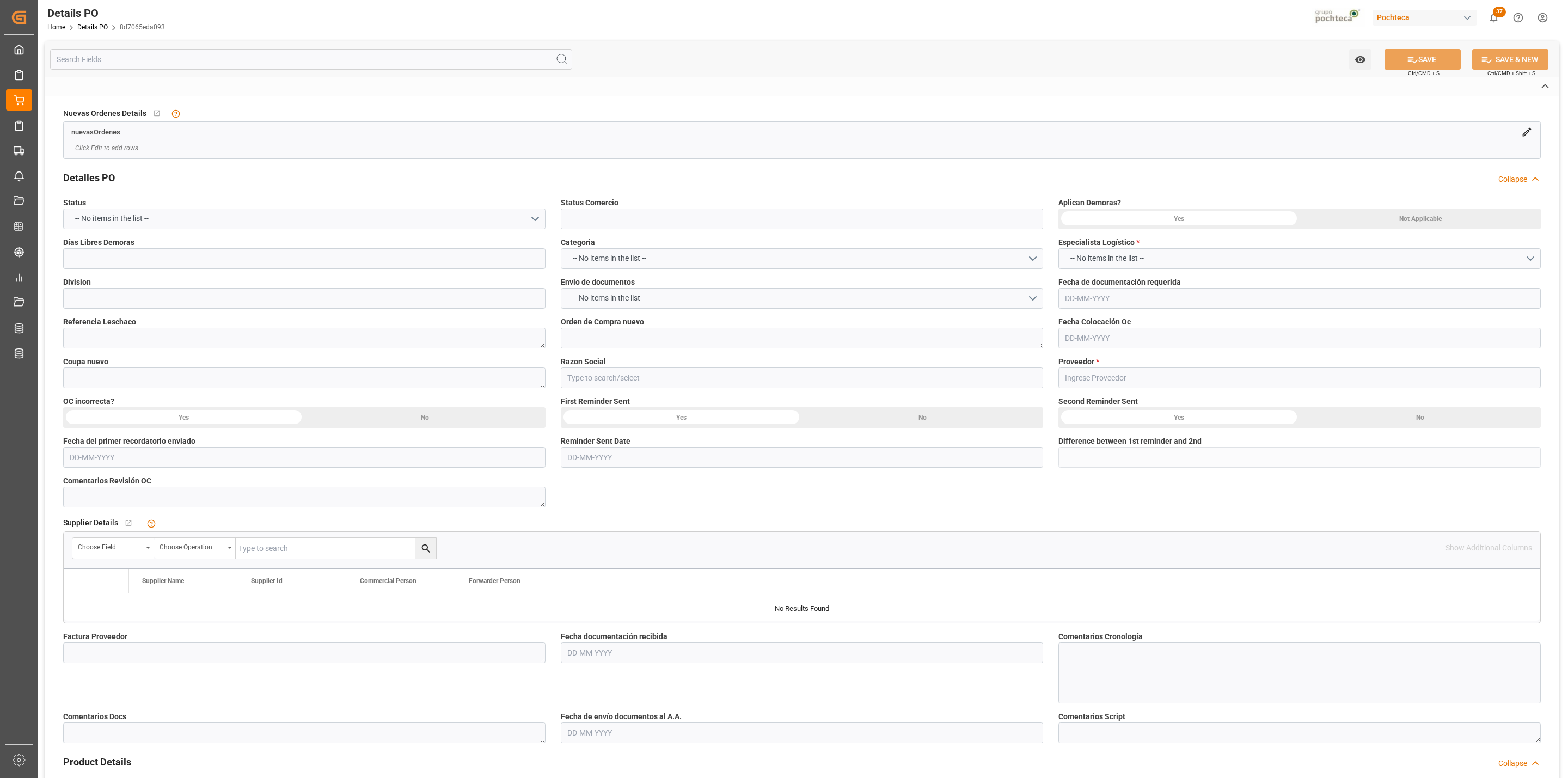
type input "En tránsito"
type input "ALIMENTOS"
type textarea "250806990203"
type textarea "5000304162"
type textarea "187627"
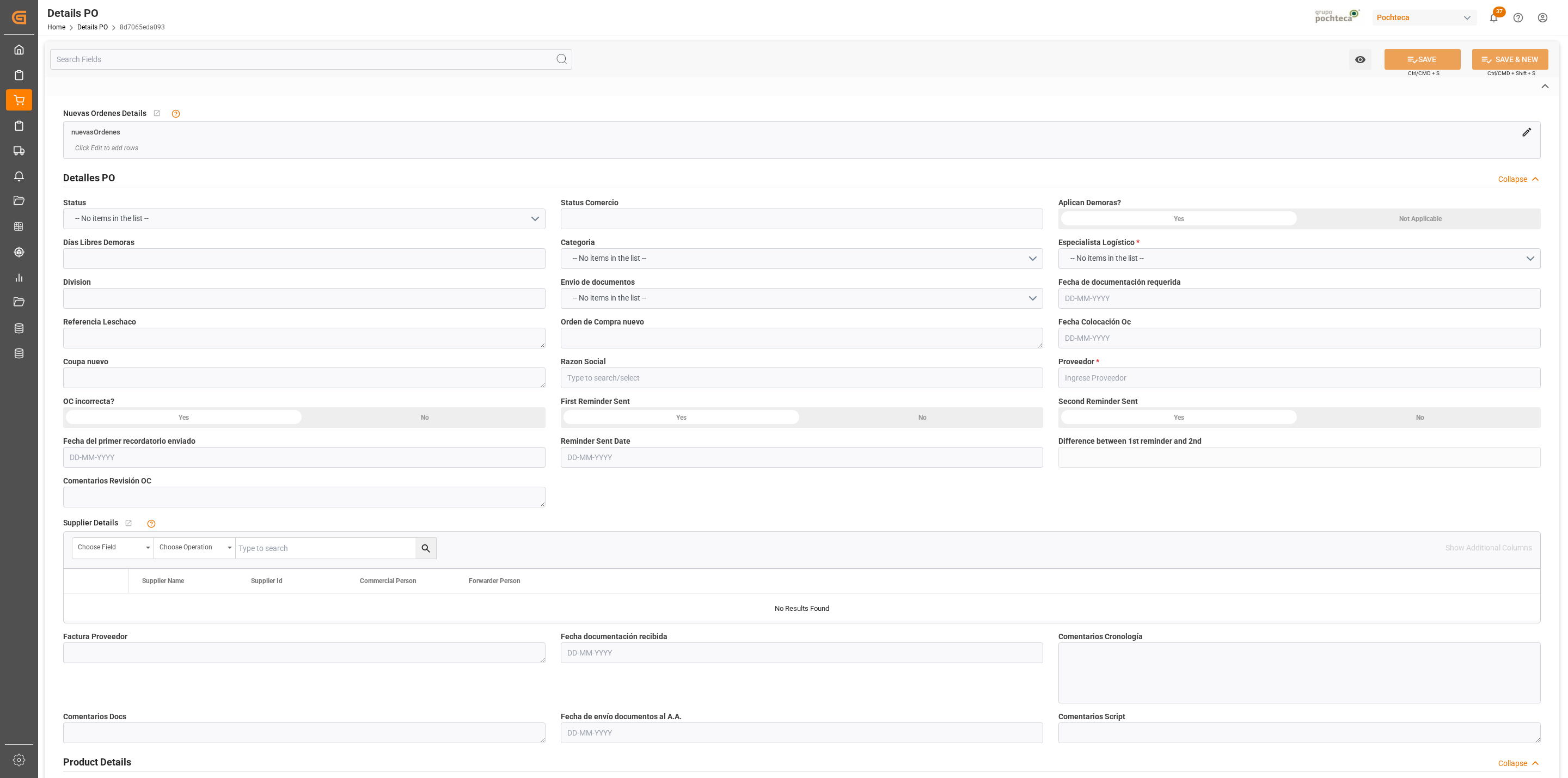
type input "Materias Primas"
type input "CELANESE SALES US LTD"
type textarea "979918649"
type textarea "CRUCE 29/08"
type textarea "ACIDO ACETICO 99.8% GRANEL [PERSON_NAME] (2194"
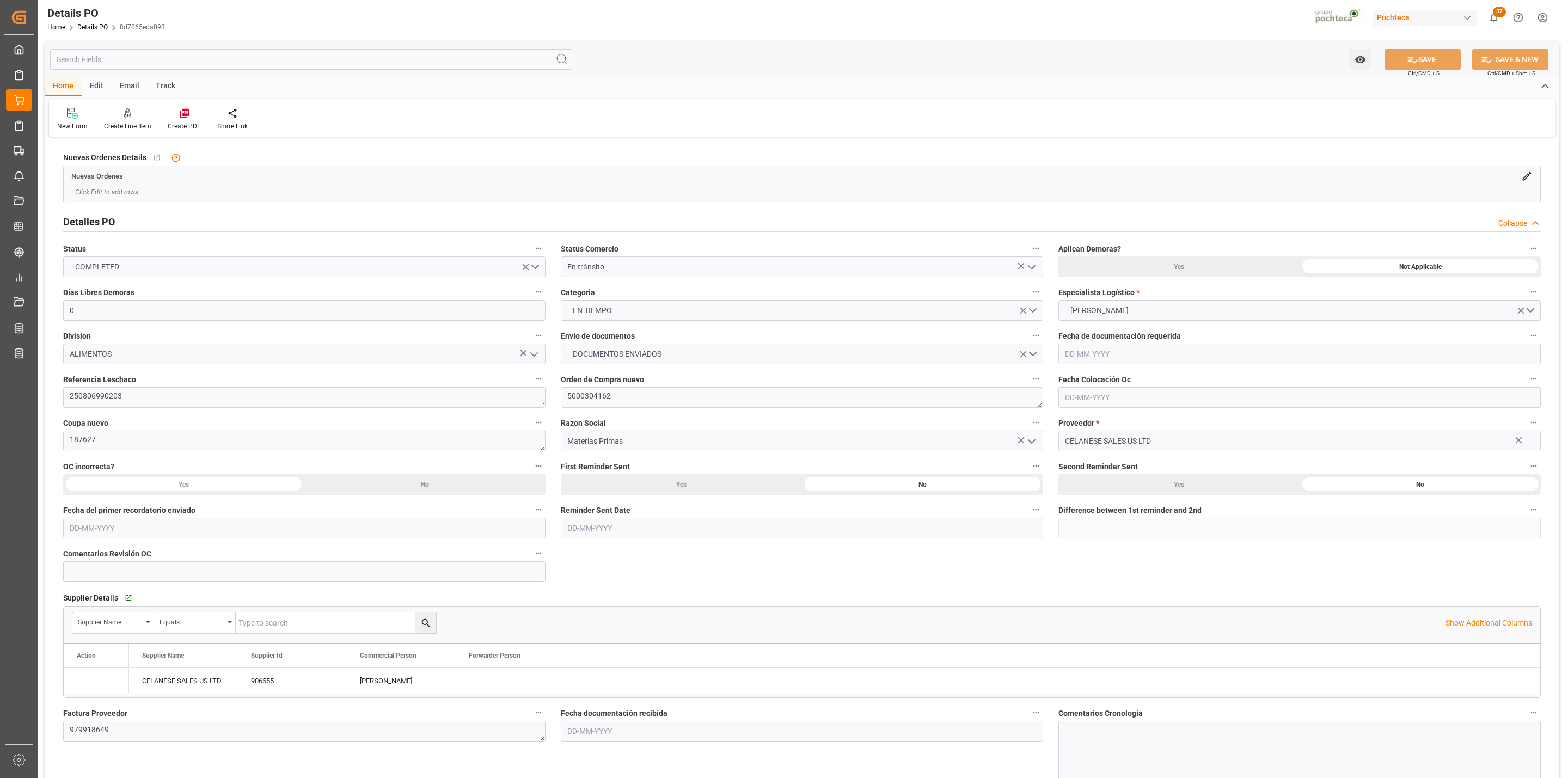
type input "0"
type input "15-05-2025"
type input "[DATE]"
click at [90, 220] on h2 "Detalles PO" at bounding box center [89, 222] width 52 height 14
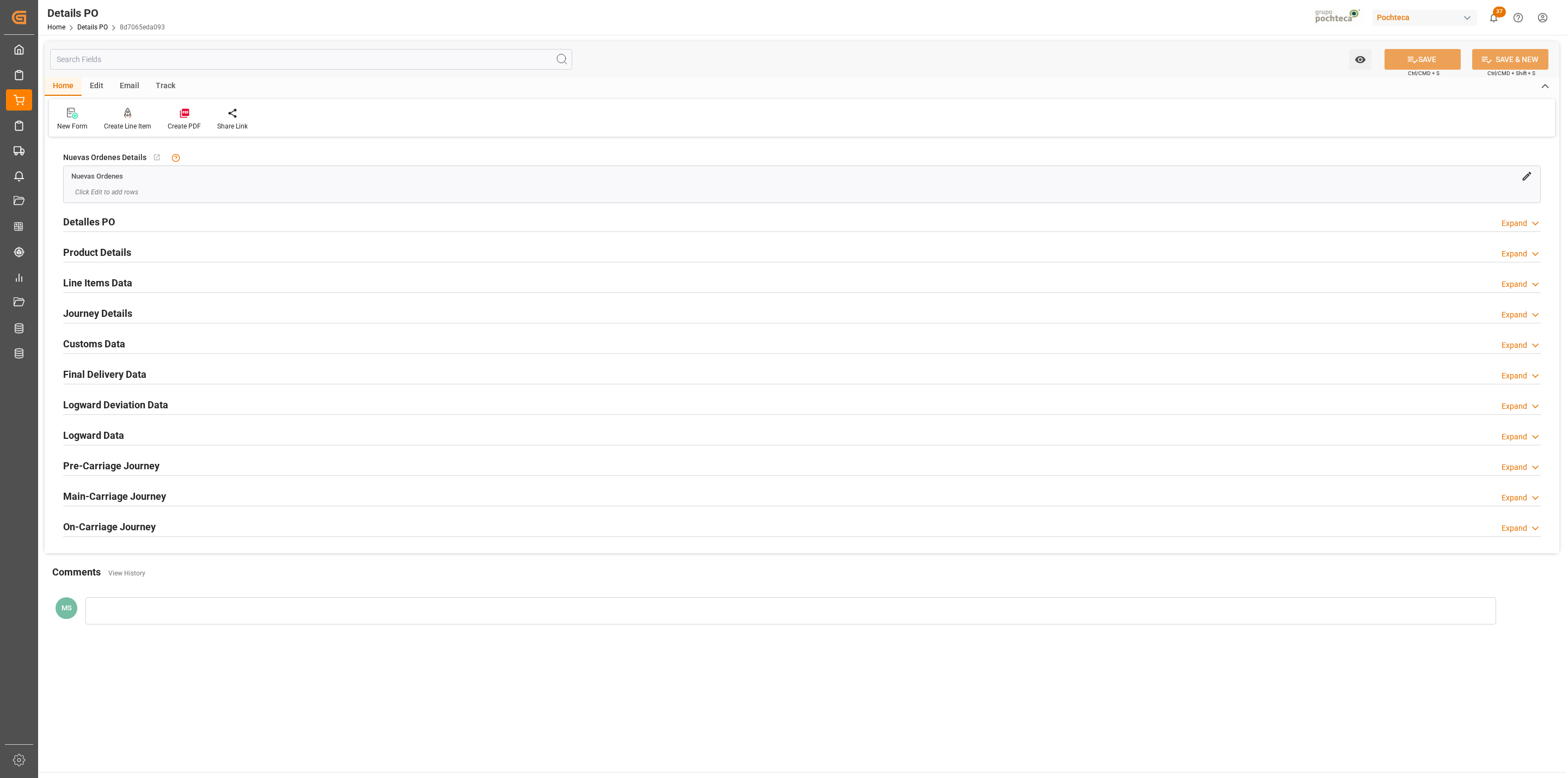
click at [109, 345] on h2 "Customs Data" at bounding box center [94, 343] width 62 height 14
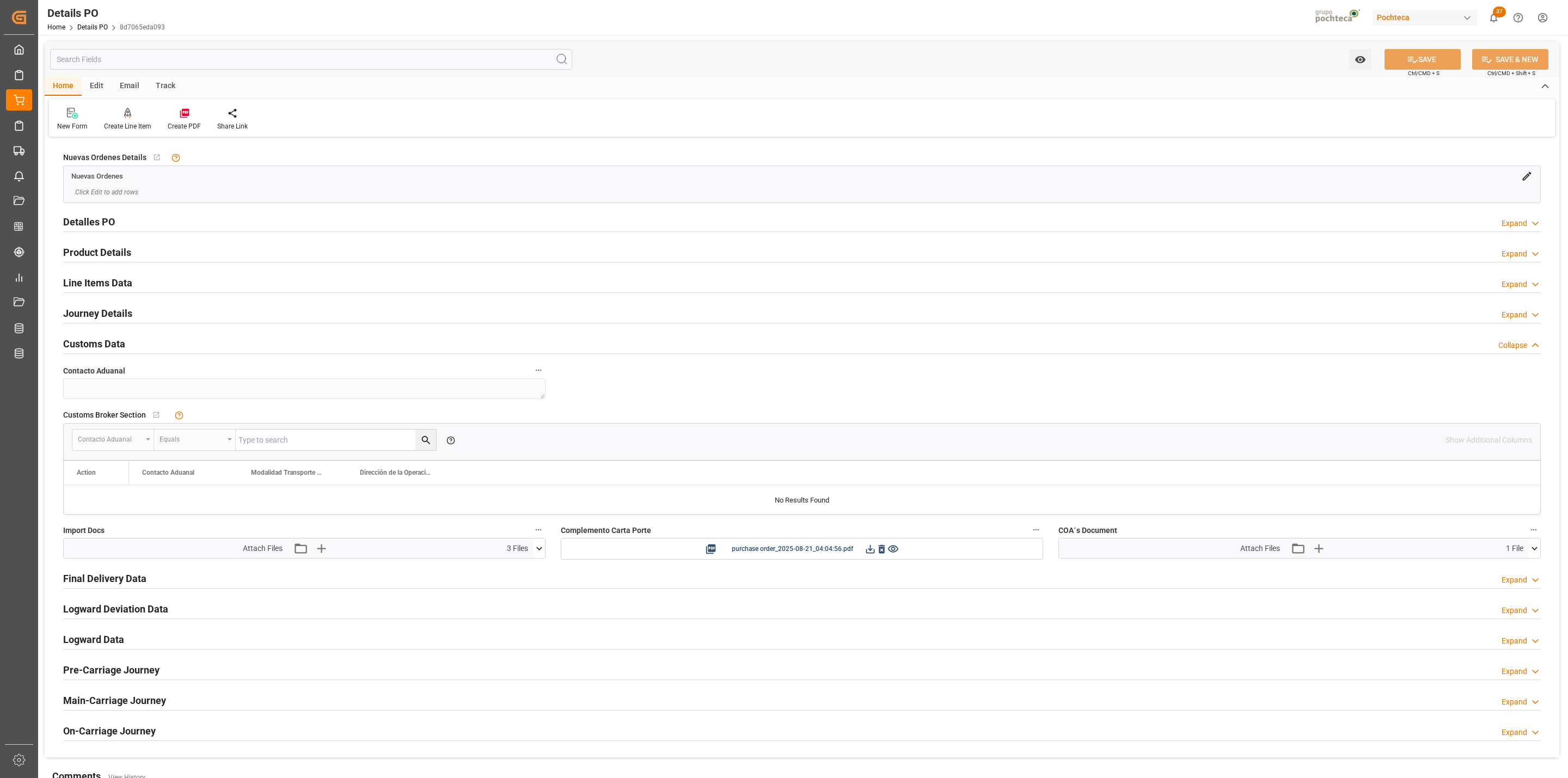
click at [1533, 550] on icon at bounding box center [1534, 548] width 6 height 3
click at [1527, 571] on icon at bounding box center [1528, 569] width 12 height 12
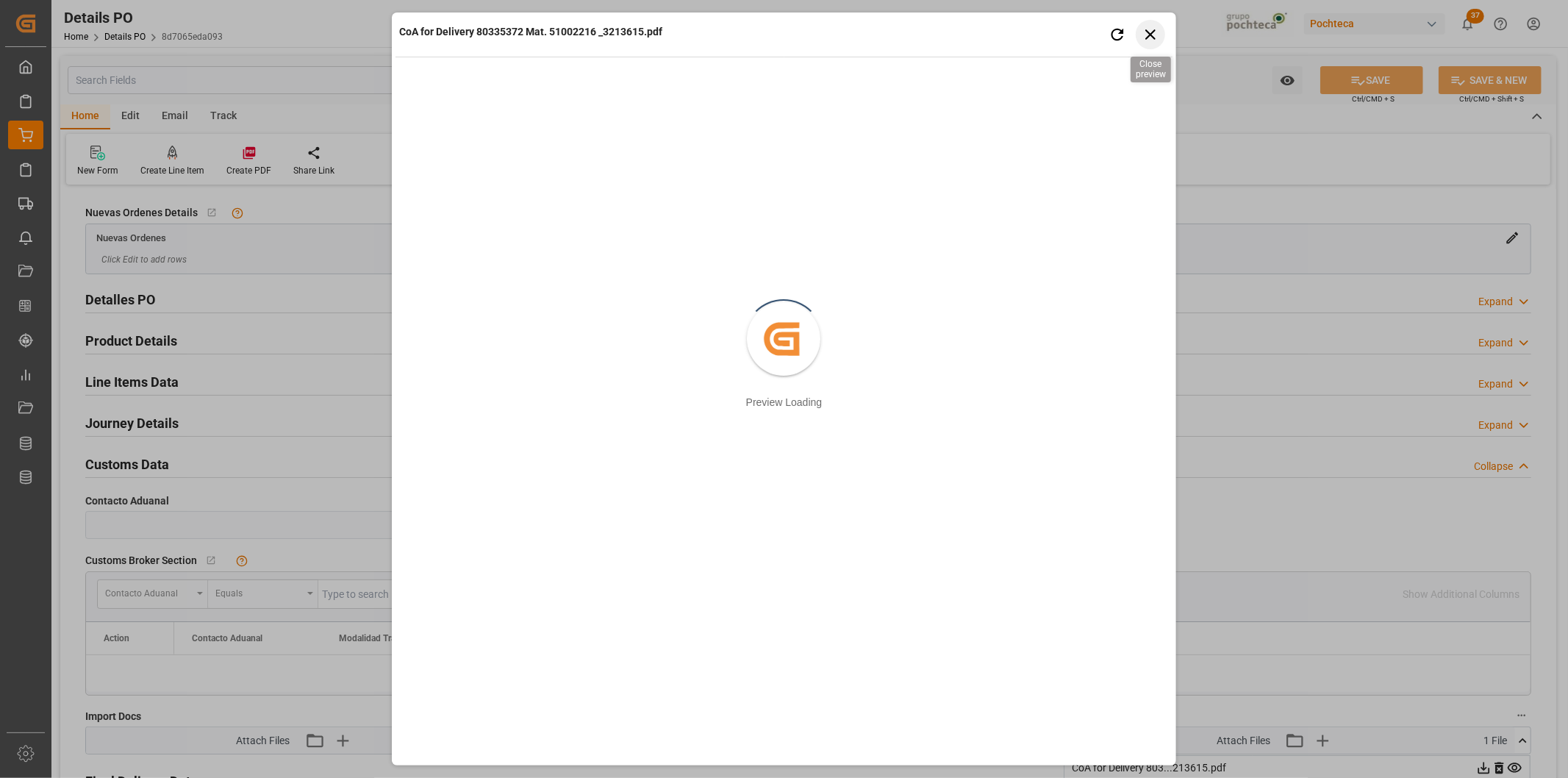
click at [1149, 43] on icon "button" at bounding box center [1150, 34] width 18 height 18
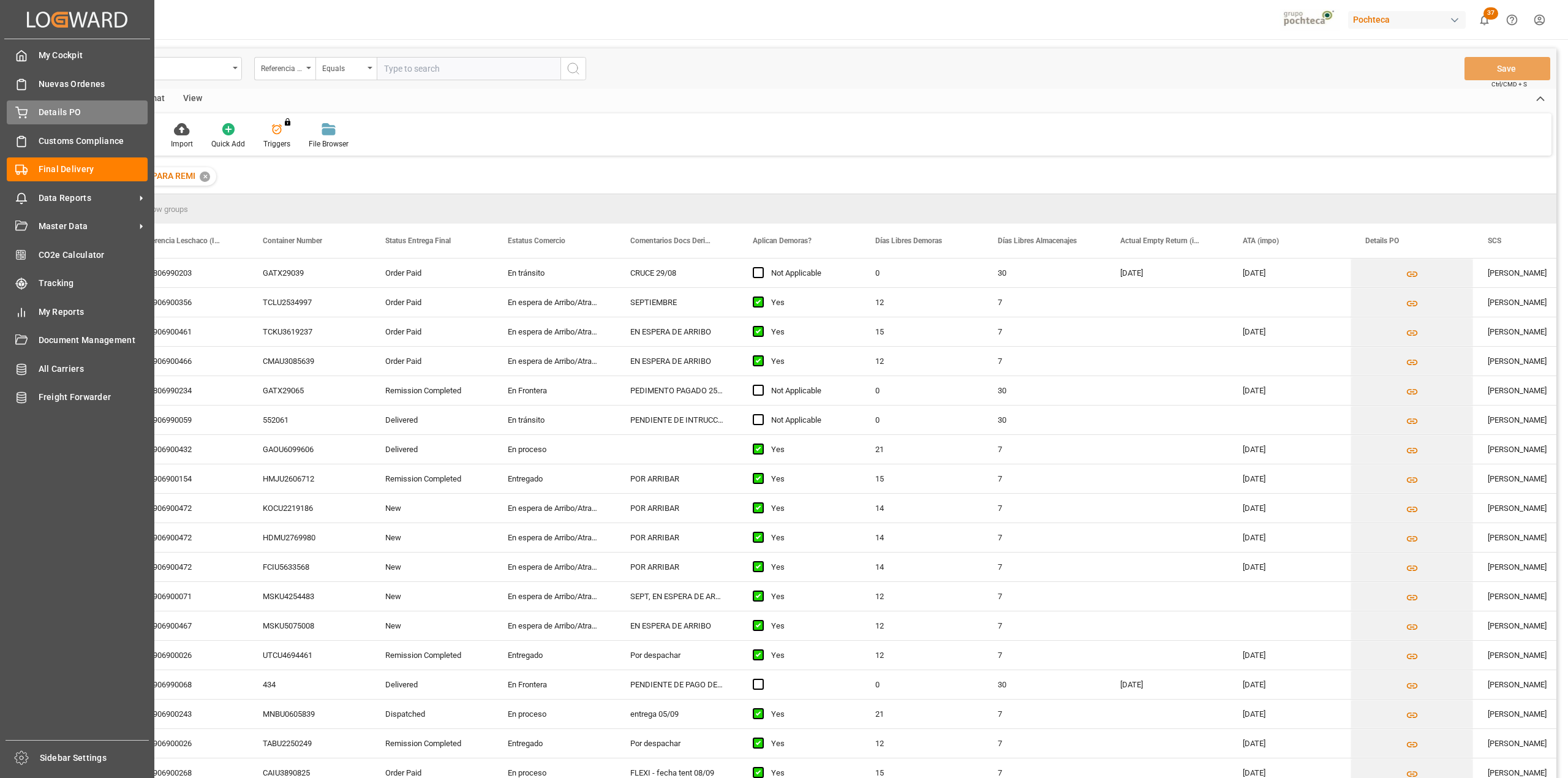
click at [31, 113] on div "Details PO Details PO" at bounding box center [77, 112] width 141 height 24
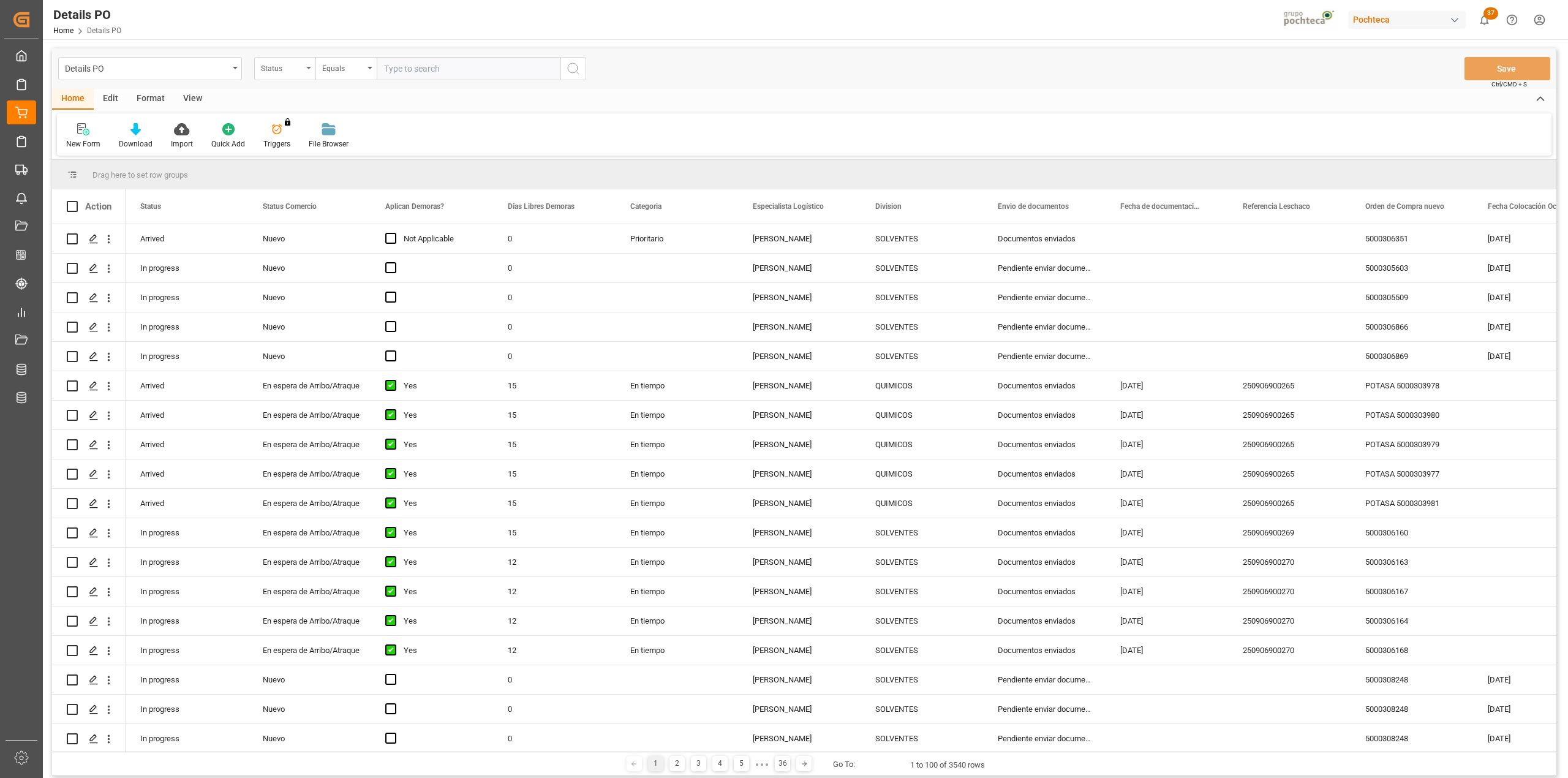
click at [301, 62] on div "Status" at bounding box center [282, 67] width 42 height 14
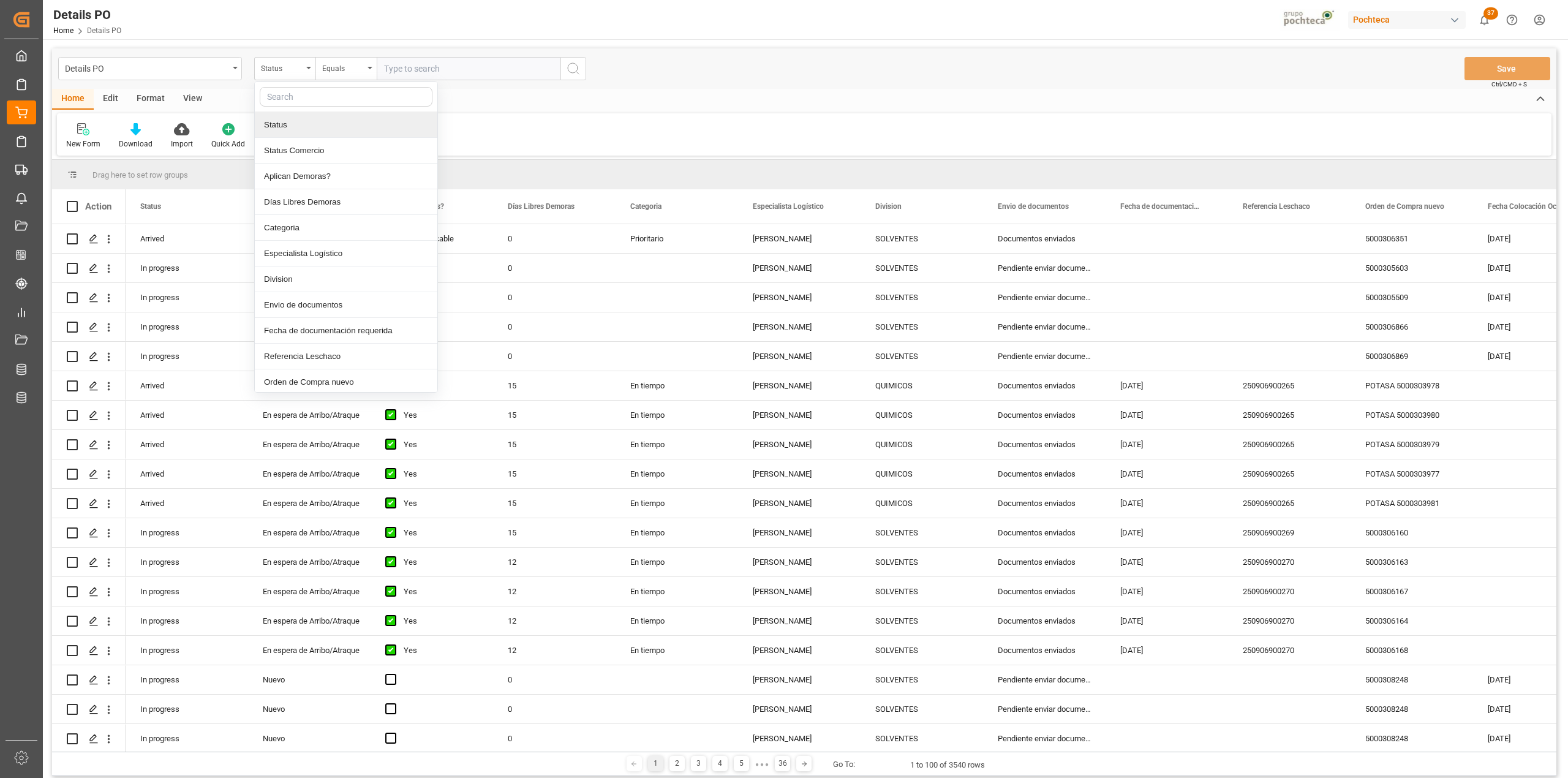
click at [296, 99] on input "text" at bounding box center [346, 96] width 172 height 19
type input "orden"
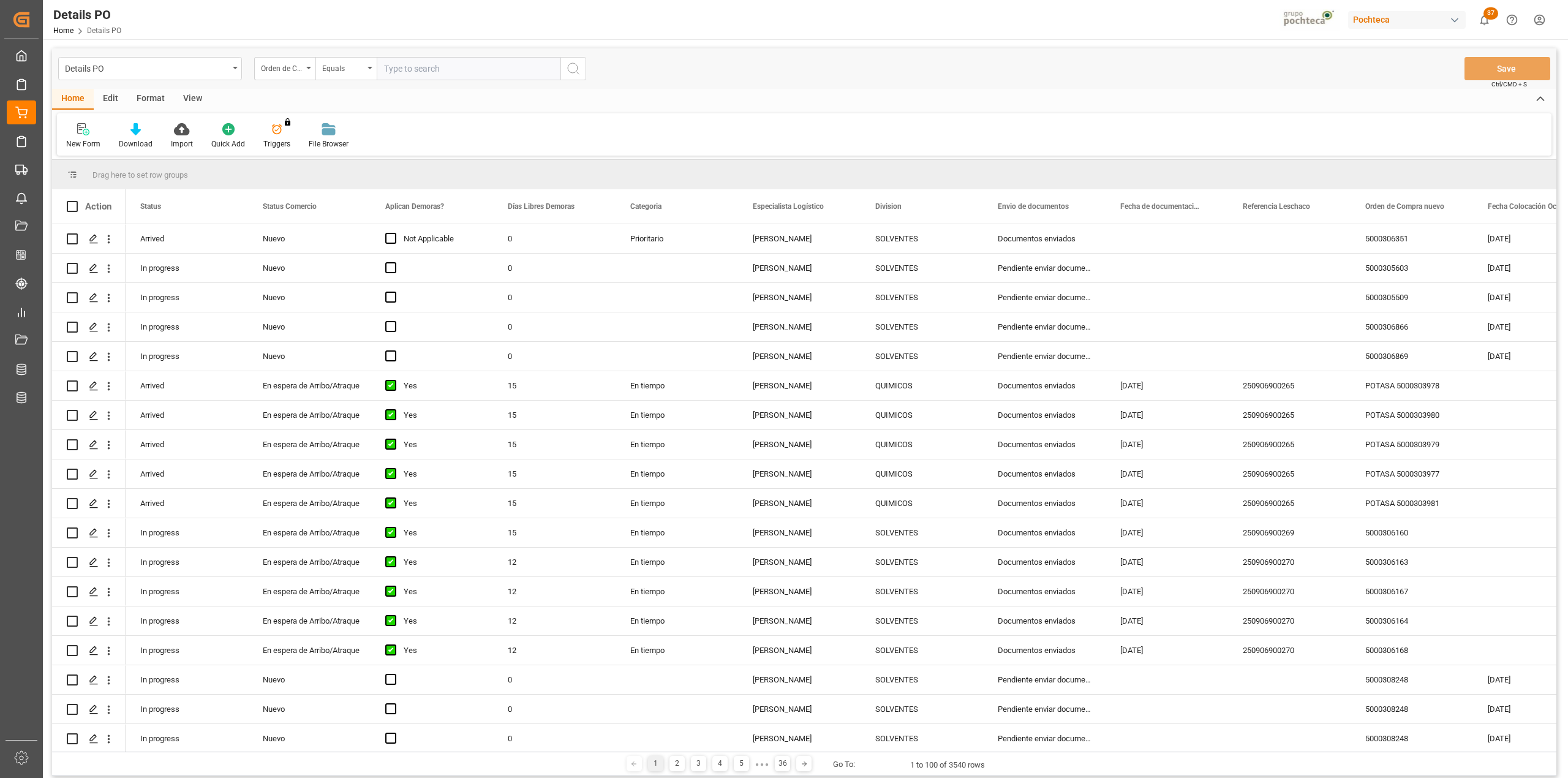
click at [436, 68] on input "text" at bounding box center [468, 68] width 184 height 23
paste input "5000306351"
type input "5000306351"
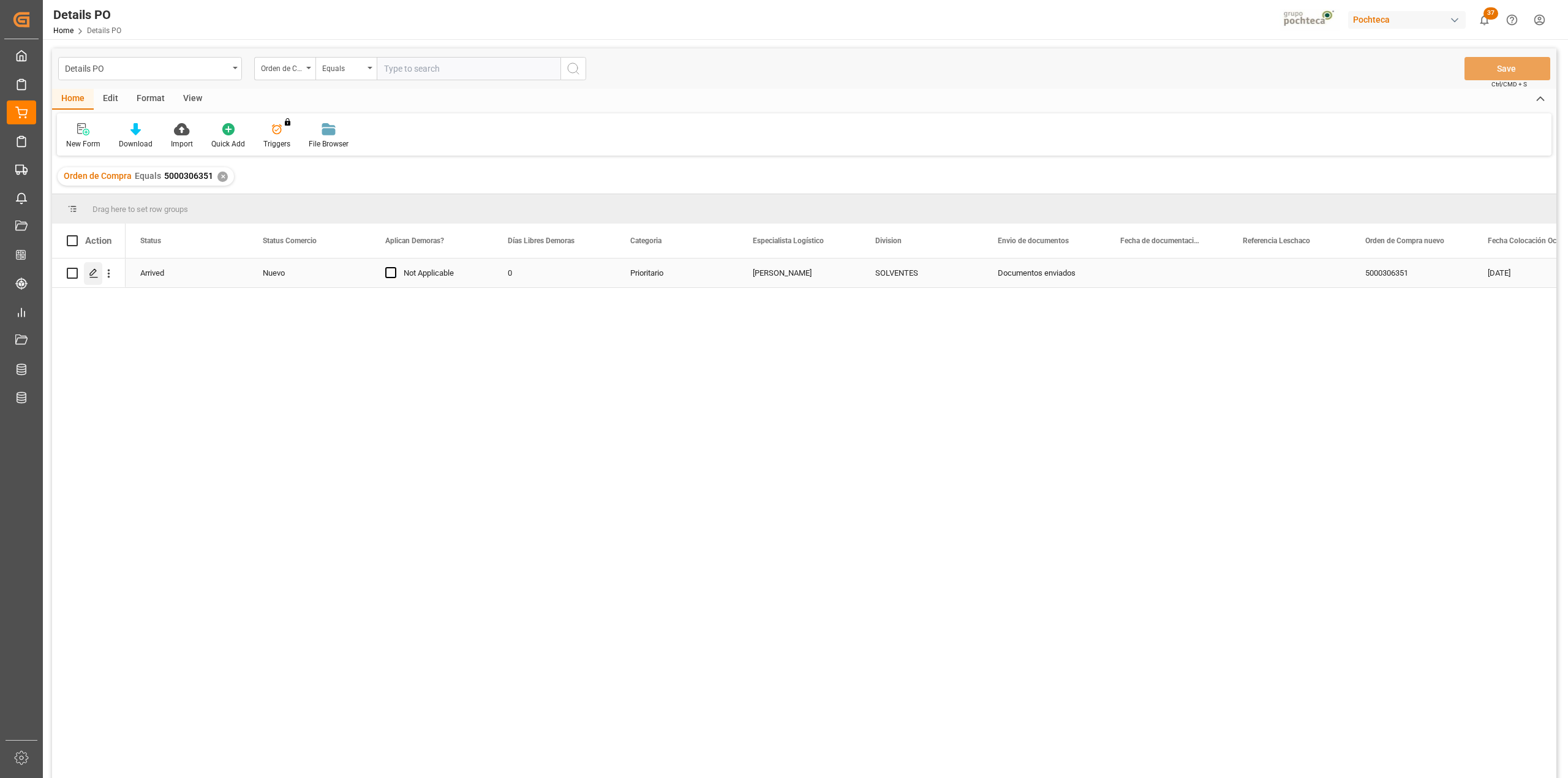
click at [94, 271] on icon "Press SPACE to select this row." at bounding box center [93, 273] width 10 height 10
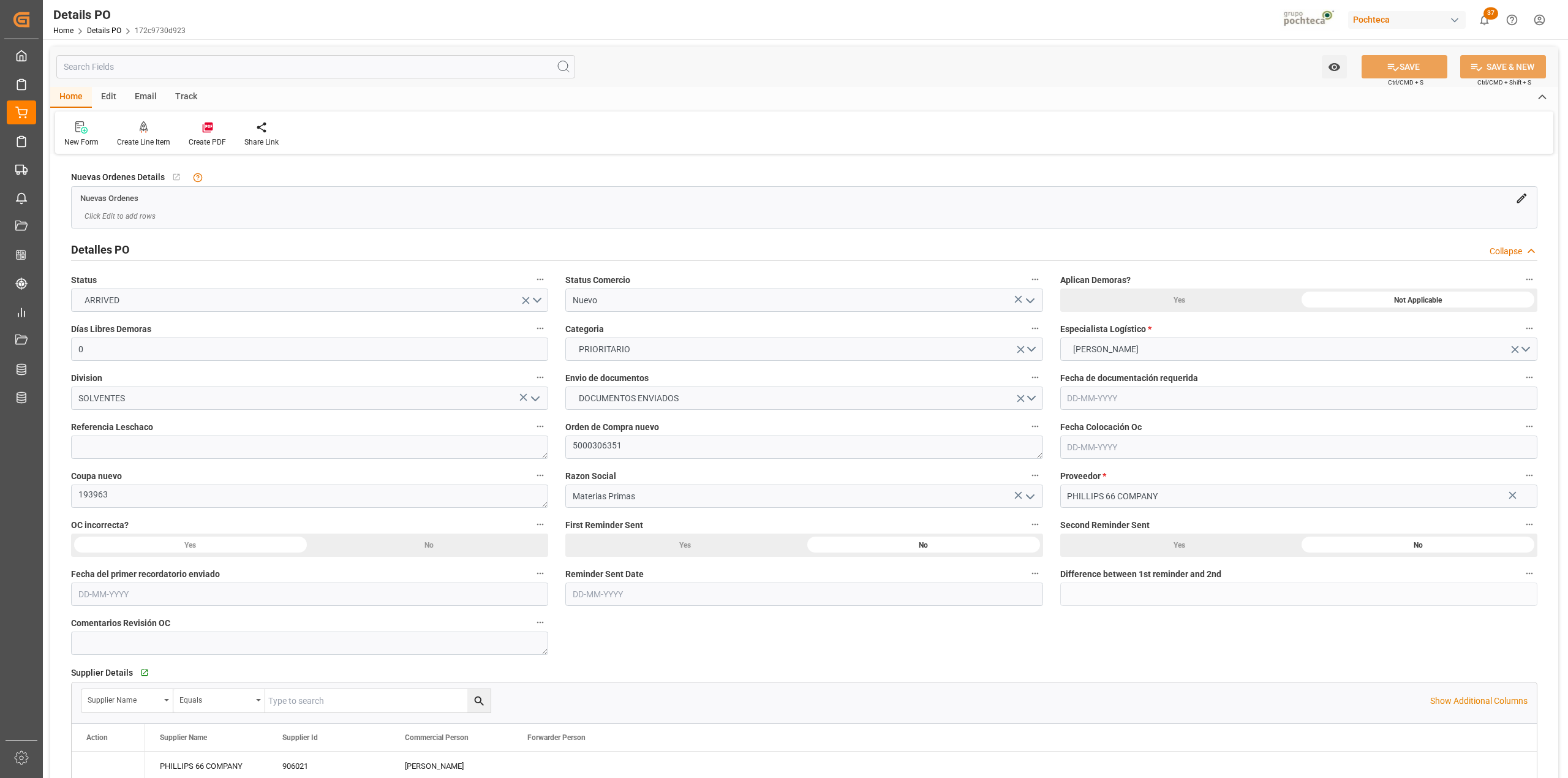
type input "0"
type input "21-07-2025"
type input "[DATE]"
click at [85, 257] on h2 "Detalles PO" at bounding box center [100, 249] width 59 height 16
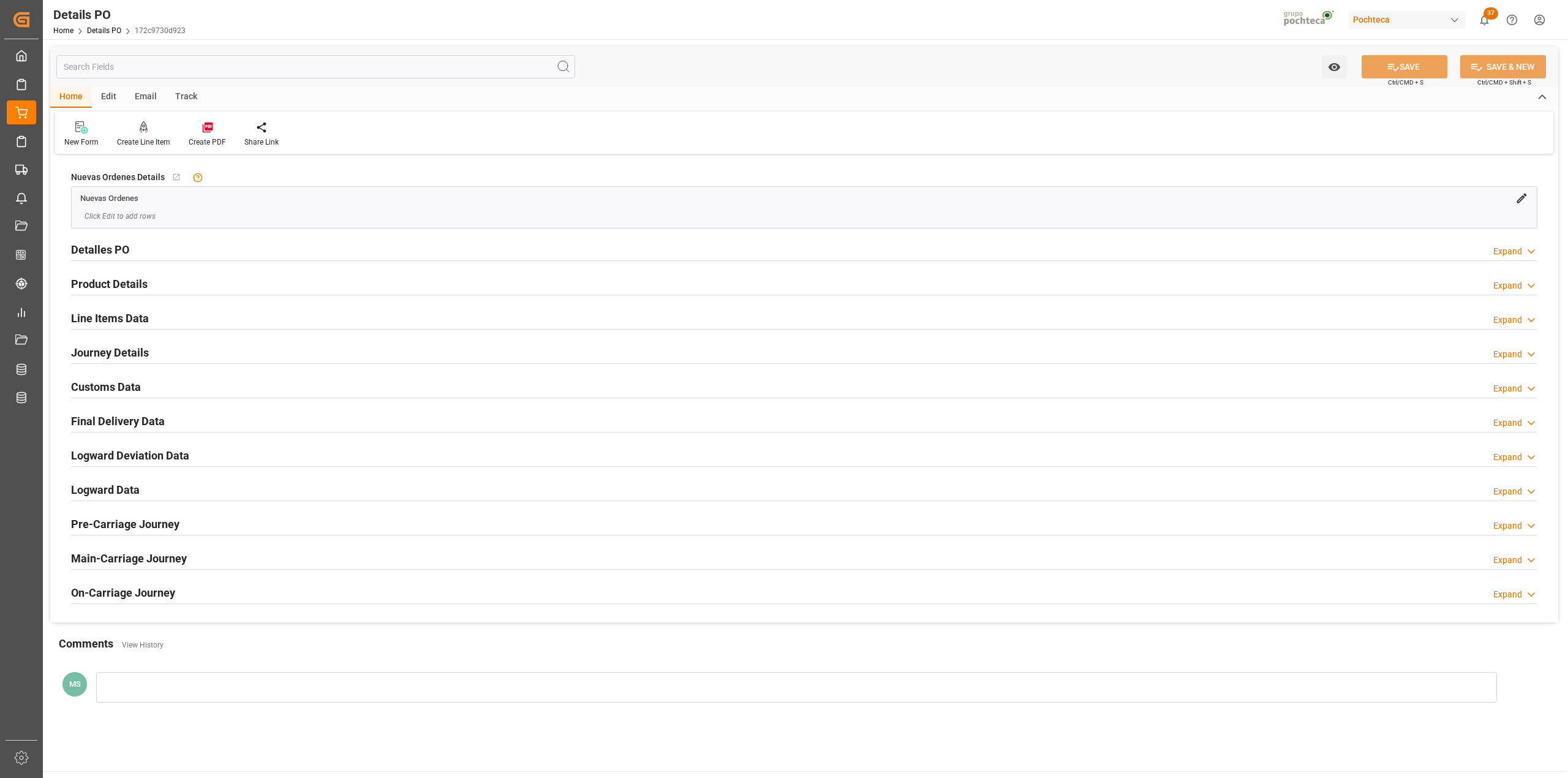
click at [112, 388] on h2 "Customs Data" at bounding box center [105, 386] width 70 height 16
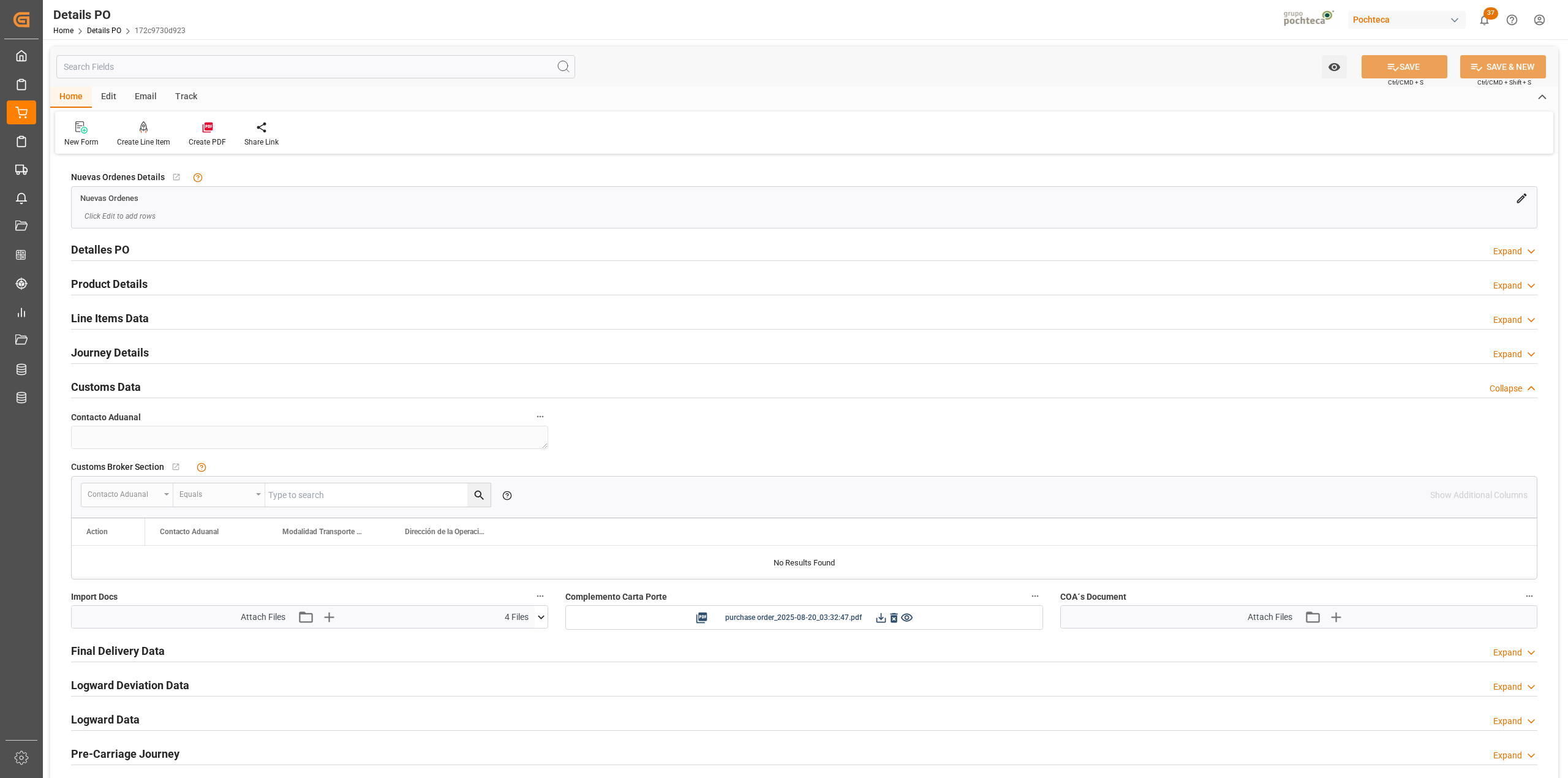
click at [539, 620] on icon at bounding box center [541, 616] width 13 height 13
click at [505, 652] on icon at bounding box center [508, 652] width 13 height 13
click at [508, 643] on icon at bounding box center [509, 639] width 10 height 10
click at [534, 682] on icon at bounding box center [534, 678] width 12 height 8
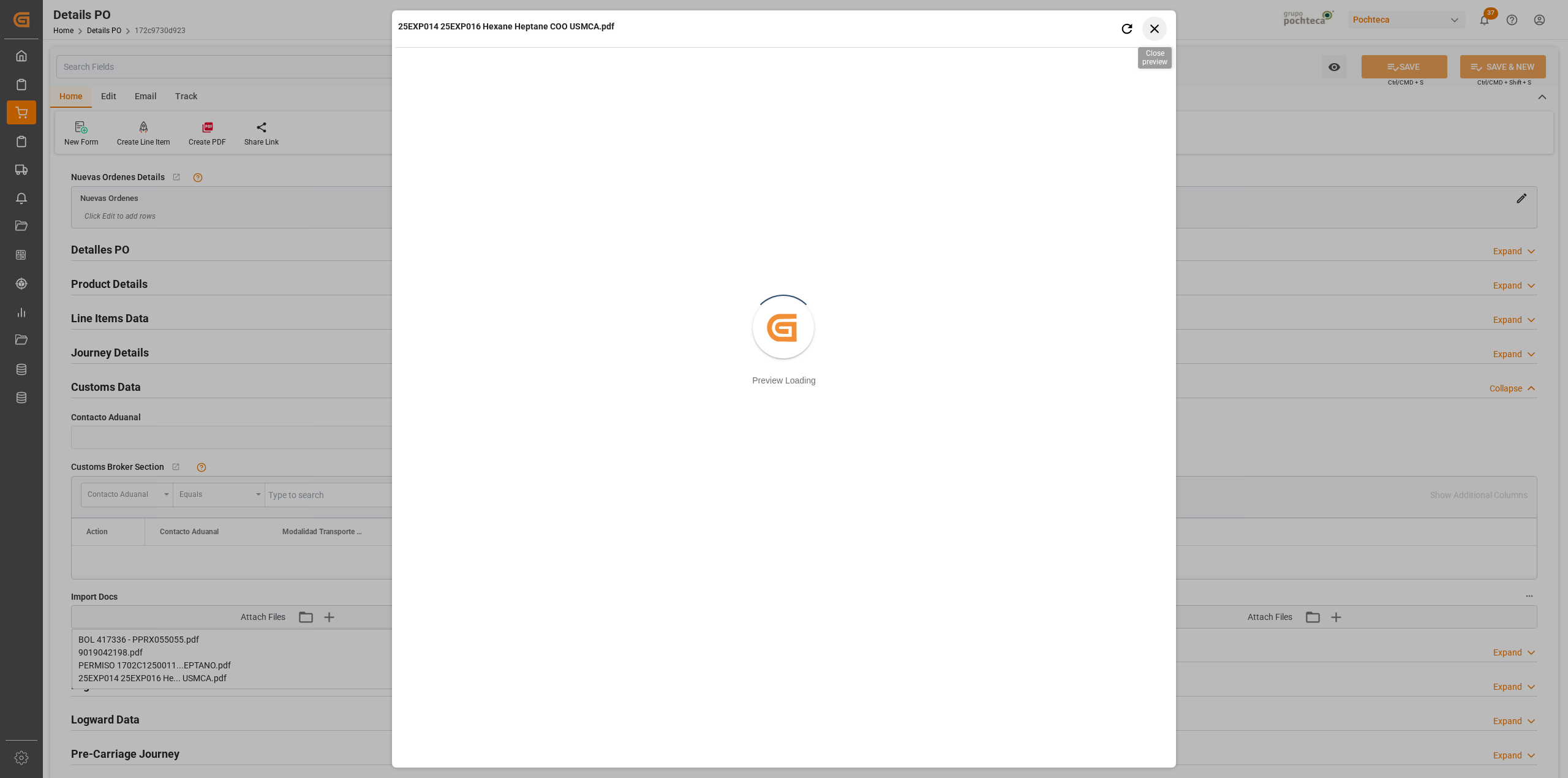
click at [1154, 22] on icon "button" at bounding box center [1155, 28] width 15 height 15
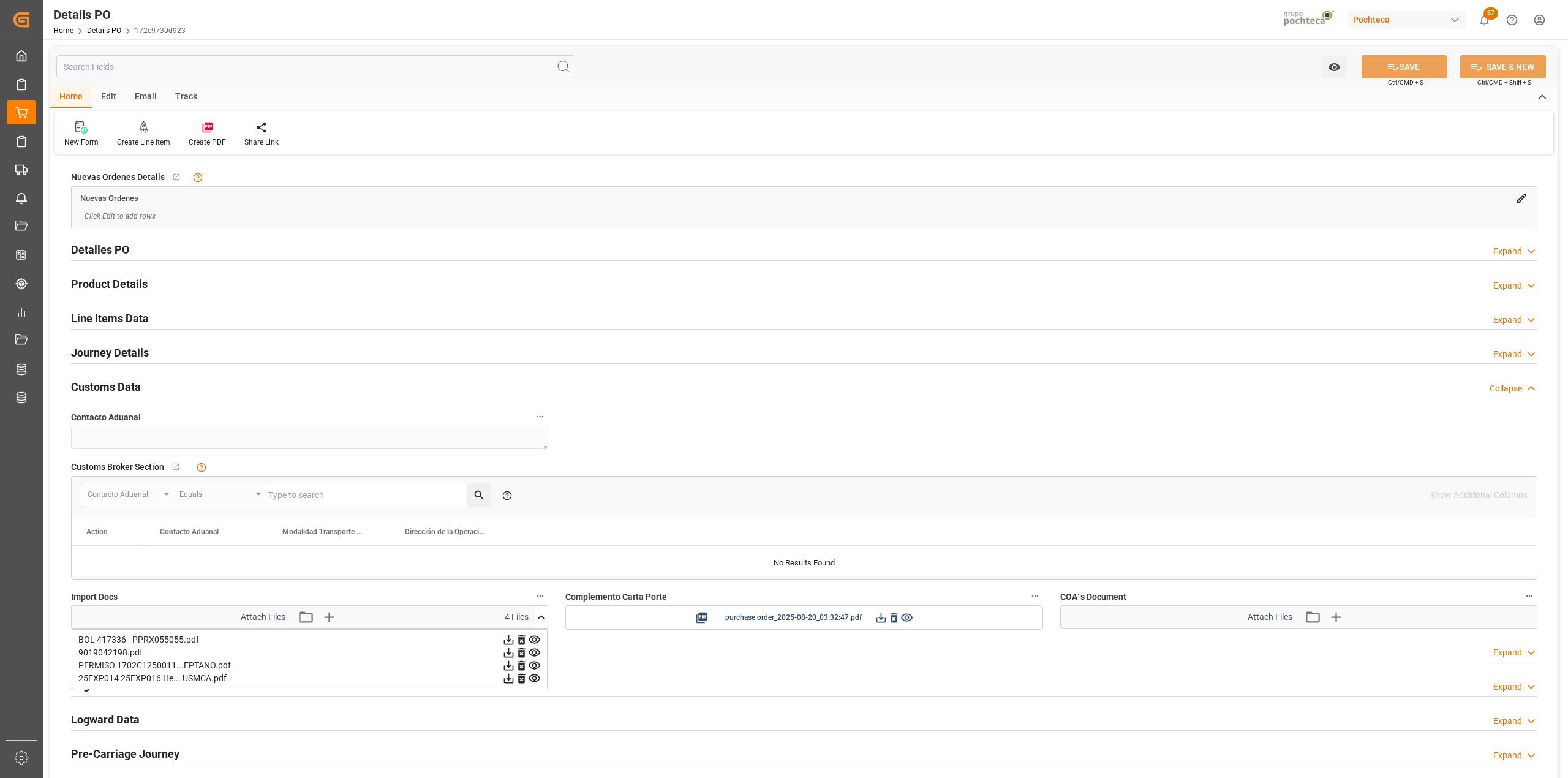
click at [534, 643] on icon at bounding box center [534, 639] width 12 height 8
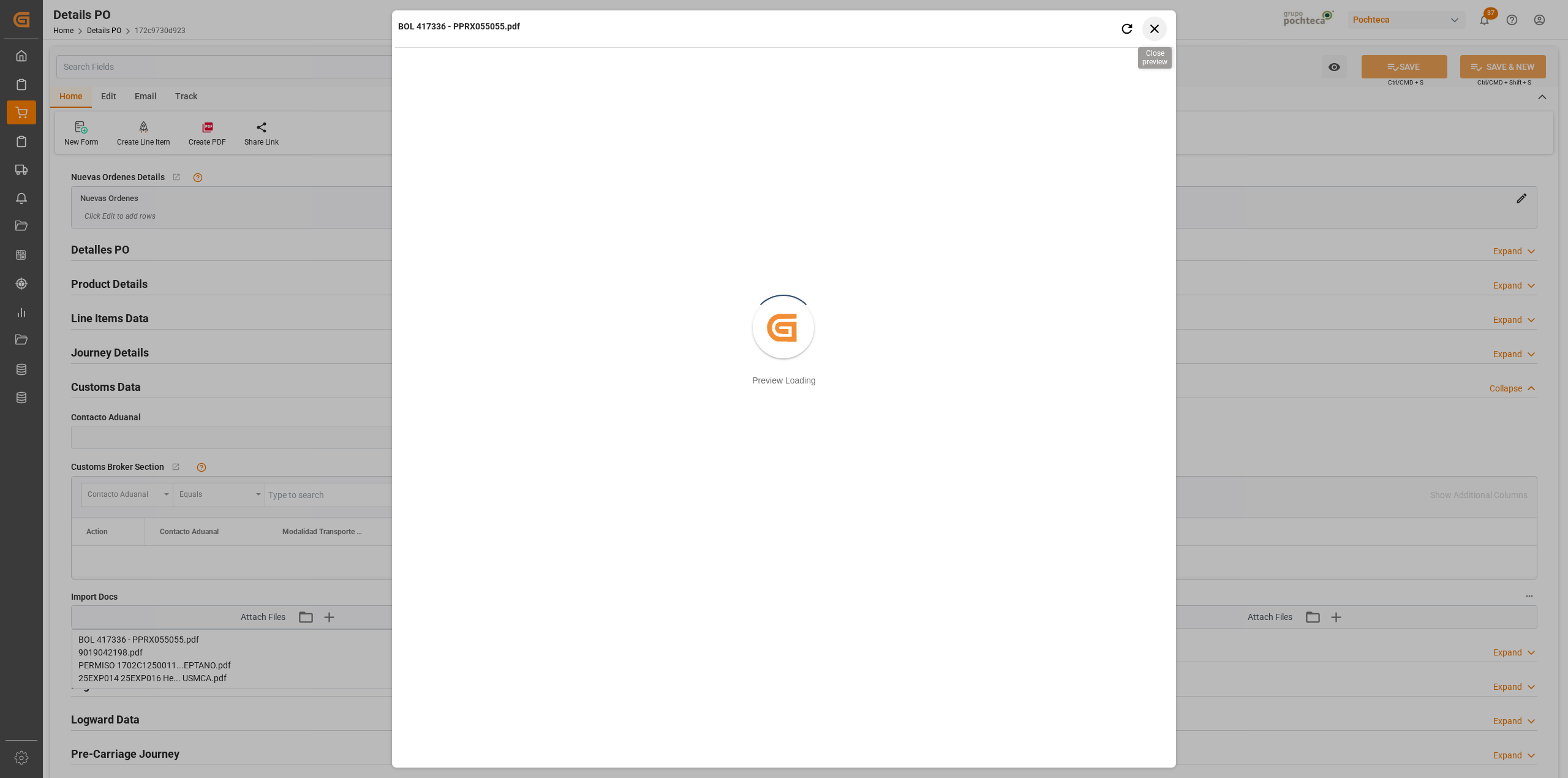
click at [1157, 32] on icon "button" at bounding box center [1154, 28] width 8 height 8
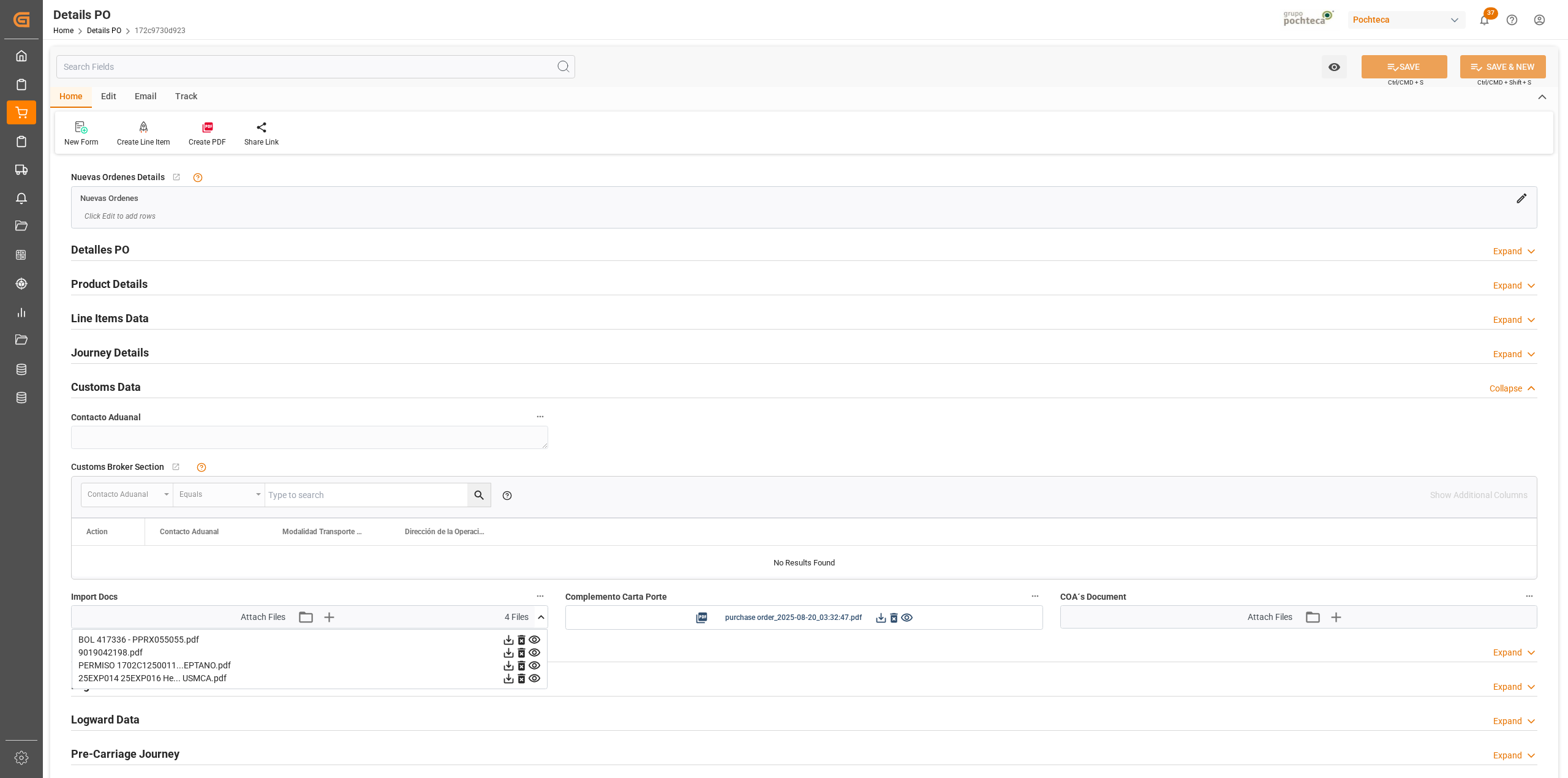
click at [853, 420] on div "Nuevas Ordenes Details   No child Object linked Nuevas Ordenes Click Edit to ad…" at bounding box center [804, 504] width 1508 height 694
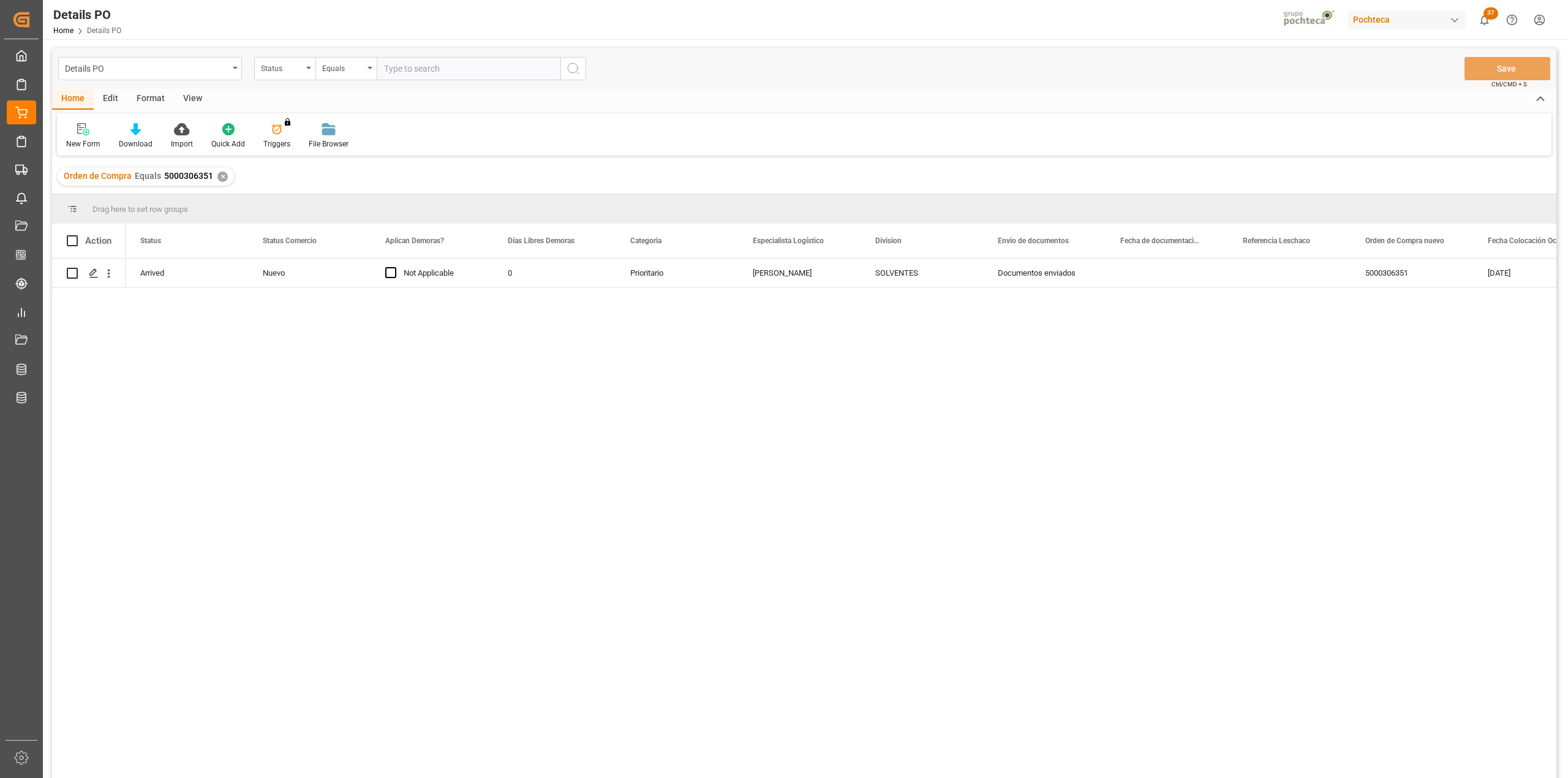
click at [190, 100] on div "View" at bounding box center [192, 99] width 38 height 21
click at [82, 139] on div "Default" at bounding box center [78, 144] width 24 height 11
click at [109, 197] on div "FACT PARA TRS DEL DIA" at bounding box center [125, 198] width 107 height 13
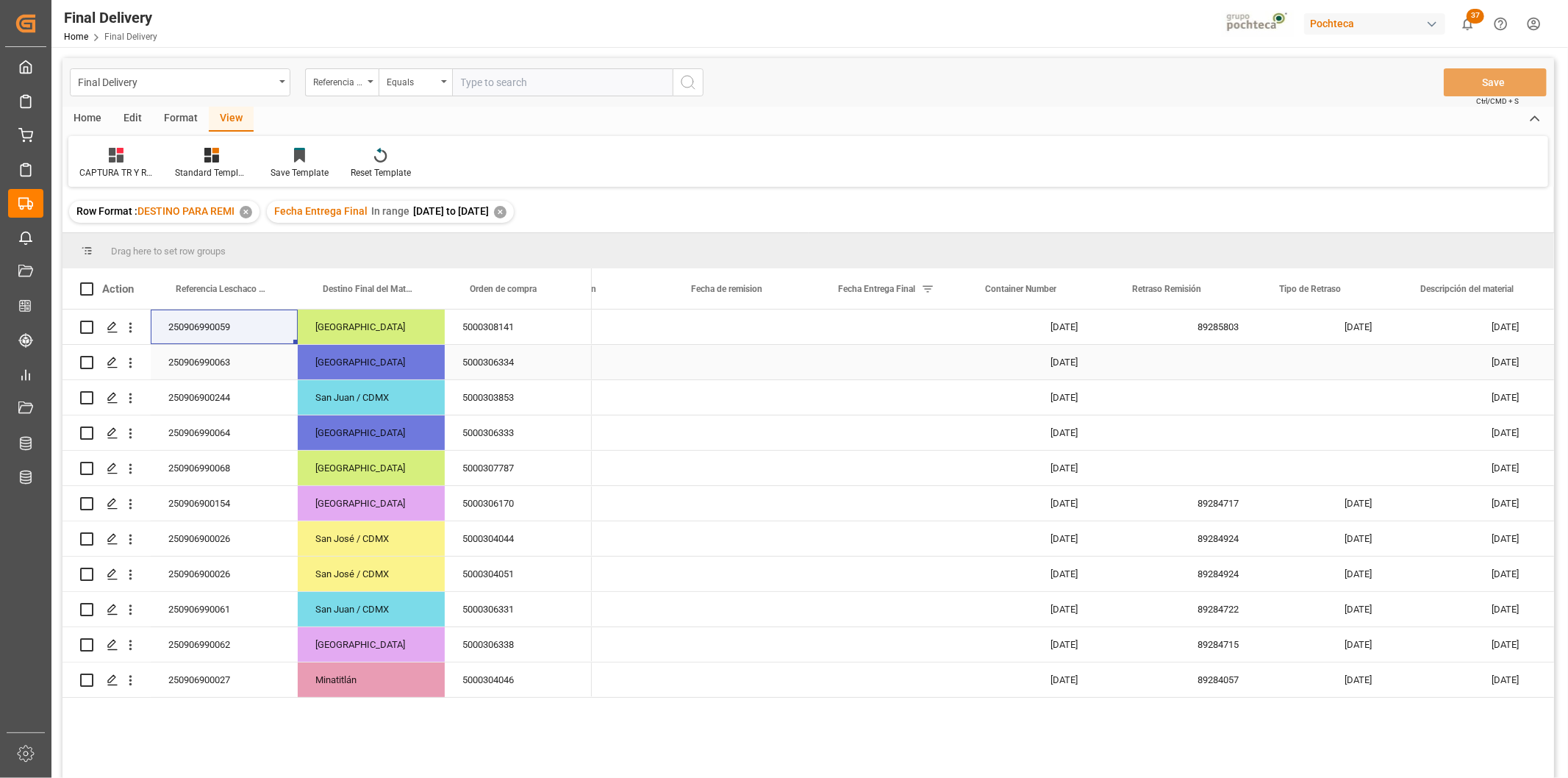
scroll to position [0, 653]
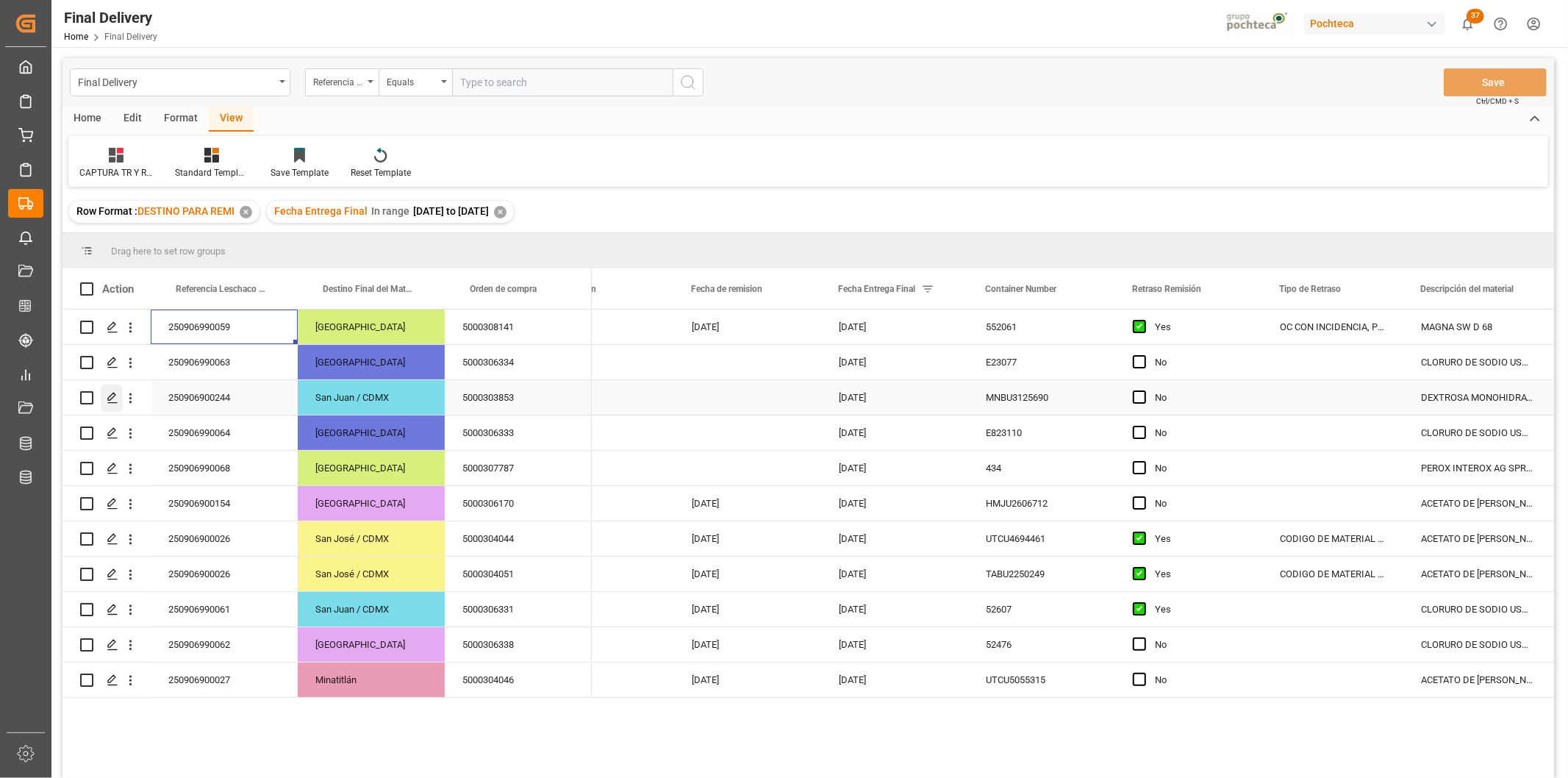
click at [113, 394] on polygon "Press SPACE to select this row." at bounding box center [112, 397] width 7 height 7
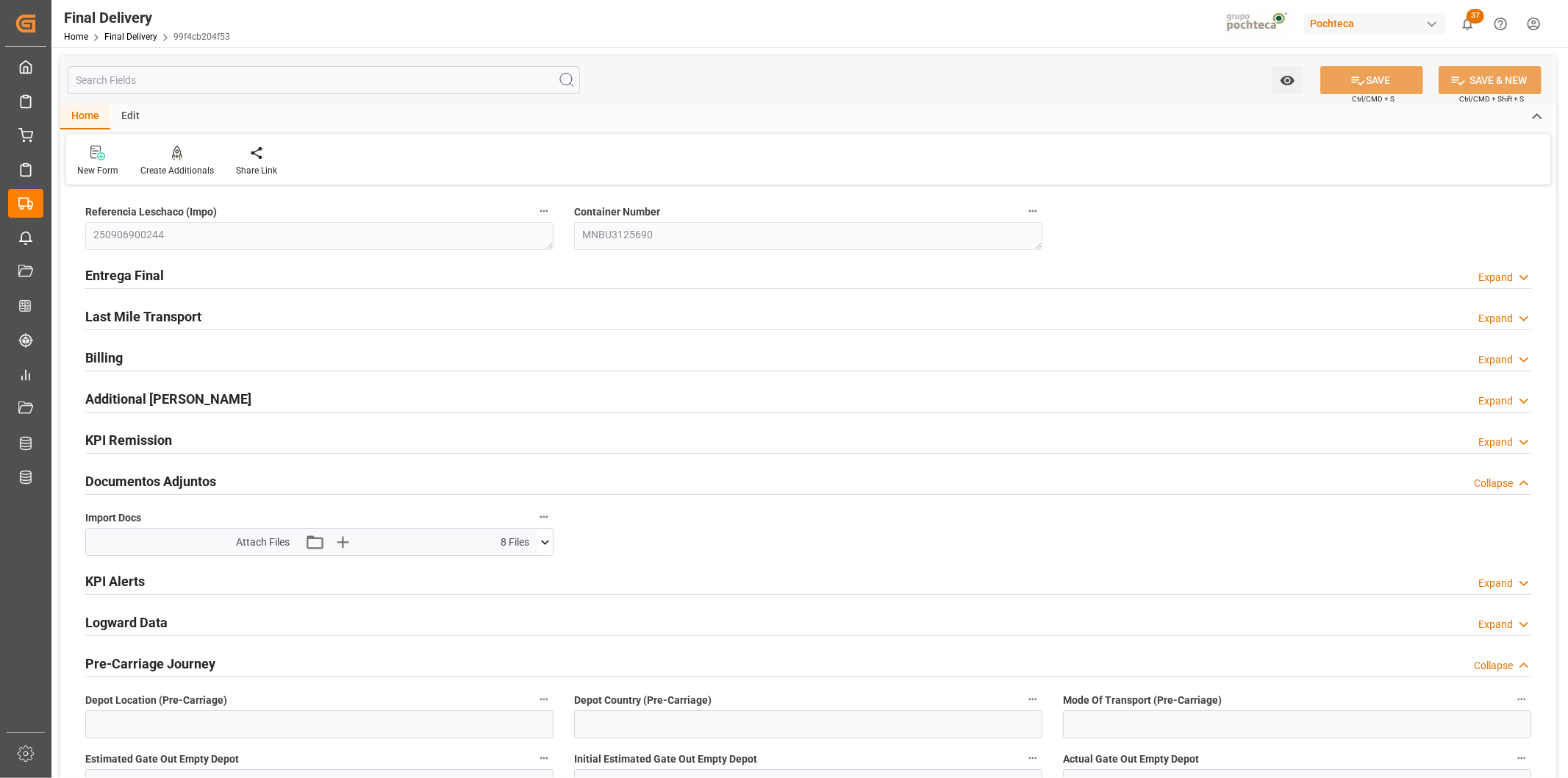
click at [546, 545] on icon at bounding box center [545, 541] width 16 height 16
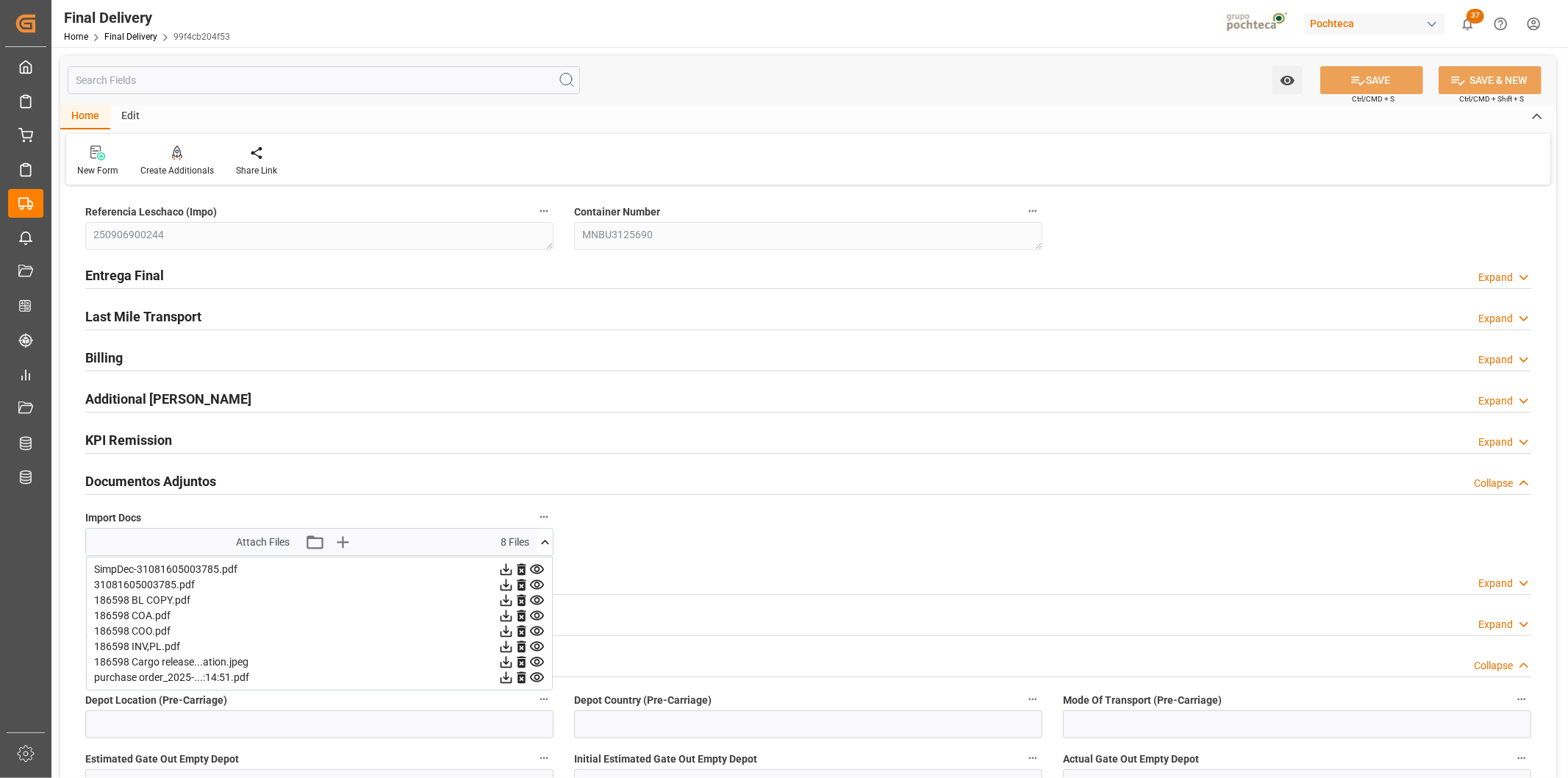
click at [538, 600] on icon at bounding box center [537, 600] width 16 height 16
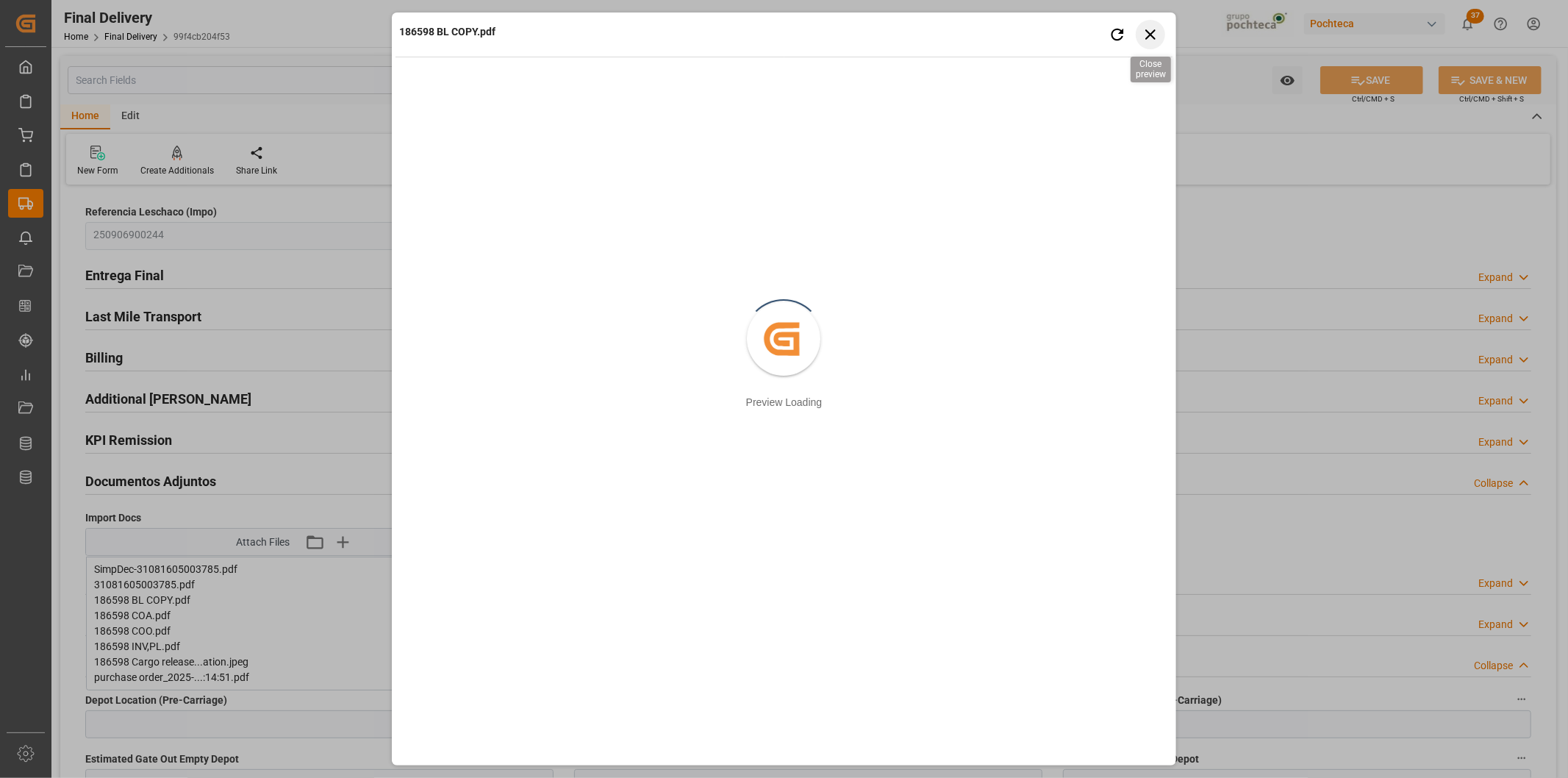
click at [1151, 37] on icon "button" at bounding box center [1150, 34] width 18 height 18
